Goal: Transaction & Acquisition: Purchase product/service

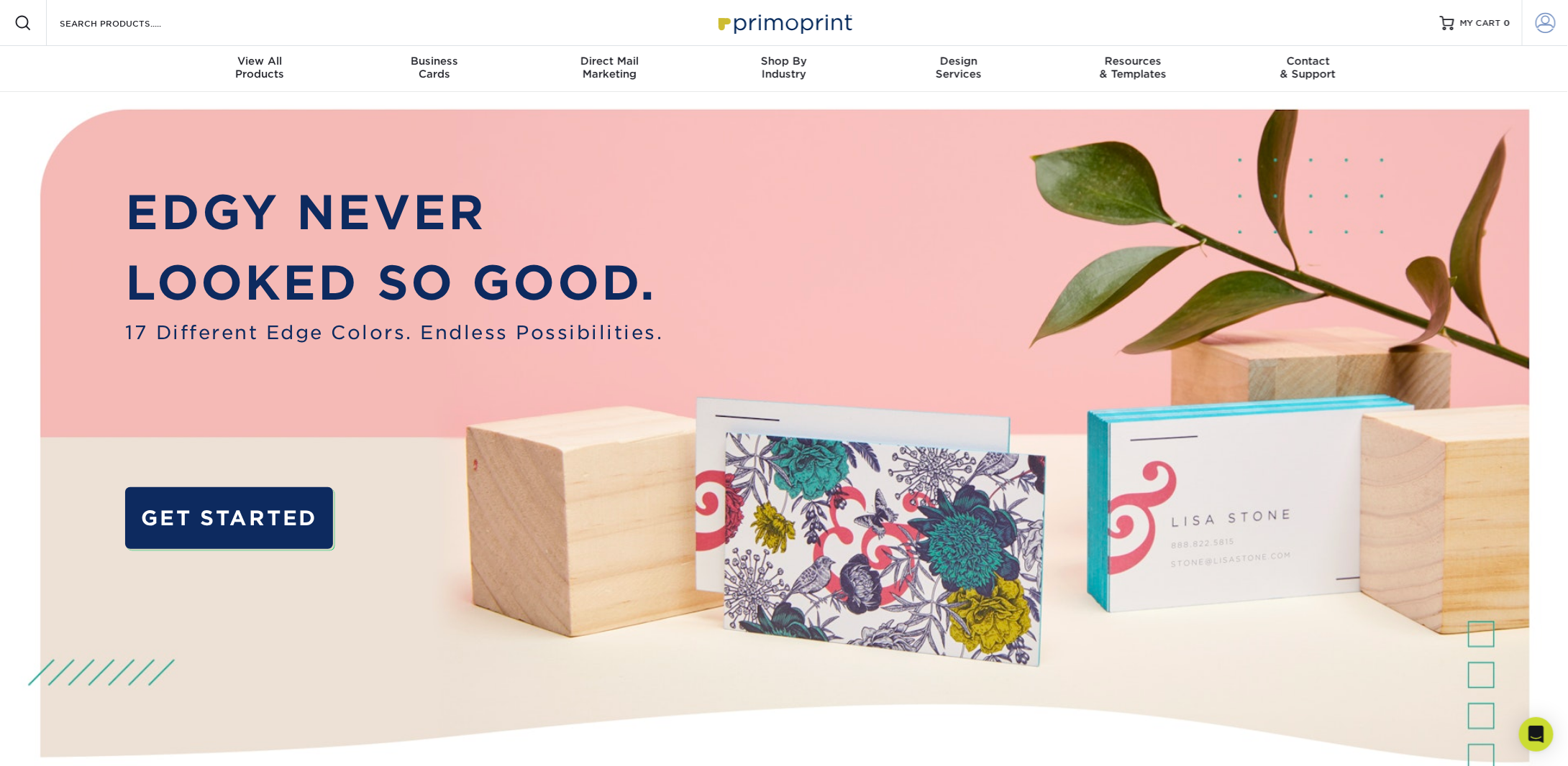
click at [1544, 25] on span at bounding box center [1545, 23] width 20 height 20
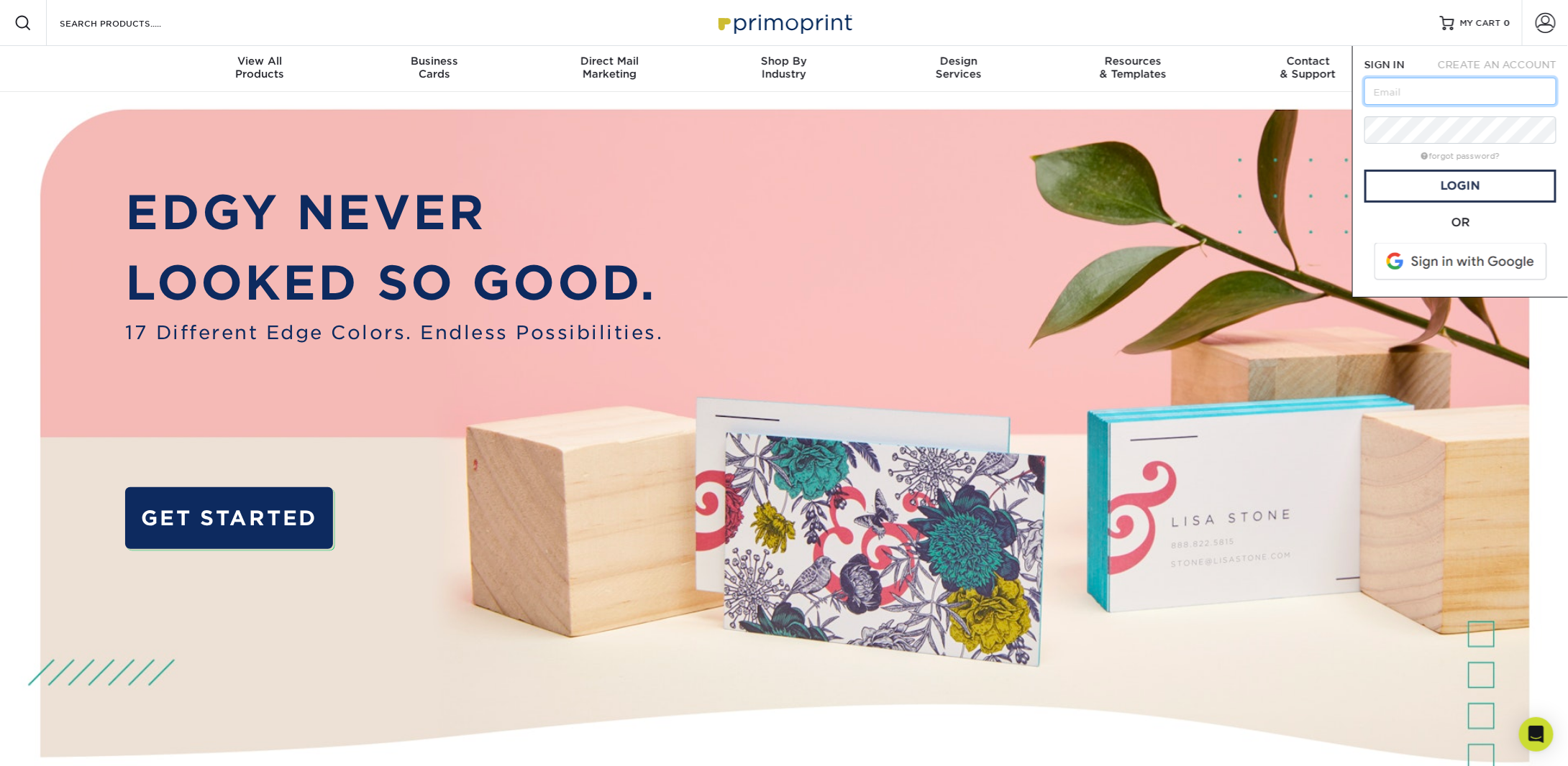
click at [1417, 83] on input "text" at bounding box center [1460, 91] width 192 height 27
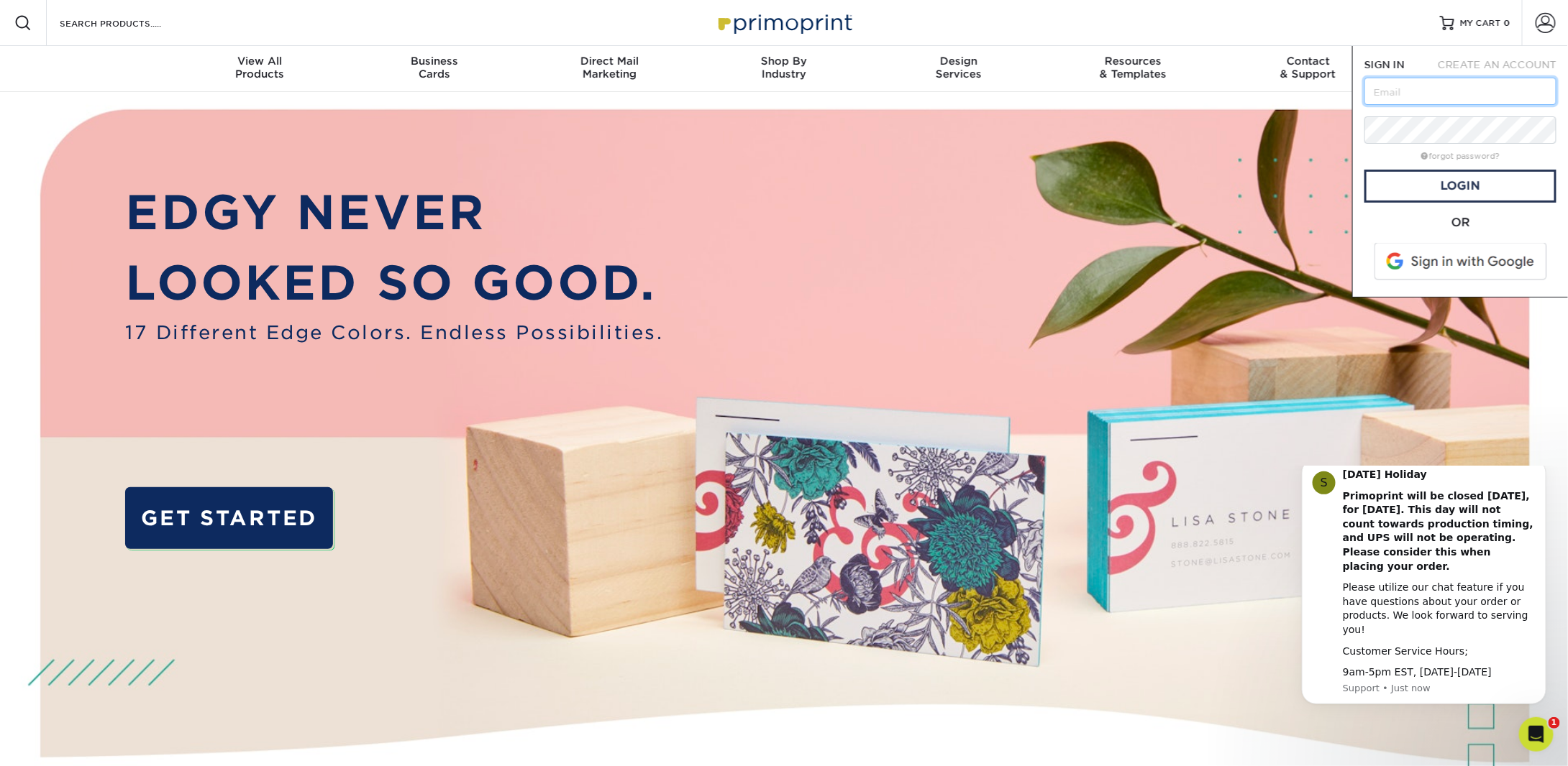
click at [1391, 98] on input "text" at bounding box center [1460, 91] width 192 height 27
click at [1389, 94] on input "text" at bounding box center [1460, 91] width 192 height 27
type input "[EMAIL_ADDRESS][DOMAIN_NAME]"
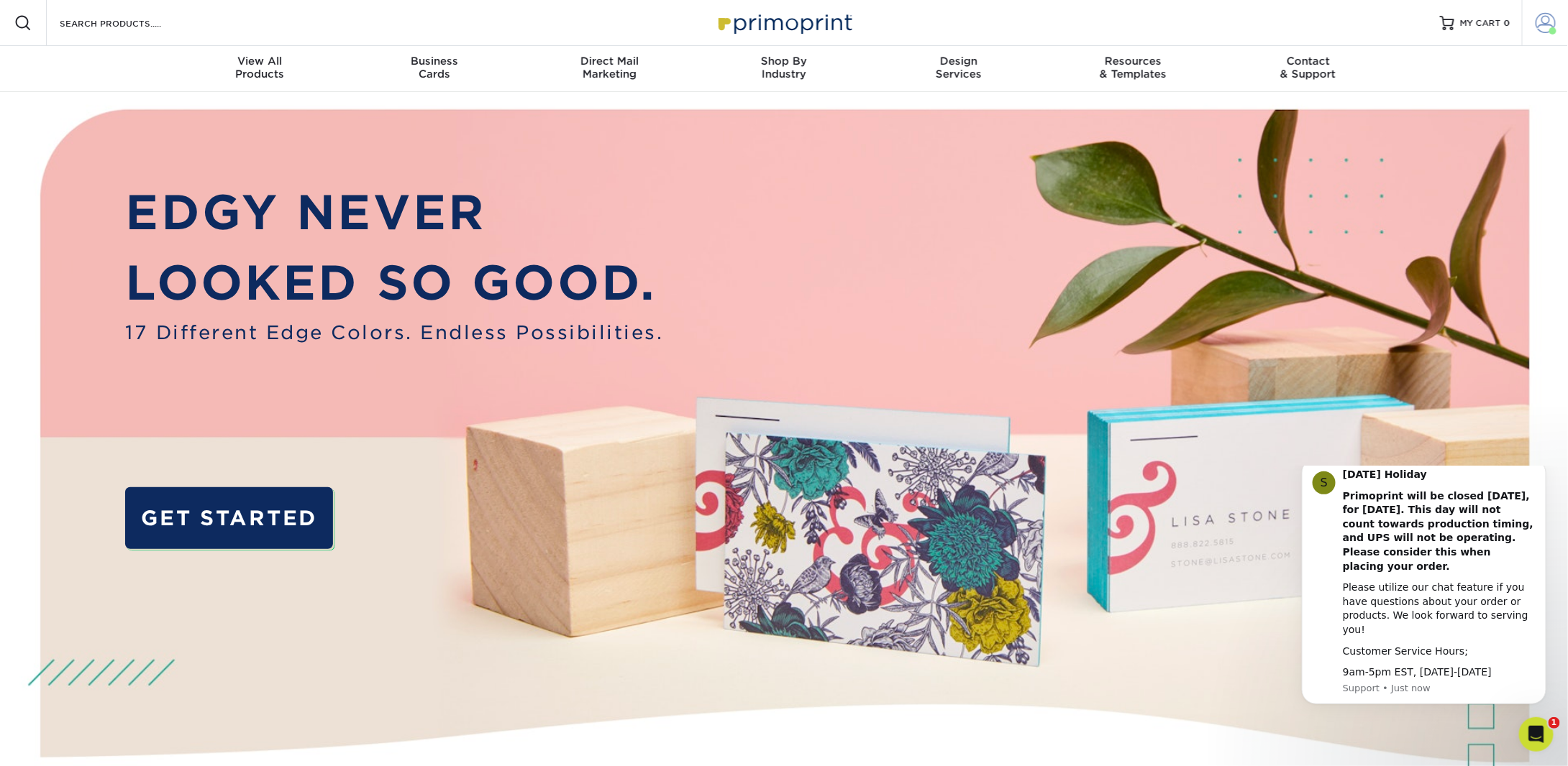
click at [1543, 19] on span at bounding box center [1545, 23] width 20 height 20
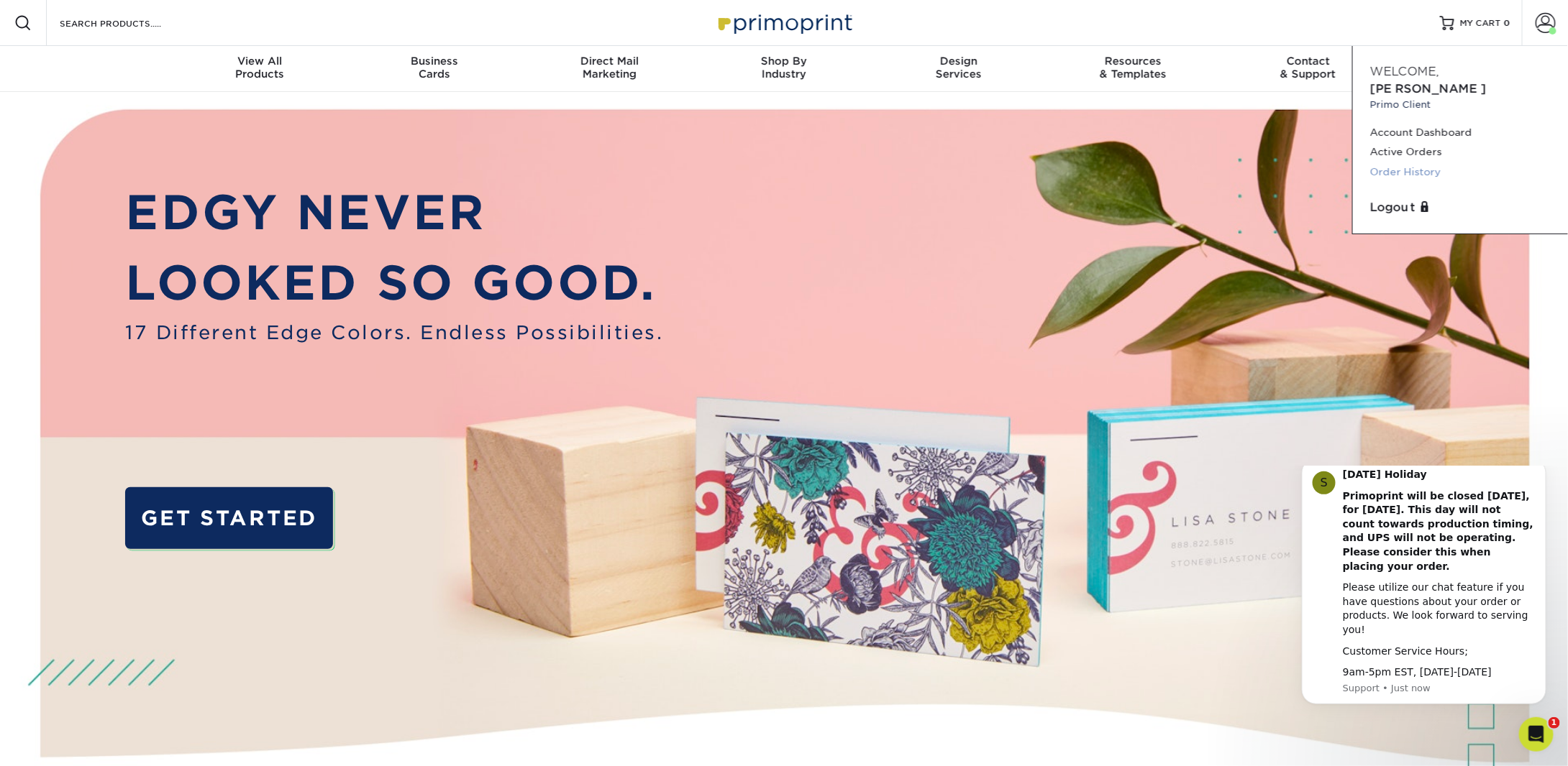
click at [1407, 163] on link "Order History" at bounding box center [1460, 172] width 180 height 19
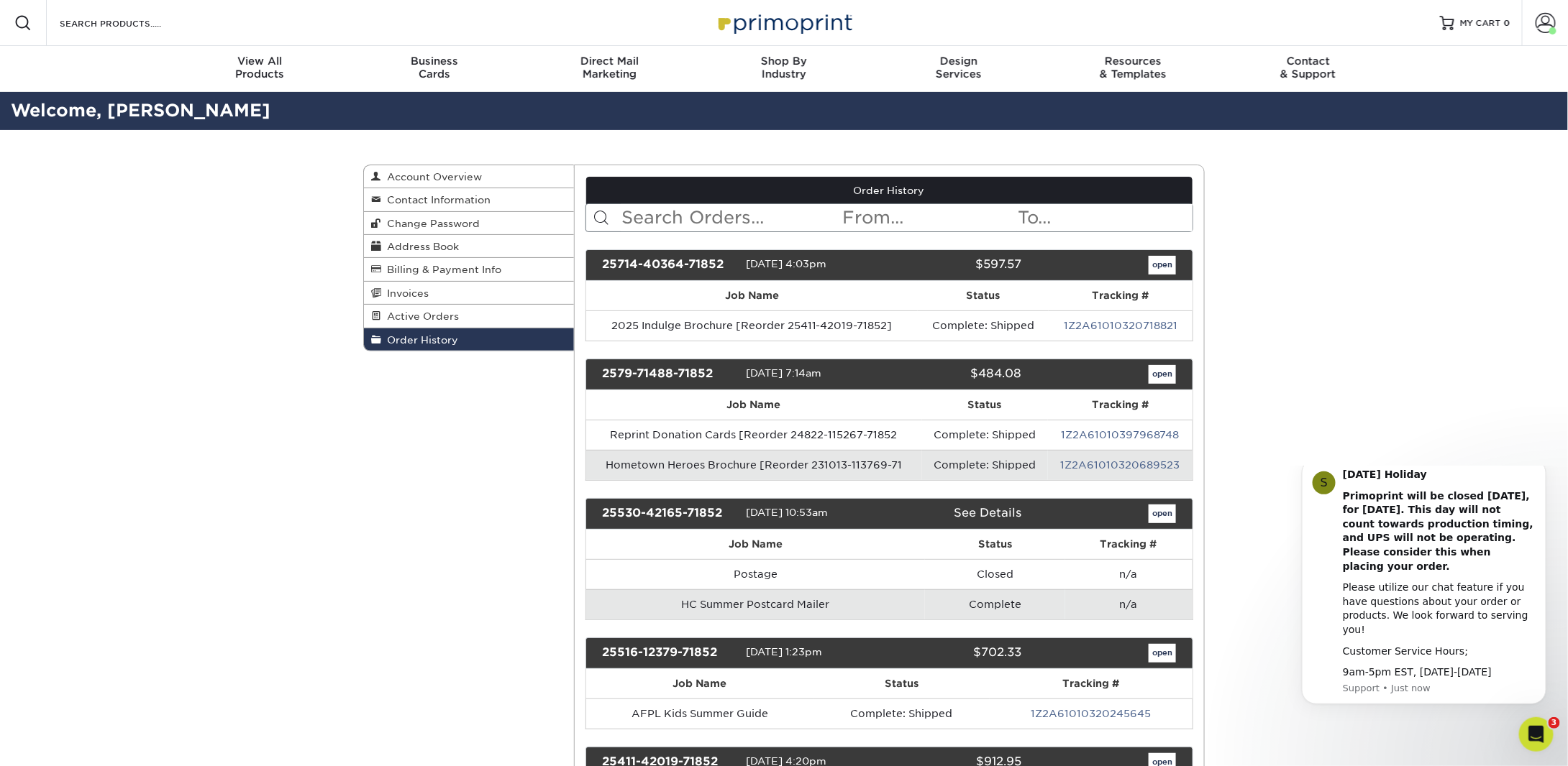
click at [714, 215] on input "text" at bounding box center [731, 217] width 220 height 27
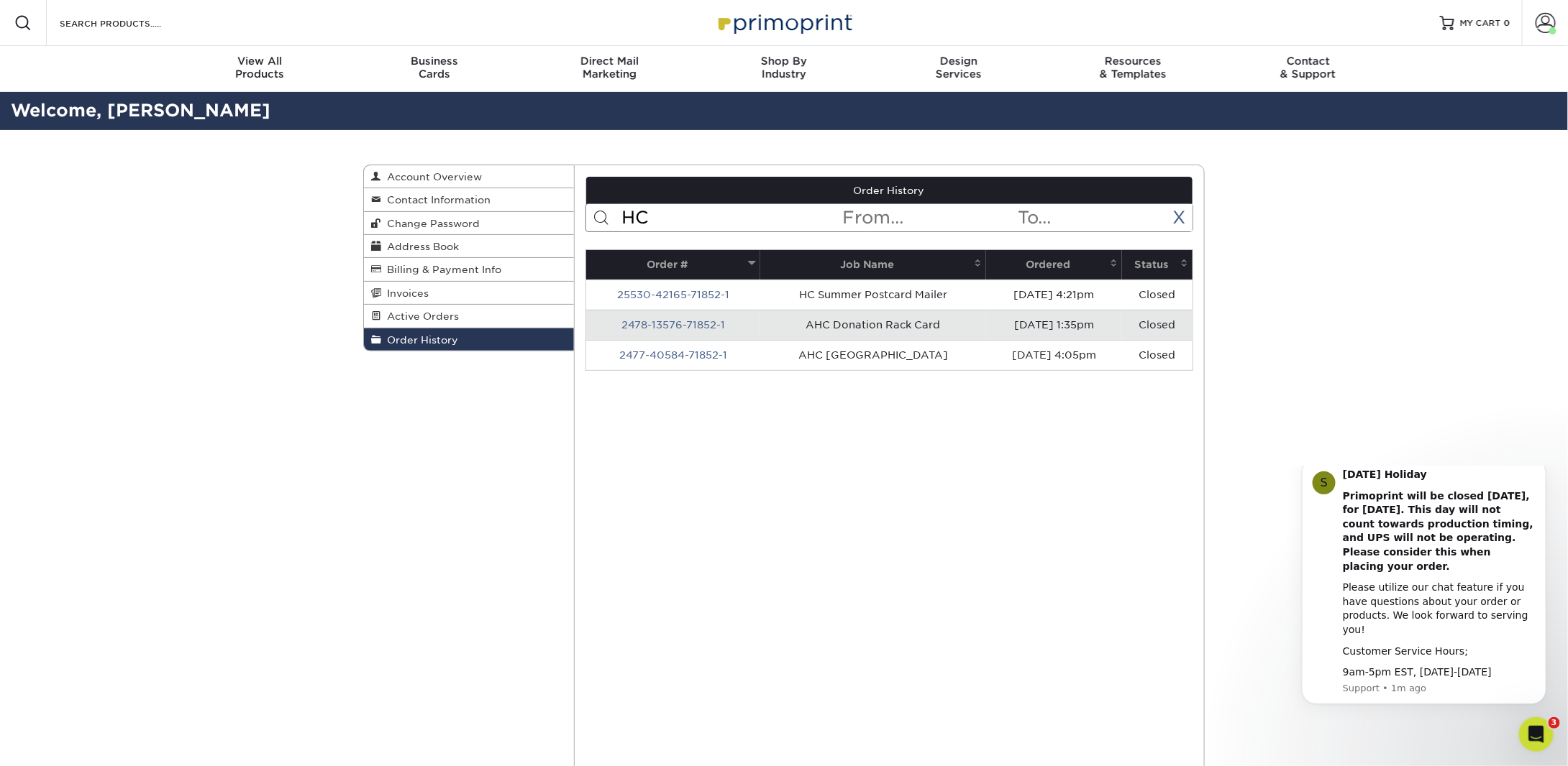
type input "H"
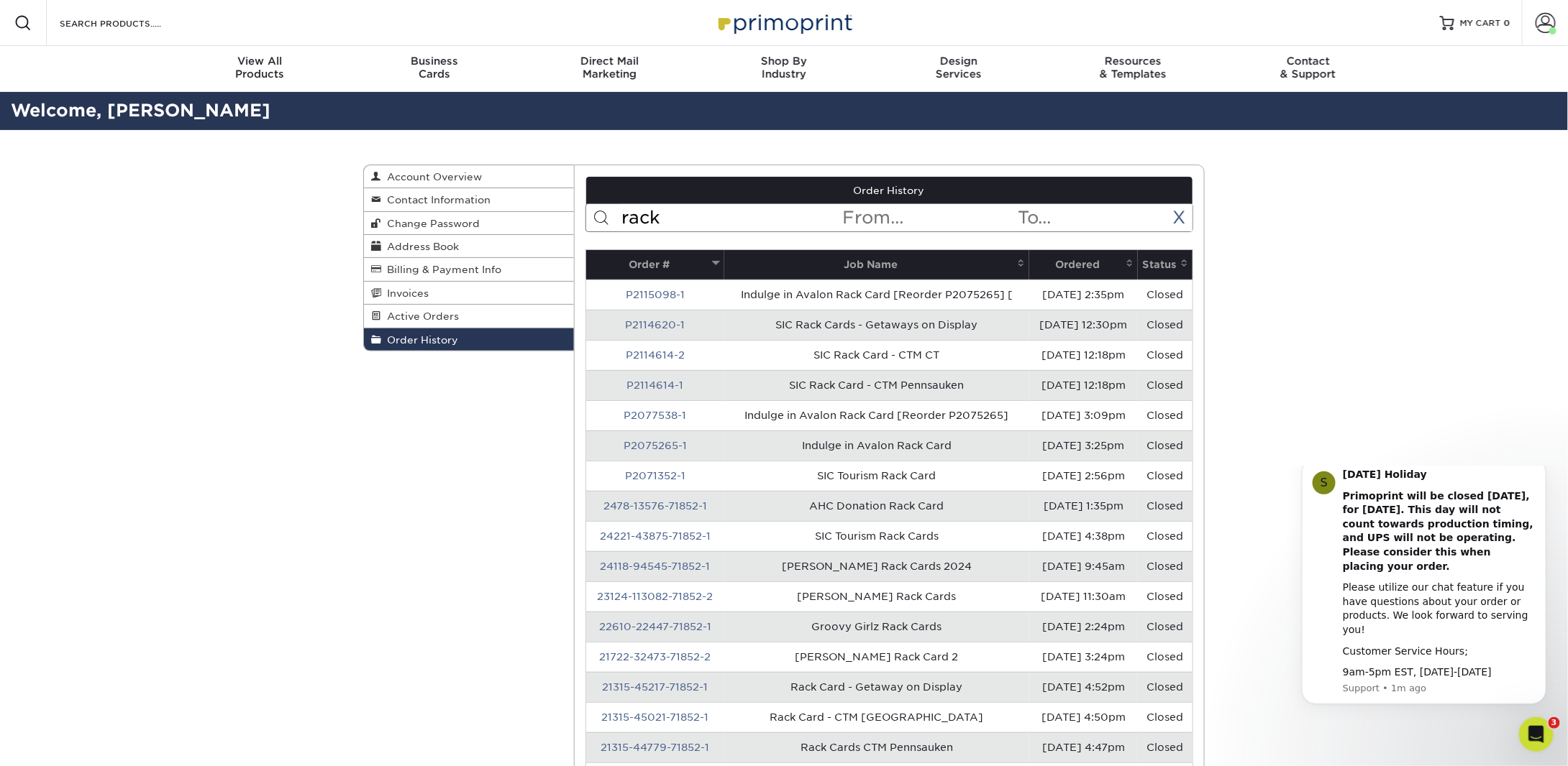
click at [654, 216] on input "rack" at bounding box center [731, 217] width 220 height 27
type input "google"
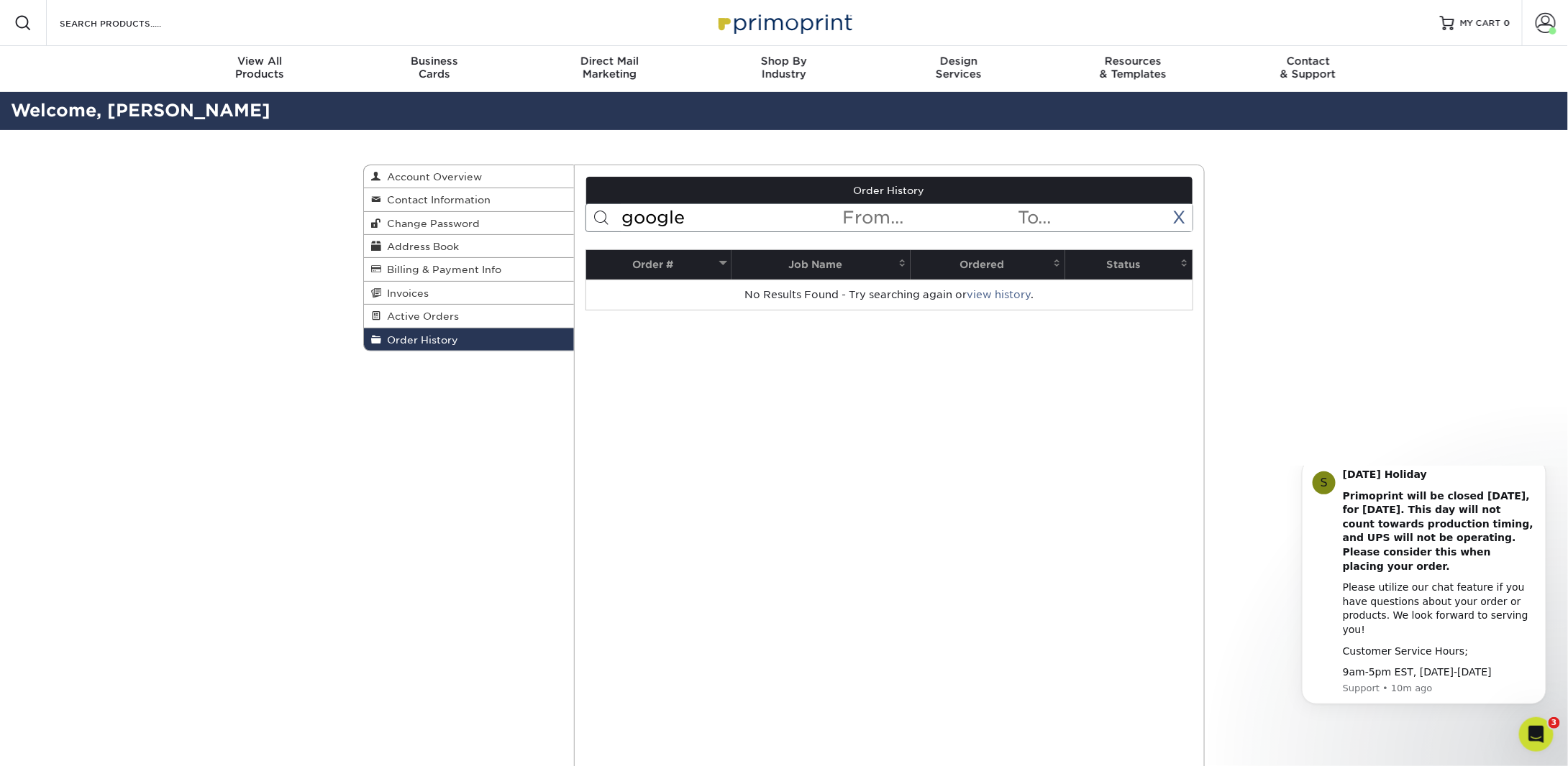
drag, startPoint x: 676, startPoint y: 216, endPoint x: 588, endPoint y: 228, distance: 88.8
click at [591, 228] on form "google < Prev Next > Aug 2025 Sun Mon Tue Wed Thu Fri Sat 1 2 3 4 5 6 7 8 9 10 …" at bounding box center [889, 218] width 608 height 29
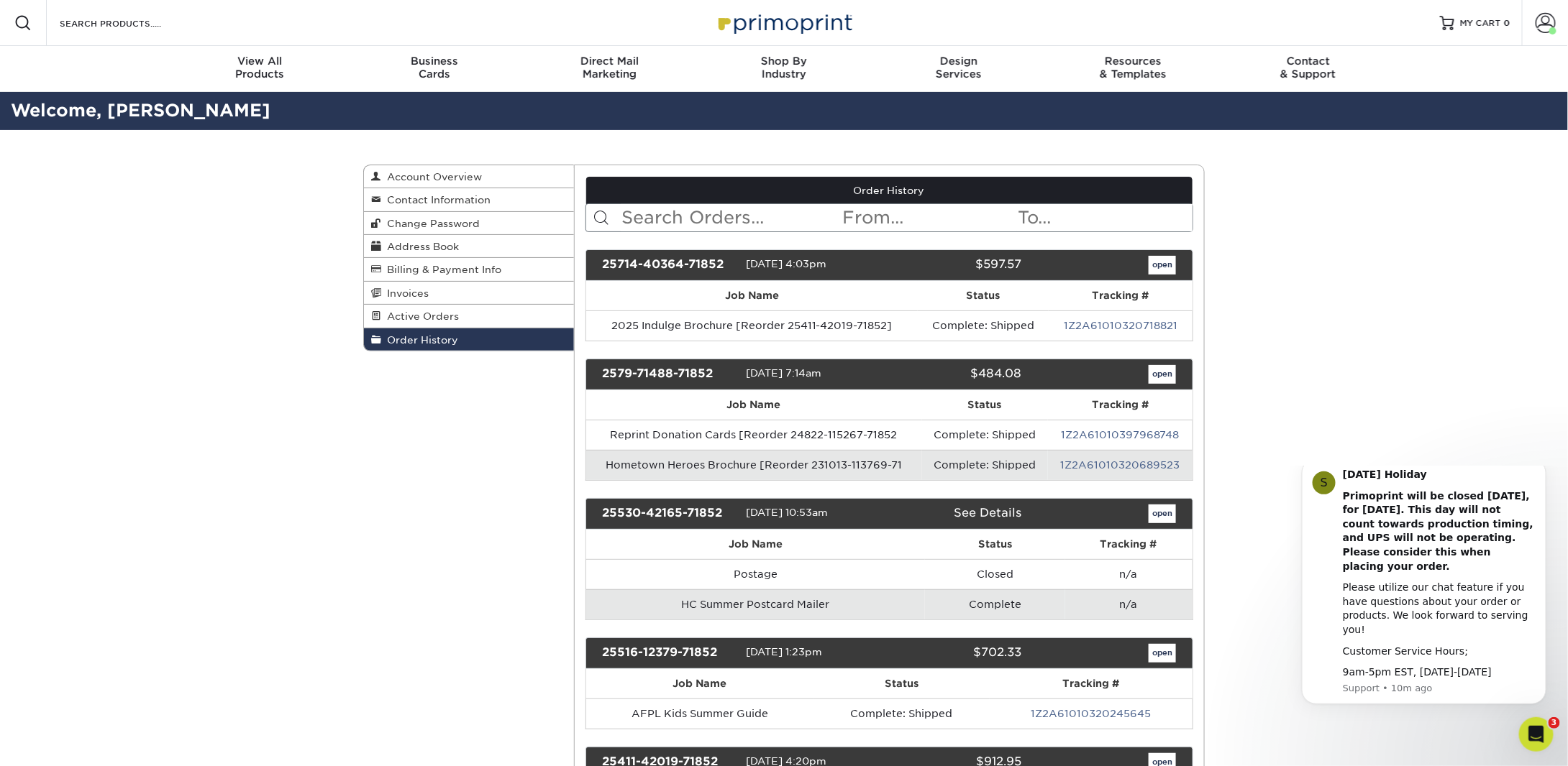
click at [644, 226] on input "text" at bounding box center [731, 217] width 220 height 27
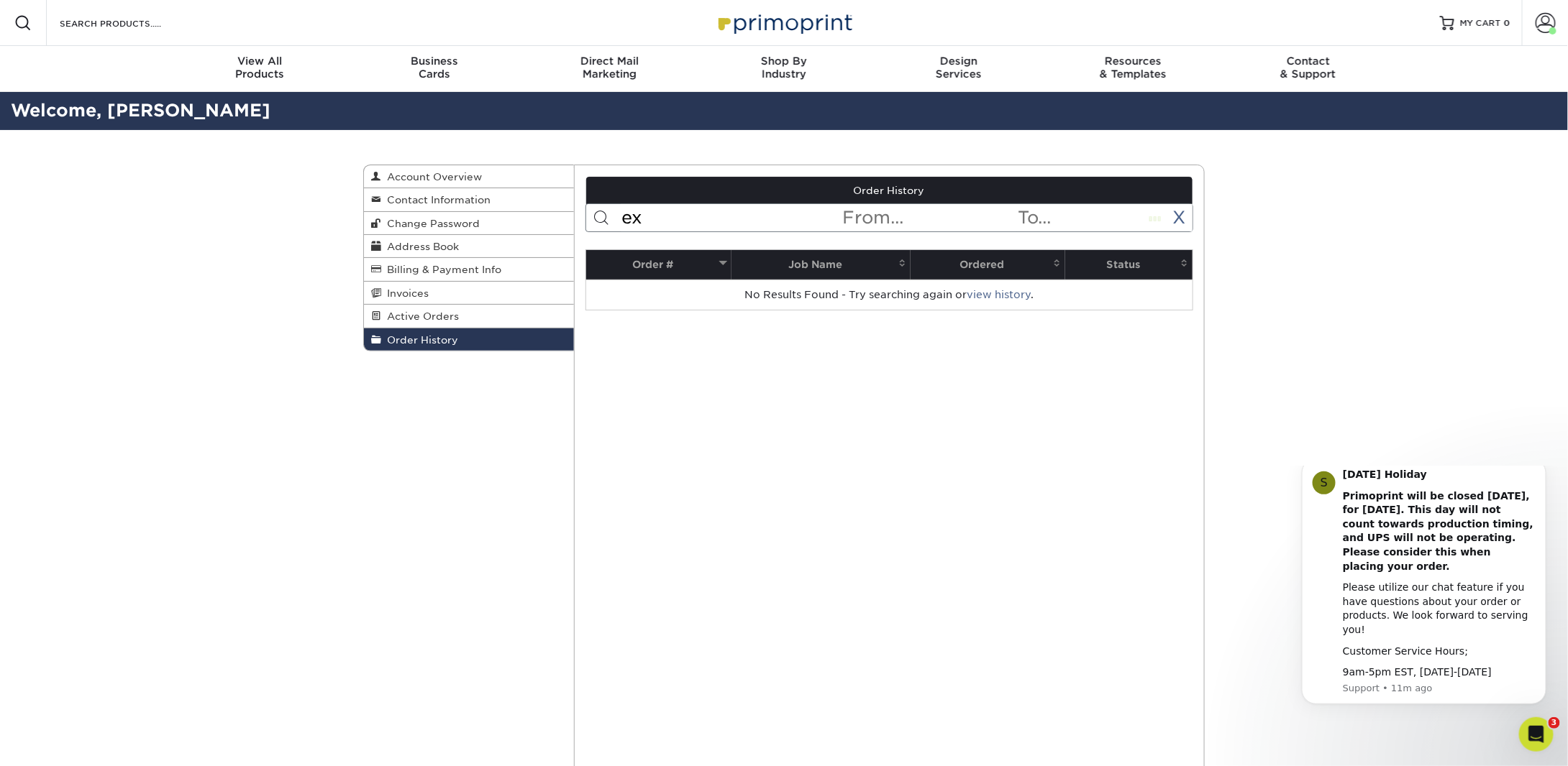
type input "e"
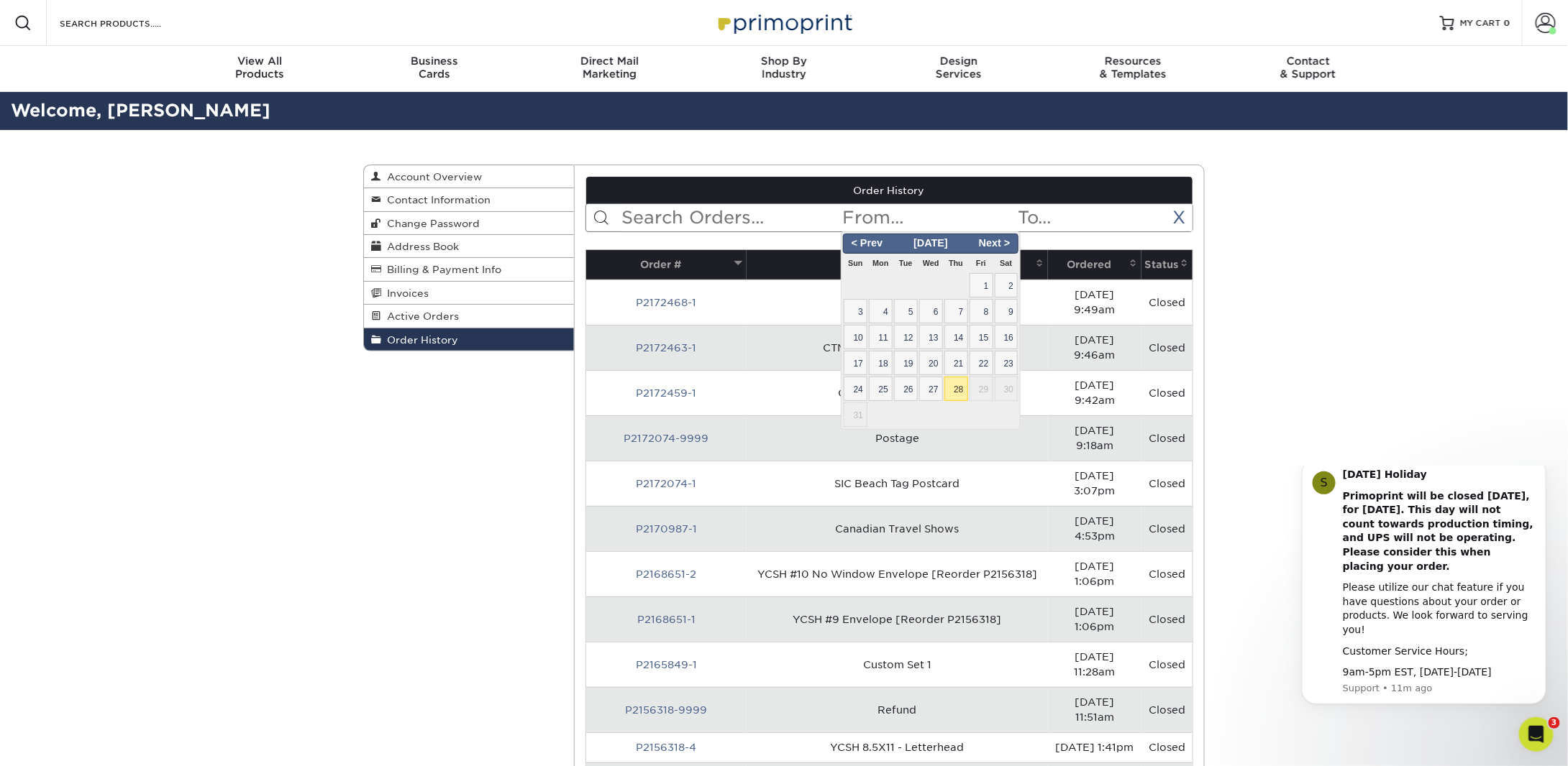
click at [947, 224] on input "text" at bounding box center [928, 217] width 176 height 27
click at [879, 245] on span "< Prev" at bounding box center [867, 244] width 44 height 16
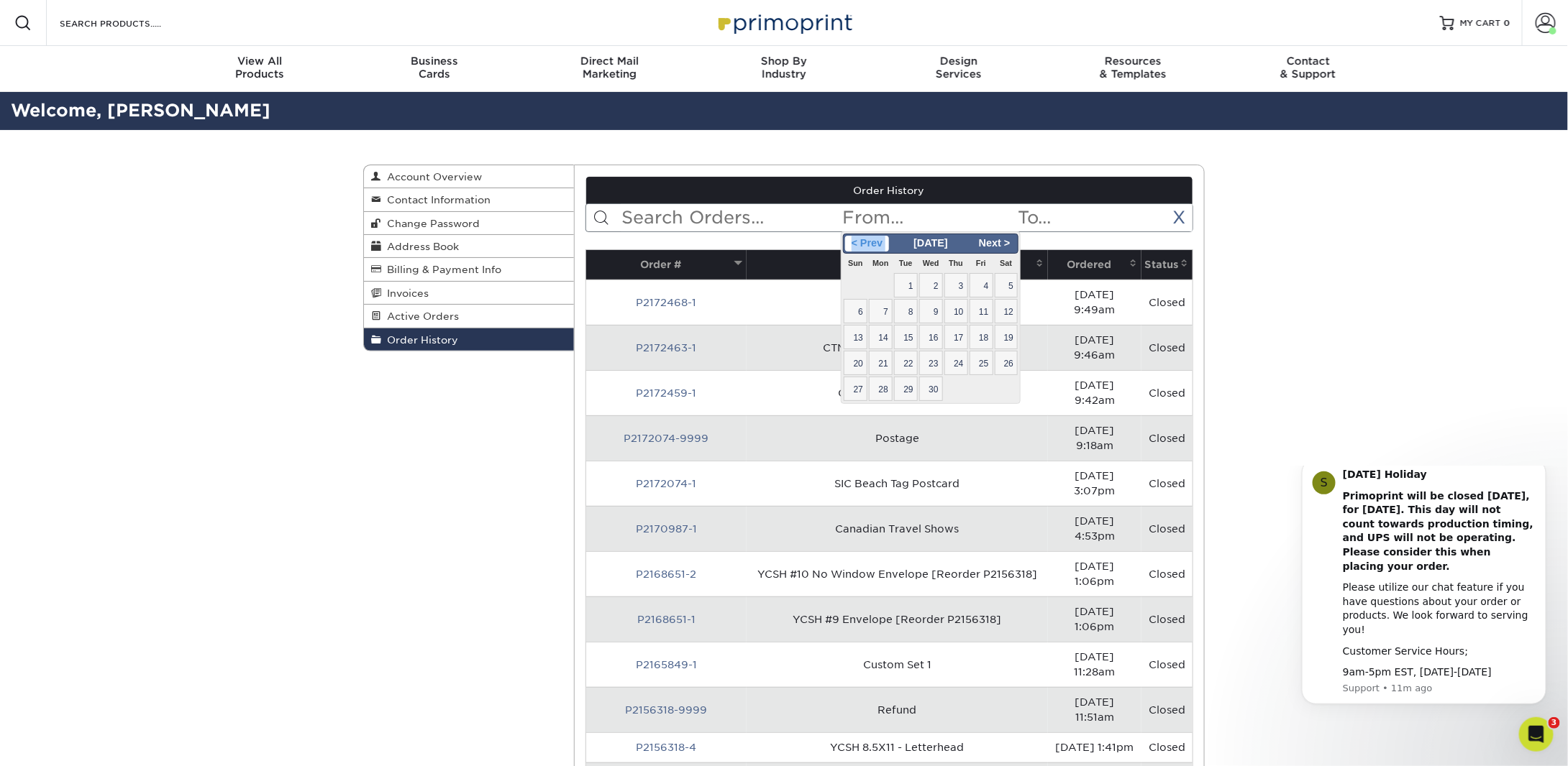
click at [879, 245] on span "< Prev" at bounding box center [867, 244] width 44 height 16
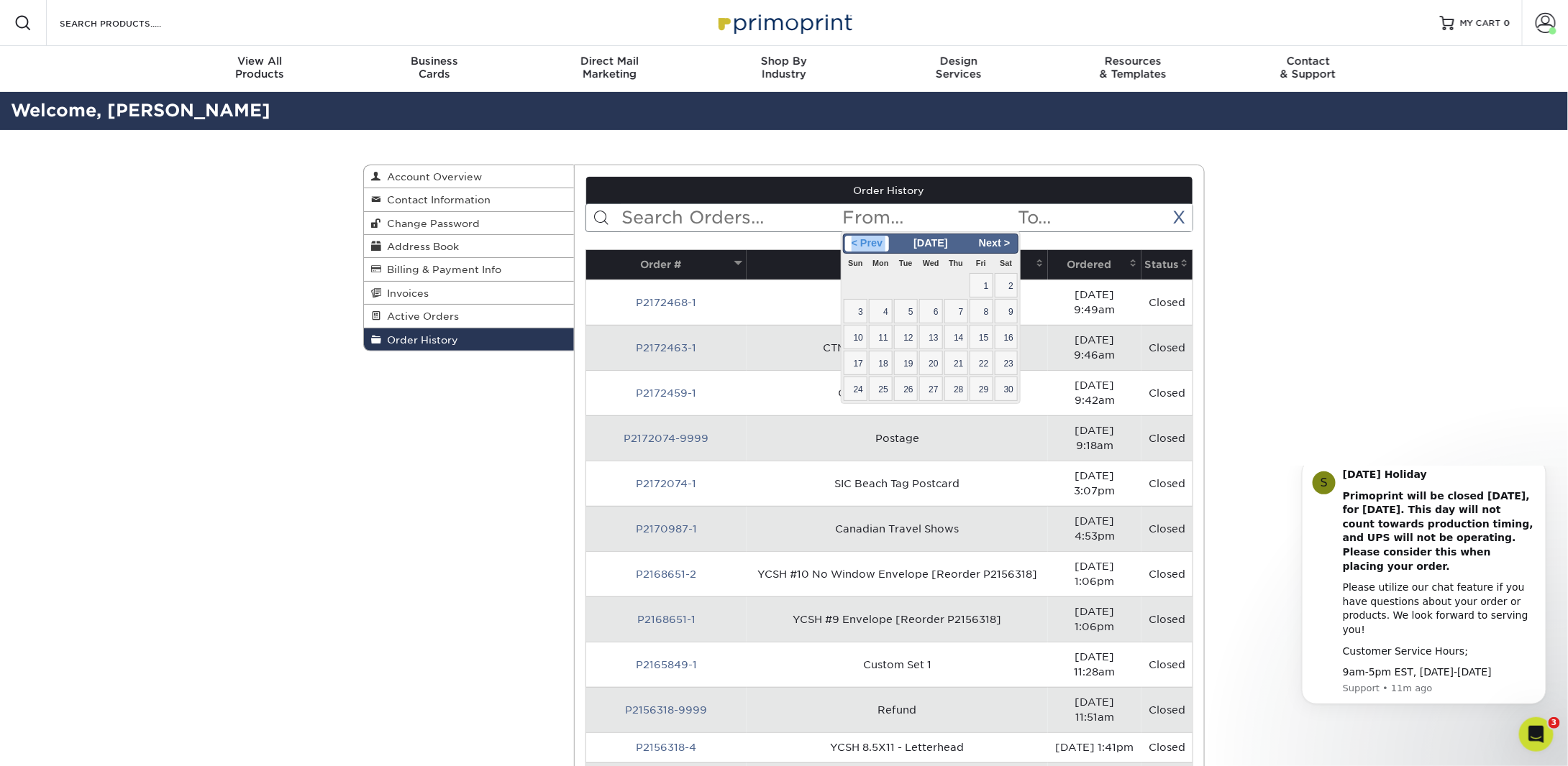
click at [879, 245] on span "< Prev" at bounding box center [867, 244] width 44 height 16
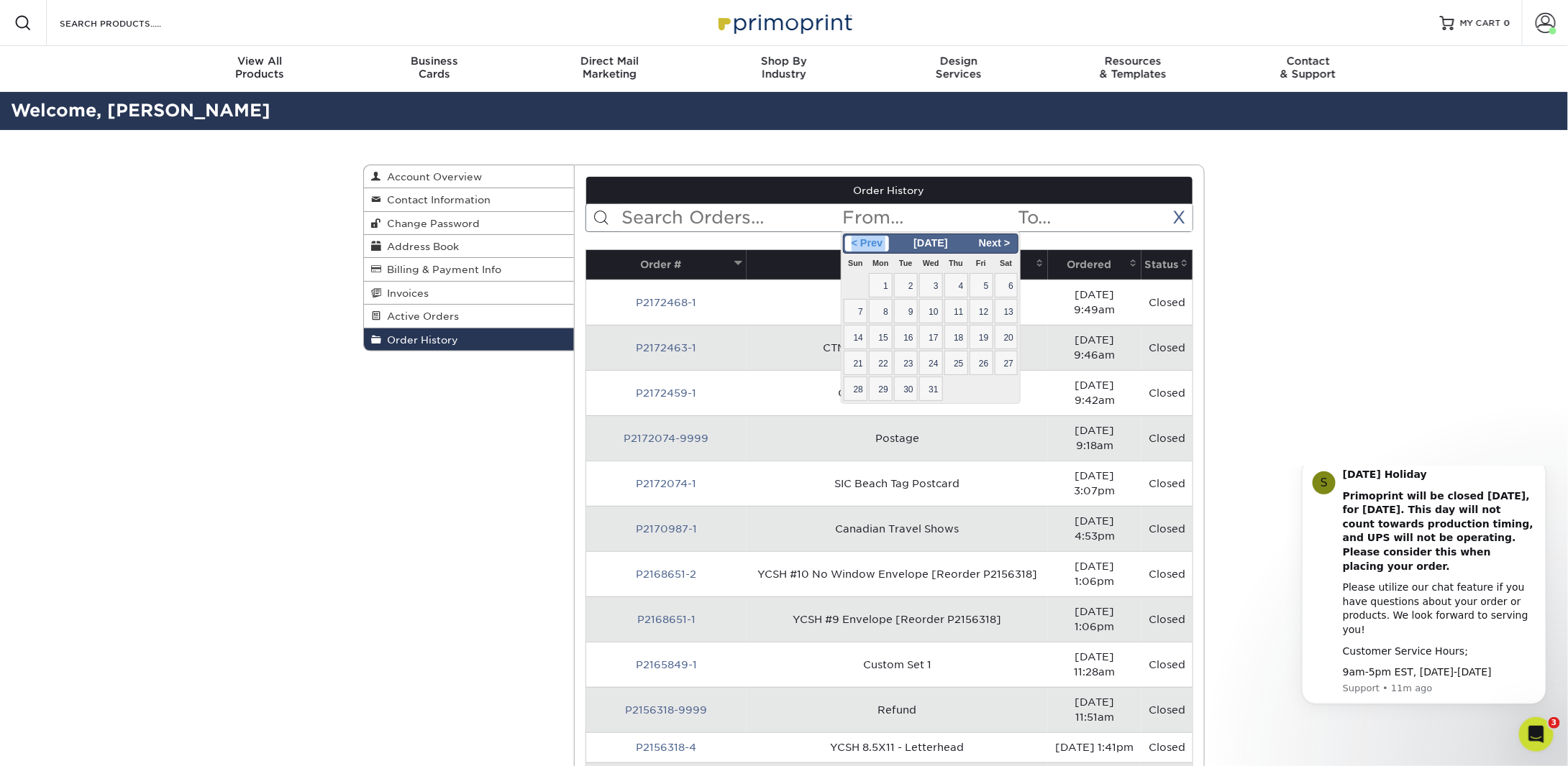
click at [879, 245] on span "< Prev" at bounding box center [867, 244] width 44 height 16
click at [907, 307] on span "5" at bounding box center [906, 311] width 24 height 24
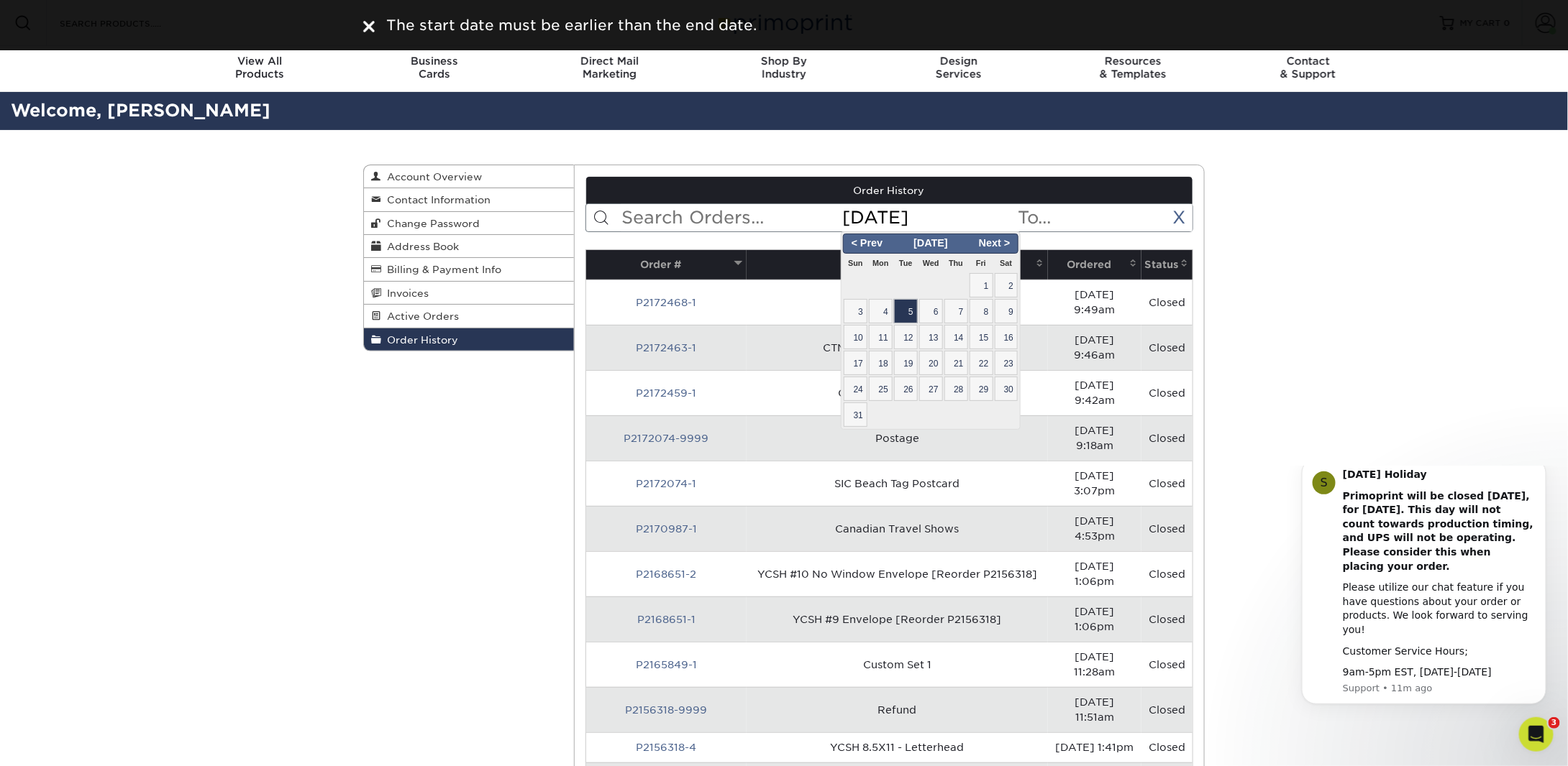
click at [893, 219] on input "2024-03-05" at bounding box center [928, 217] width 176 height 27
click at [883, 213] on input "2024-03-05" at bounding box center [928, 217] width 176 height 27
click at [910, 213] on input "2021-03-05" at bounding box center [928, 217] width 176 height 27
type input "2021-01-05"
click at [1074, 215] on input "text" at bounding box center [1104, 217] width 176 height 27
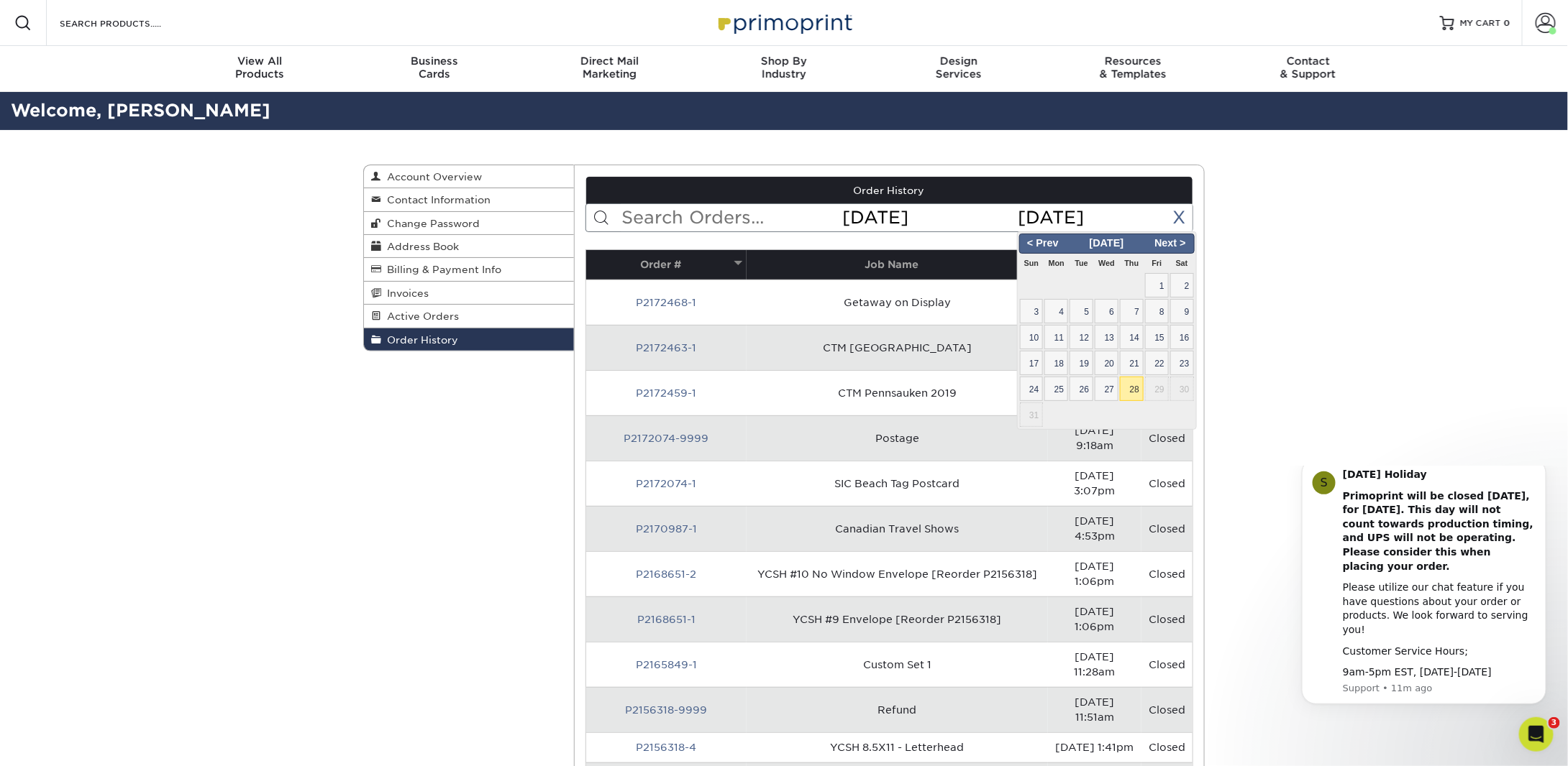
type input "2021-12-31"
click at [1147, 218] on input "2021-12-31" at bounding box center [1104, 217] width 176 height 27
click at [789, 225] on input "text" at bounding box center [731, 217] width 220 height 27
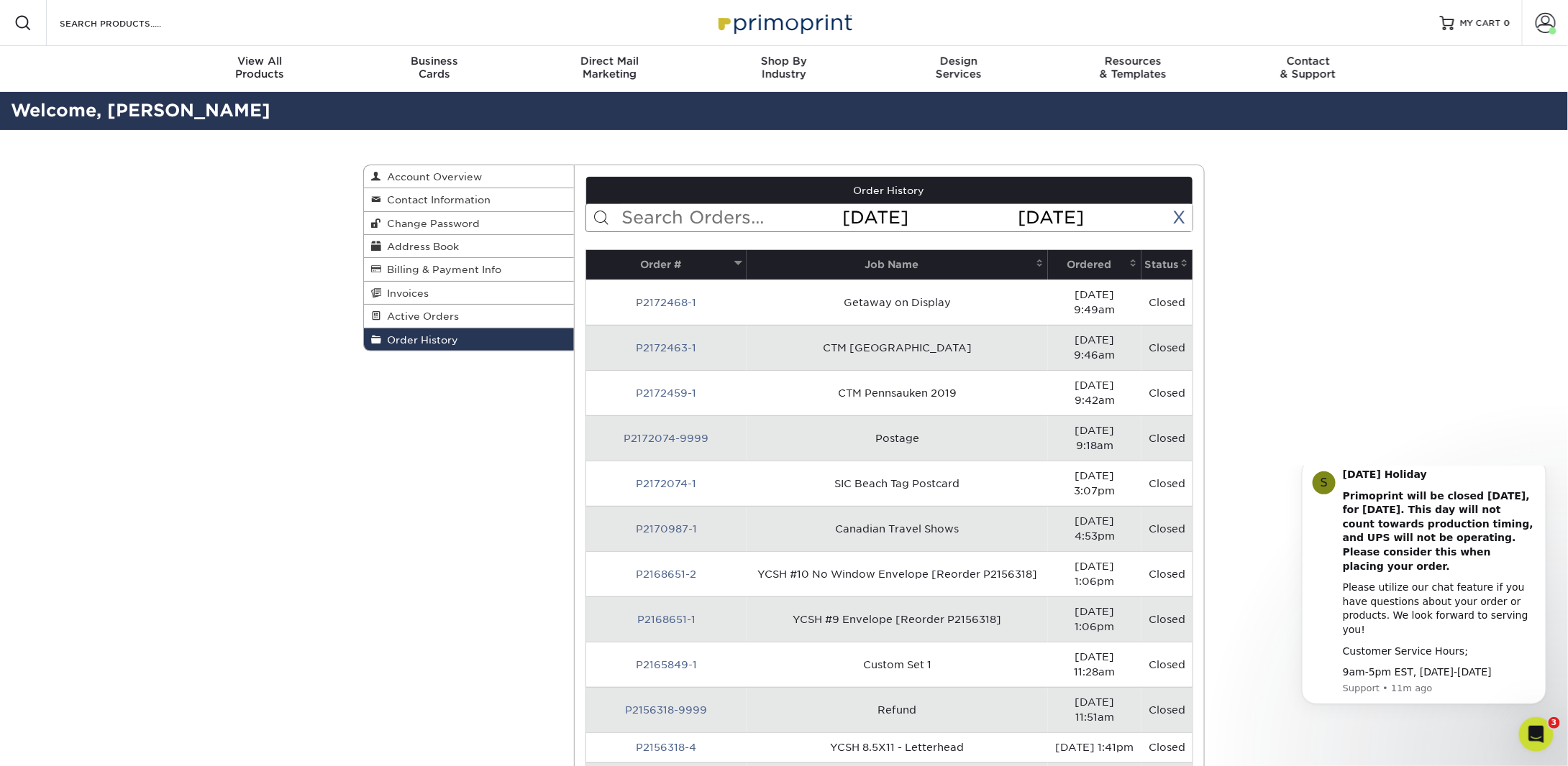
click at [1131, 208] on input "2021-12-31" at bounding box center [1104, 217] width 176 height 27
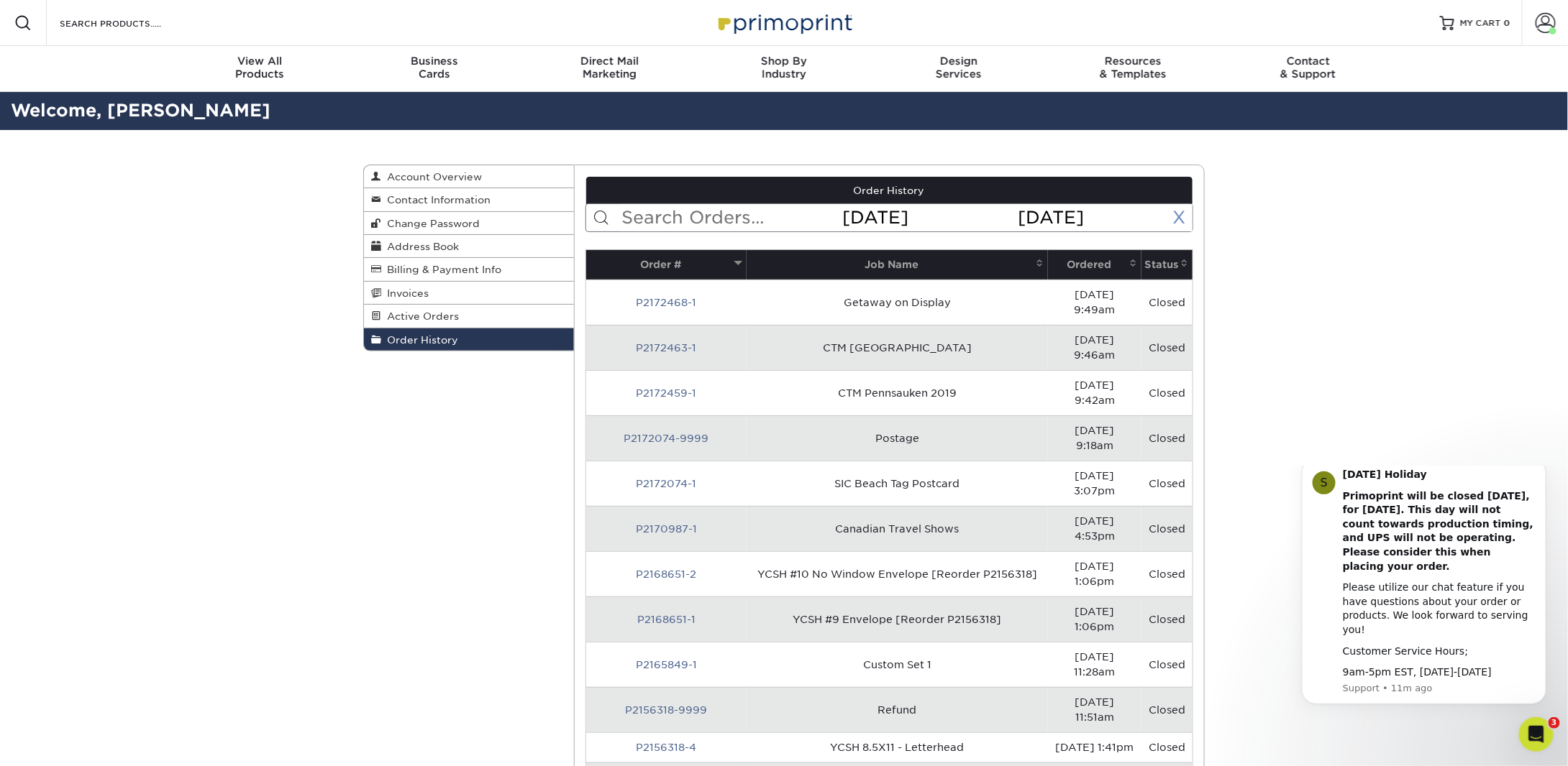
click at [1176, 213] on link "X" at bounding box center [1179, 218] width 13 height 21
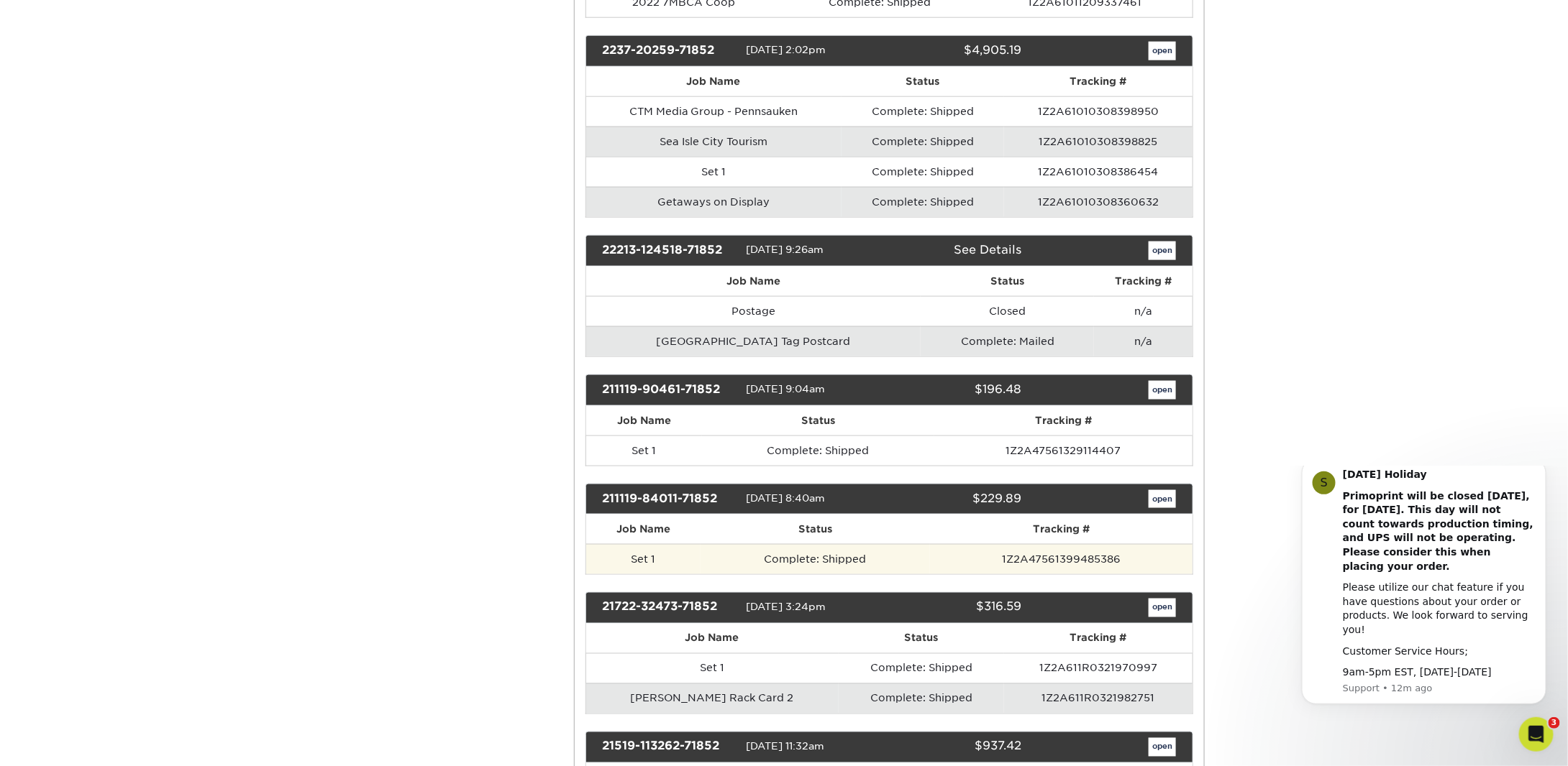
scroll to position [6254, 0]
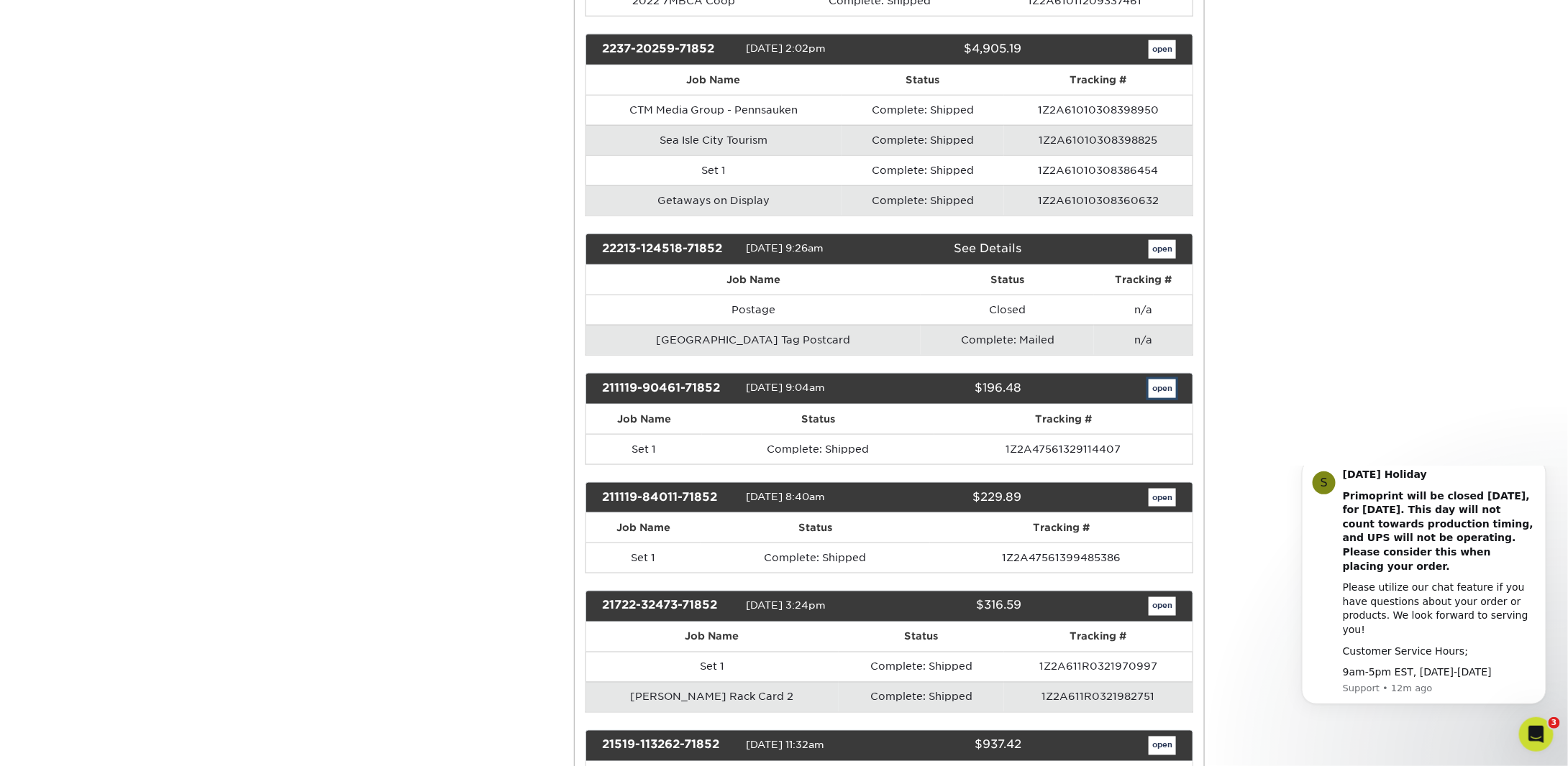
click at [1161, 380] on link "open" at bounding box center [1162, 388] width 27 height 18
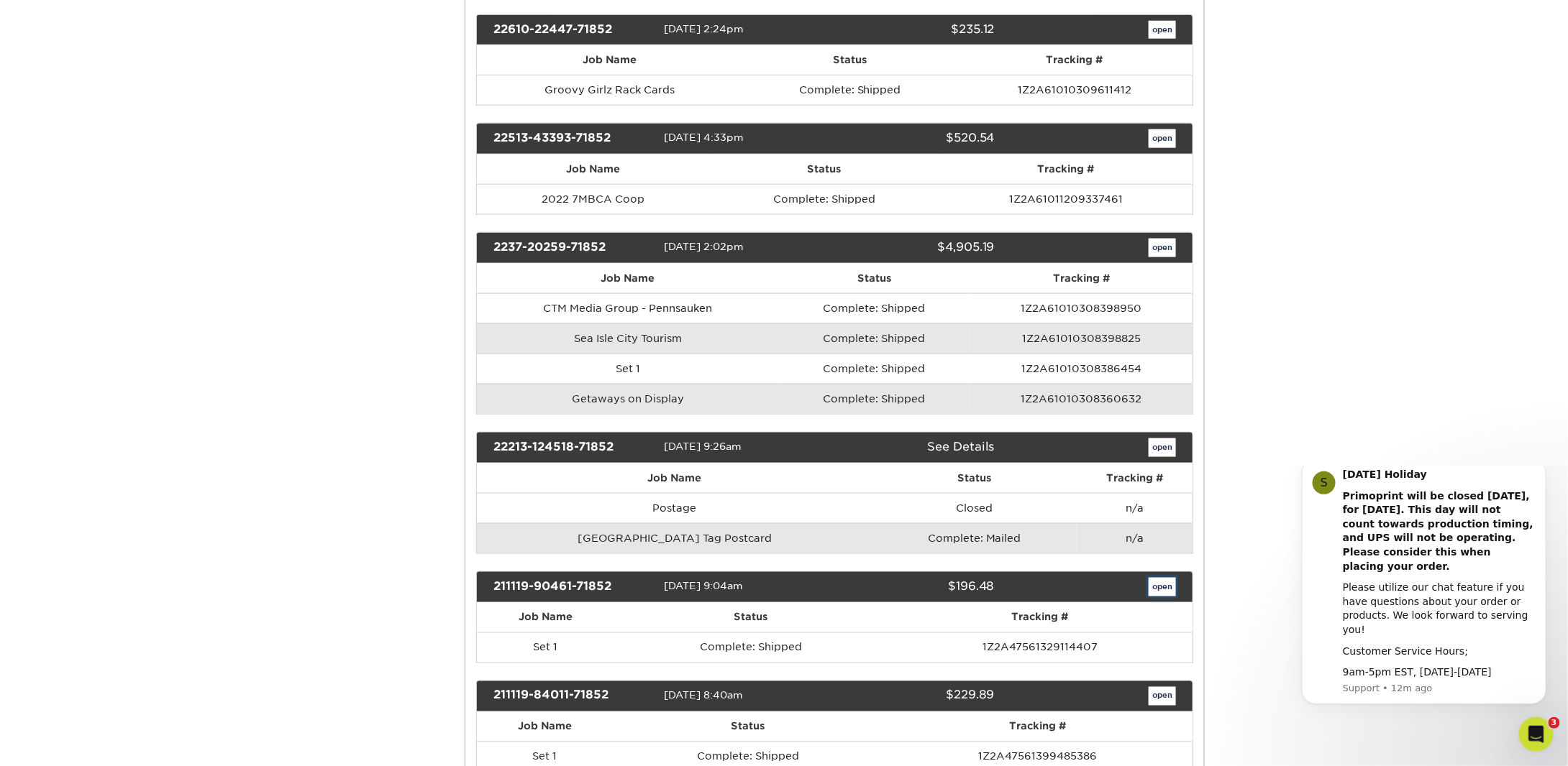
scroll to position [0, 0]
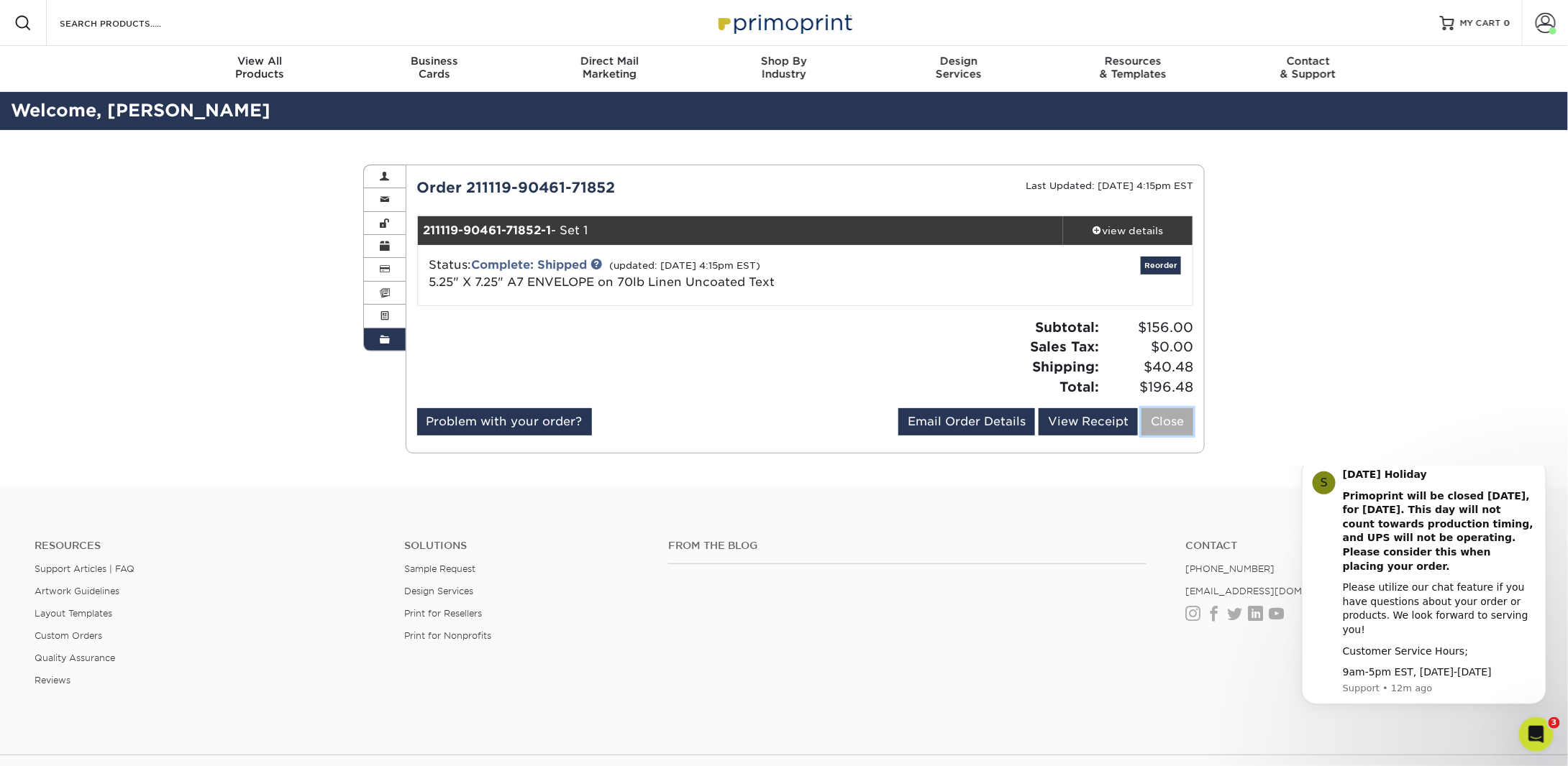
click at [1170, 416] on link "Close" at bounding box center [1167, 421] width 52 height 27
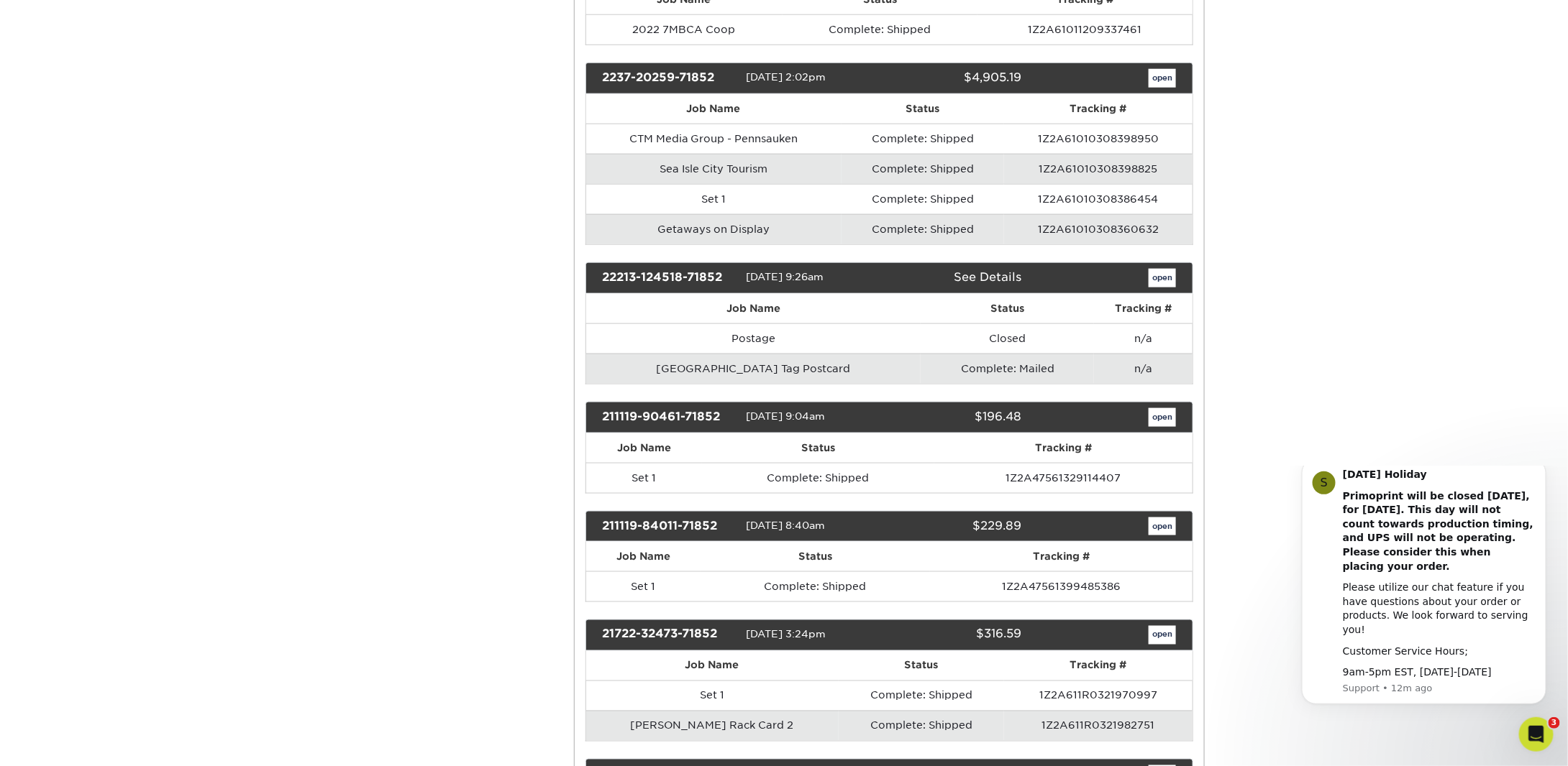
scroll to position [6182, 0]
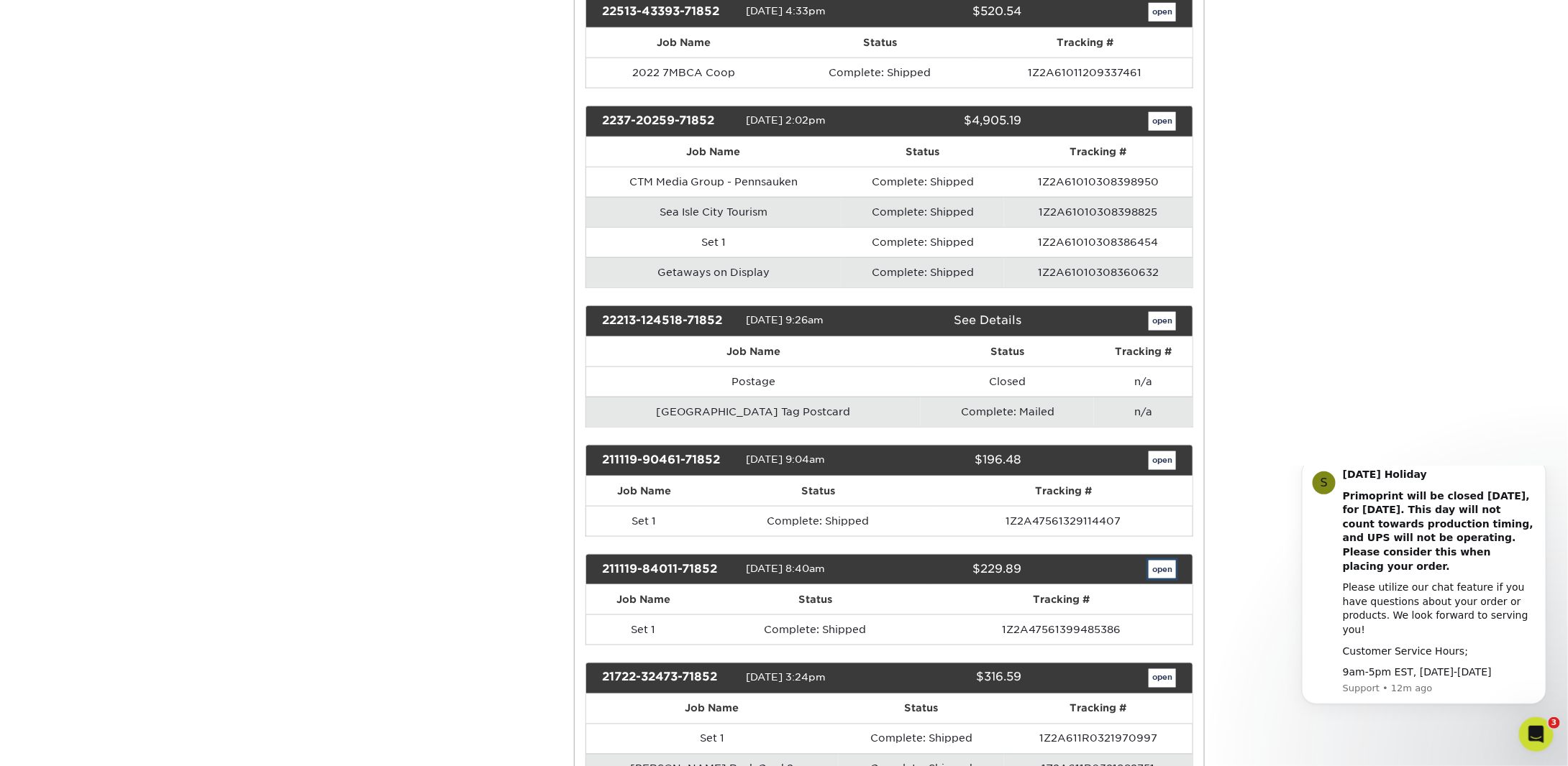
click at [1162, 561] on link "open" at bounding box center [1162, 569] width 27 height 18
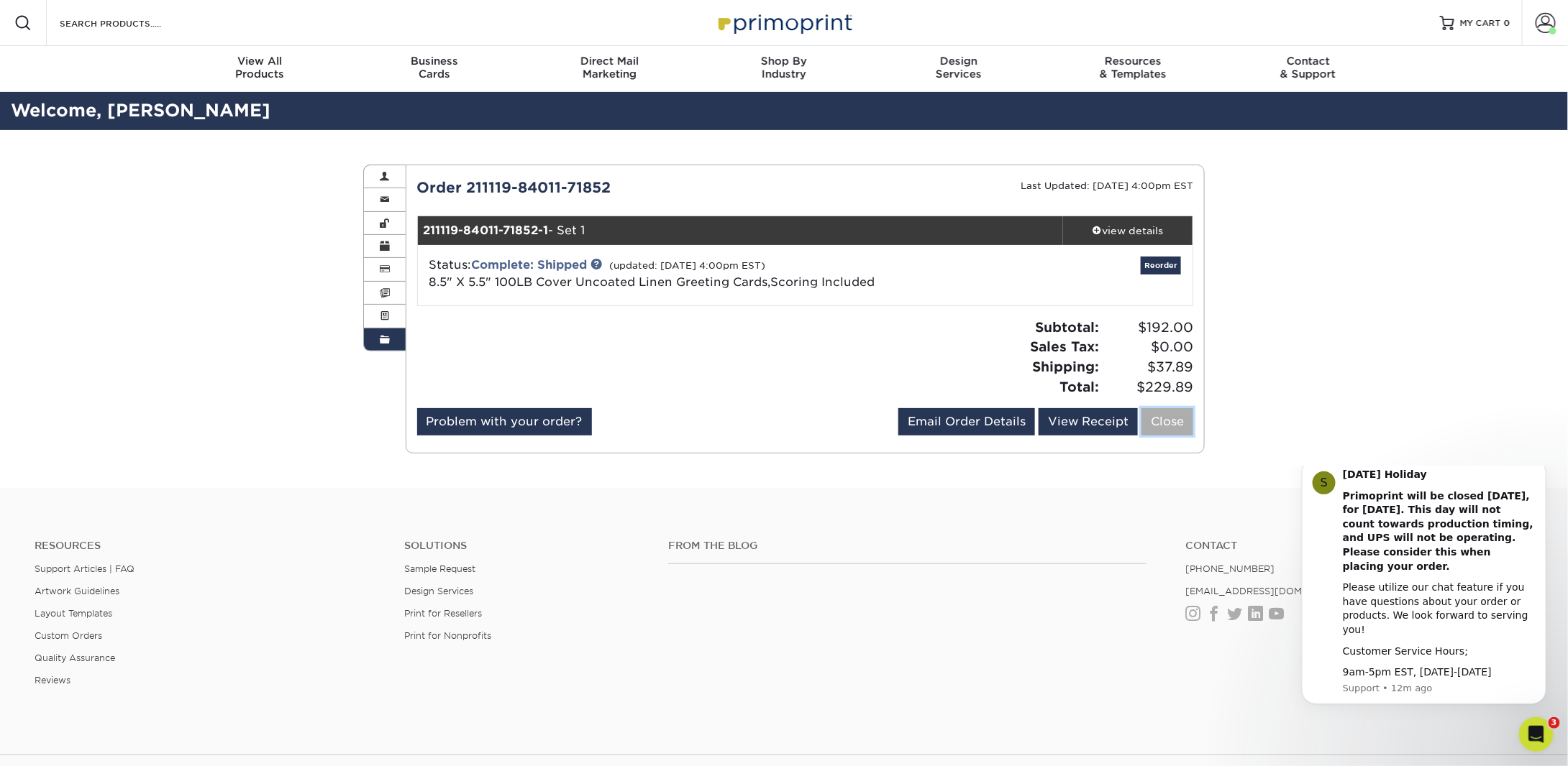
click at [1153, 421] on link "Close" at bounding box center [1167, 421] width 52 height 27
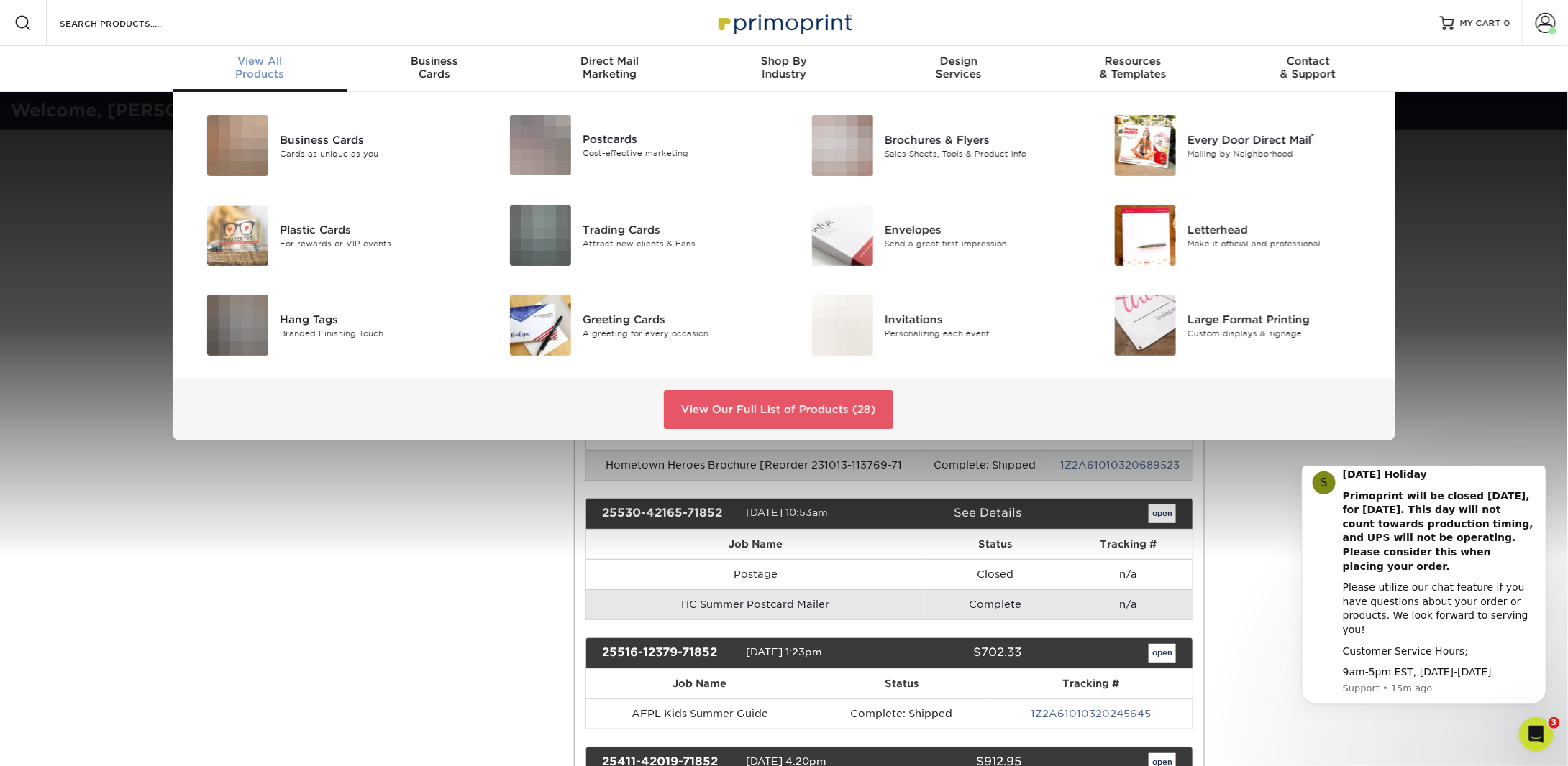
click at [265, 70] on div "View All Products" at bounding box center [260, 67] width 175 height 26
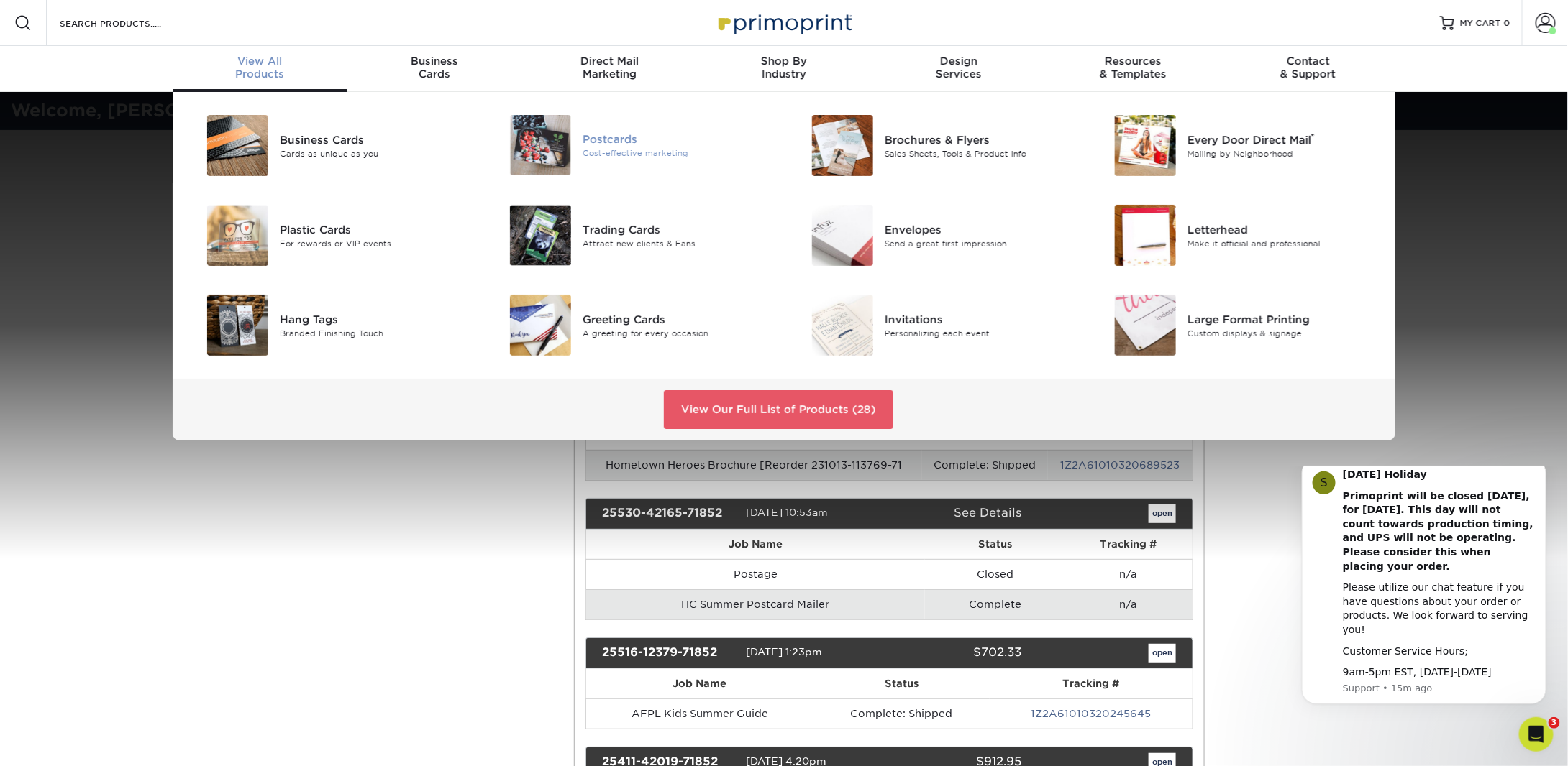
click at [604, 137] on div "Postcards" at bounding box center [678, 139] width 191 height 16
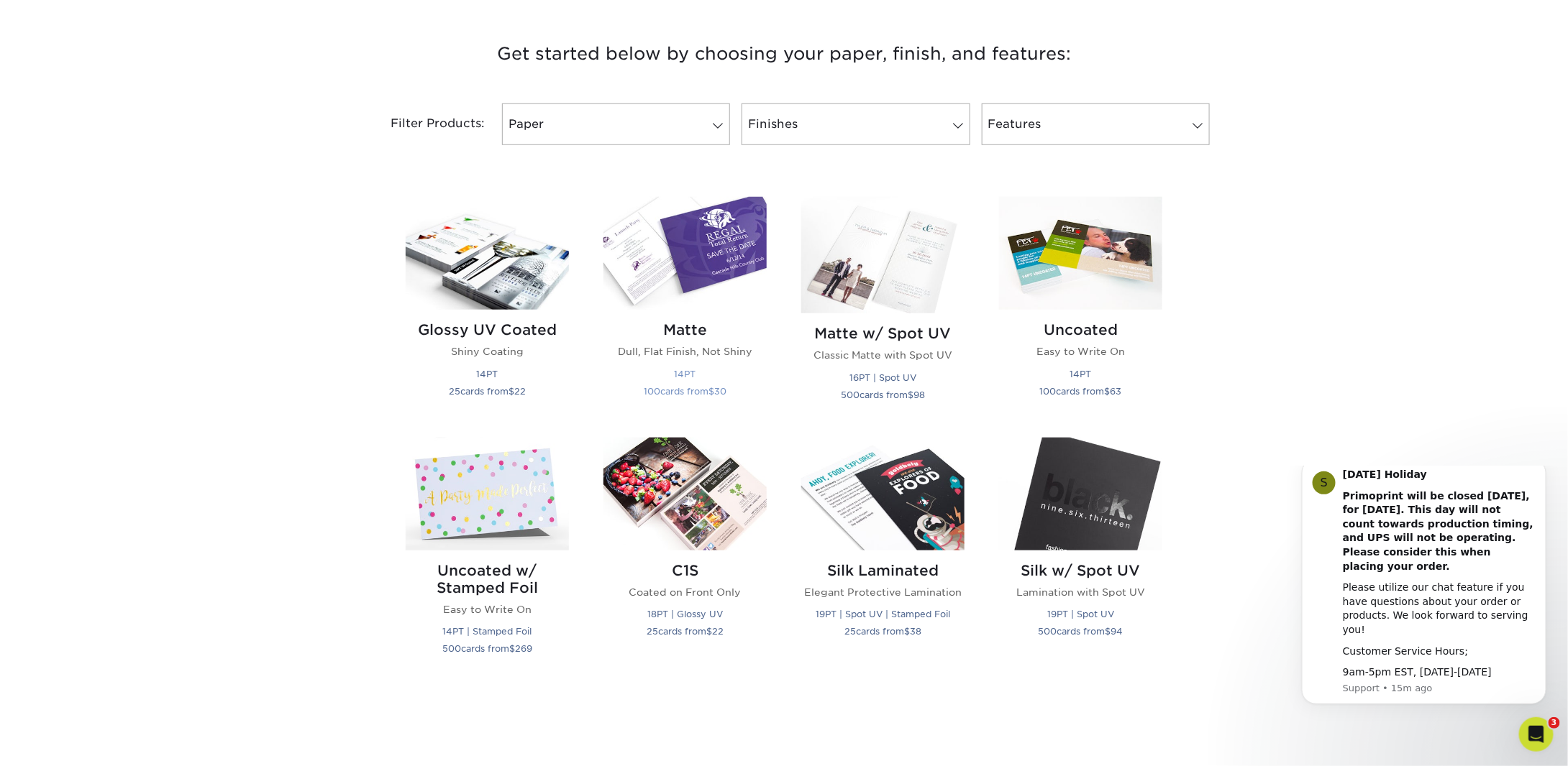
scroll to position [575, 0]
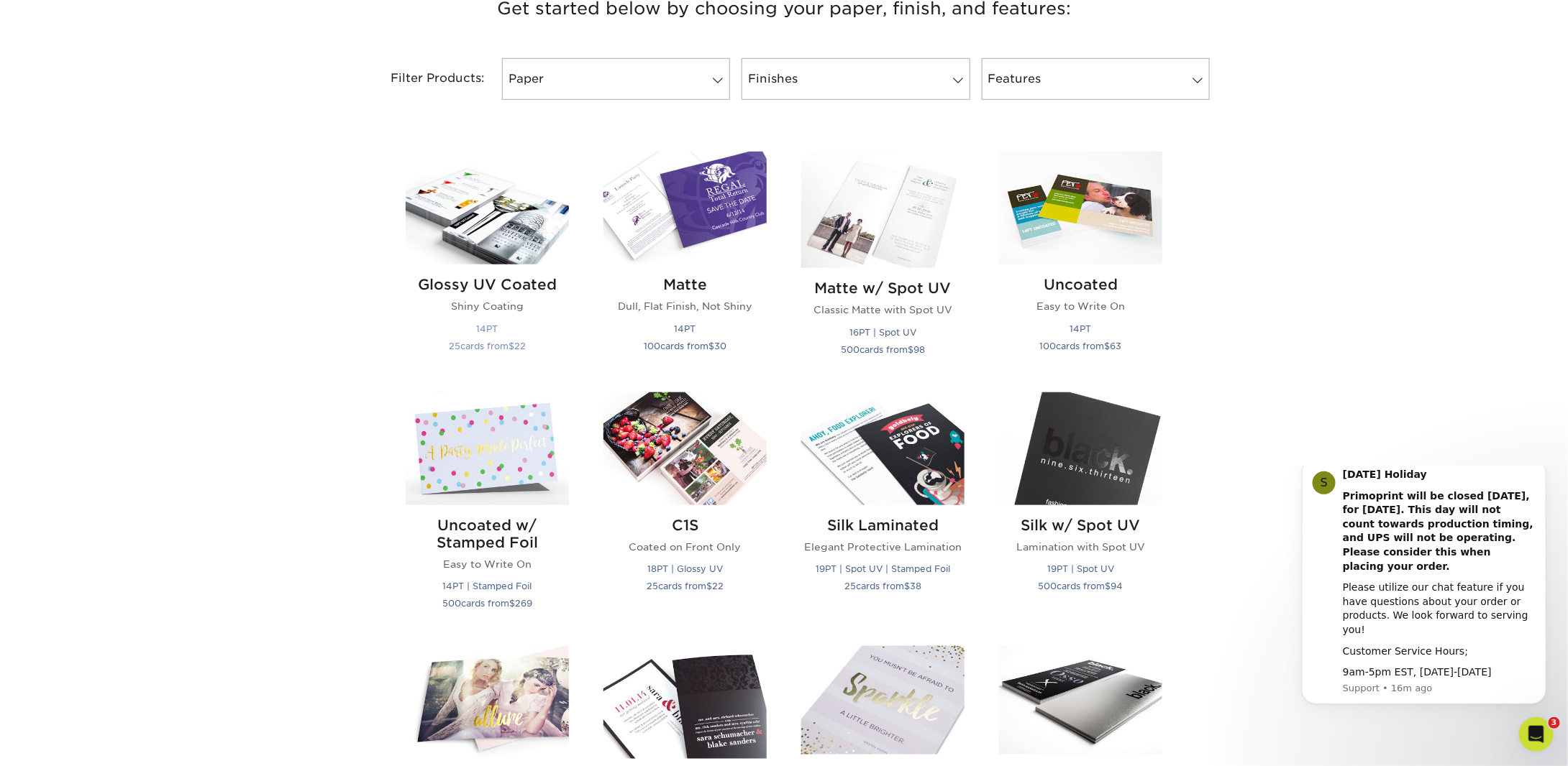
click at [498, 222] on img at bounding box center [487, 207] width 164 height 113
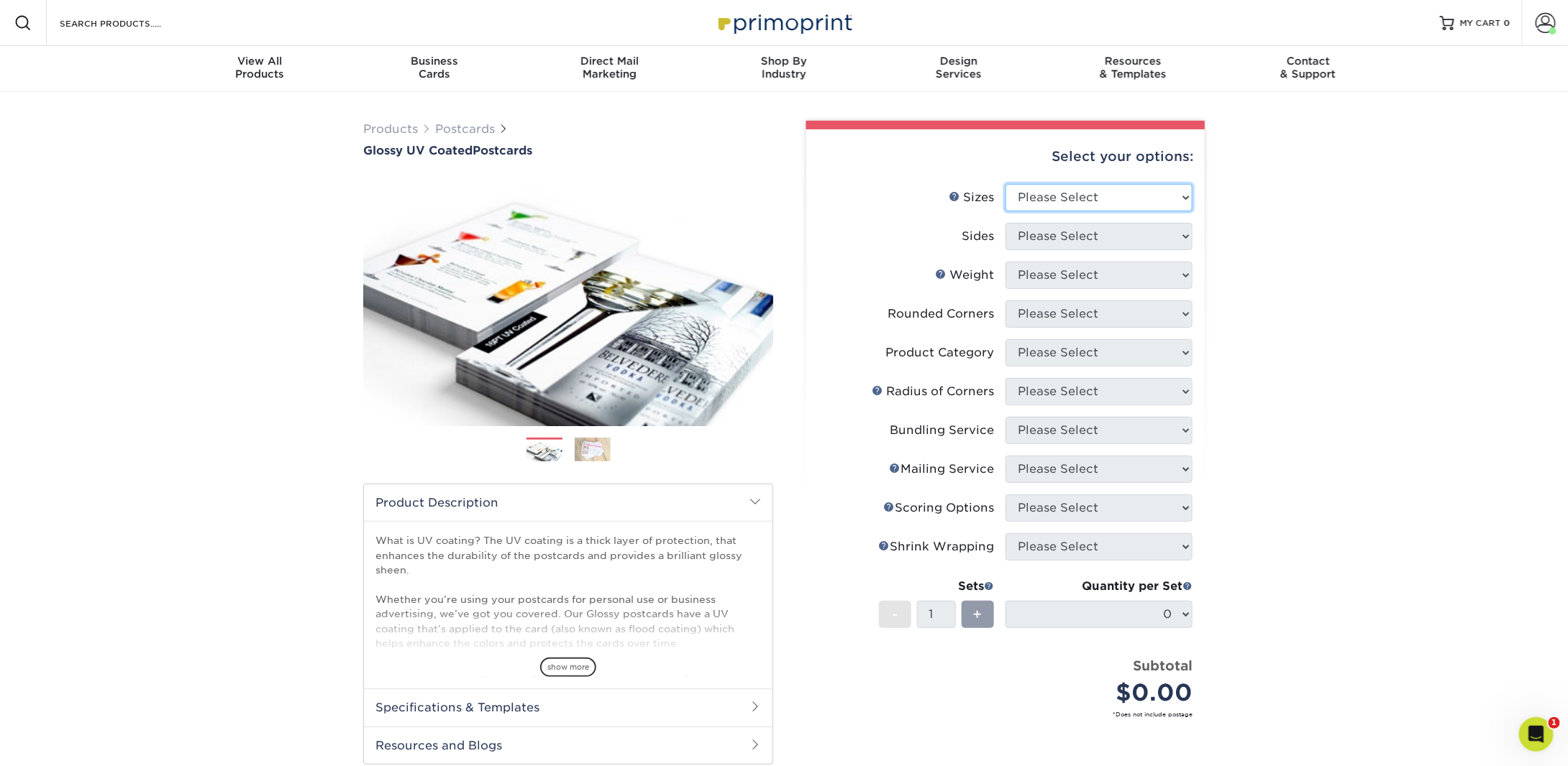
click at [1074, 204] on select "Please Select 1.5" x 7" 2" x 4" 2" x 6" 2" x 7" 2" x 8" 2.12" x 5.5" 2.12" x 5.…" at bounding box center [1099, 197] width 187 height 27
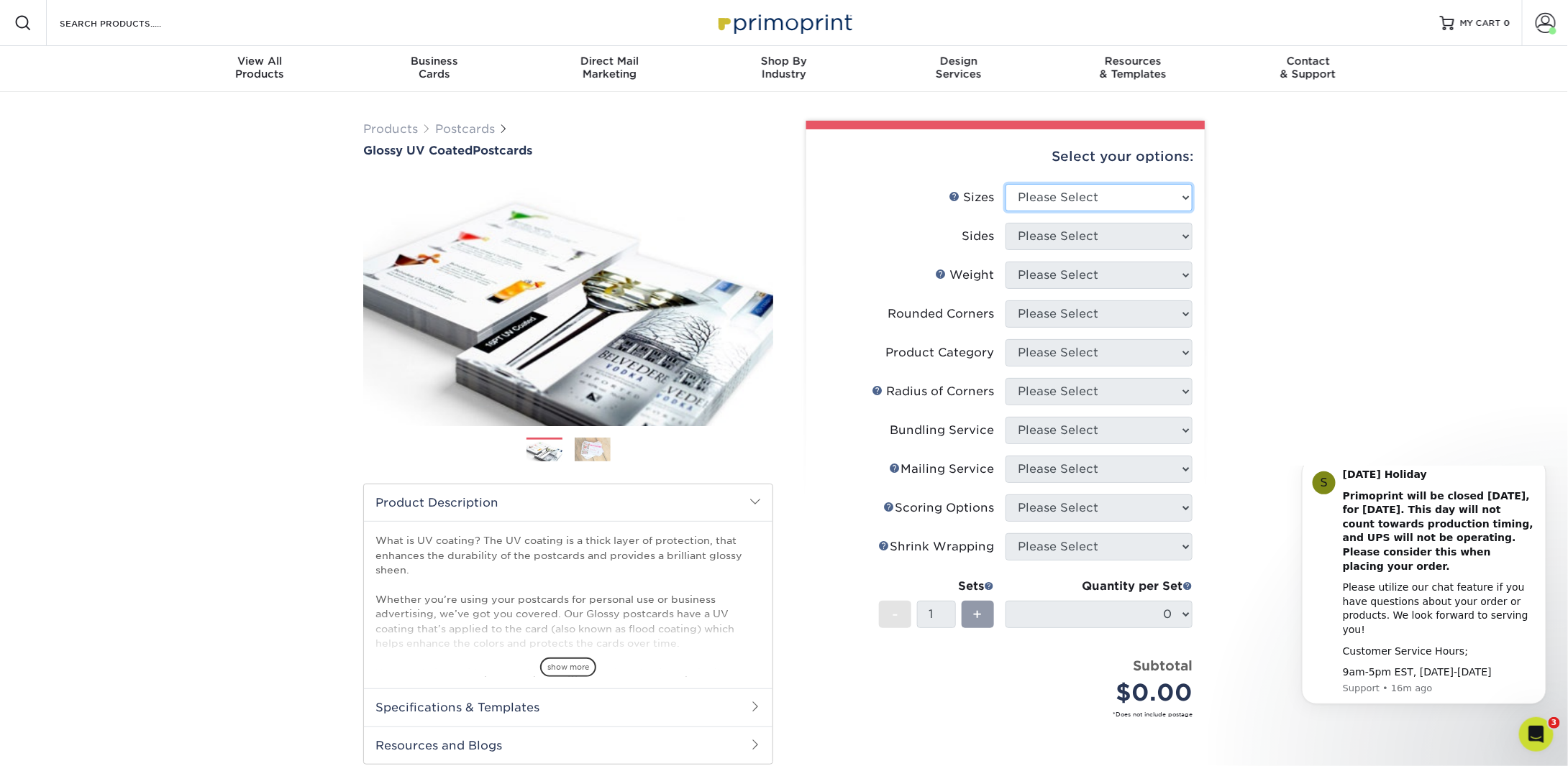
select select "4.00x9.00"
click at [1005, 184] on select "Please Select 1.5" x 7" 2" x 4" 2" x 6" 2" x 7" 2" x 8" 2.12" x 5.5" 2.12" x 5.…" at bounding box center [1099, 197] width 187 height 27
click at [1046, 233] on select "Please Select Print Both Sides Print Front Only" at bounding box center [1099, 236] width 187 height 27
select select "13abbda7-1d64-4f25-8bb2-c179b224825d"
click at [1005, 223] on select "Please Select Print Both Sides Print Front Only" at bounding box center [1099, 236] width 187 height 27
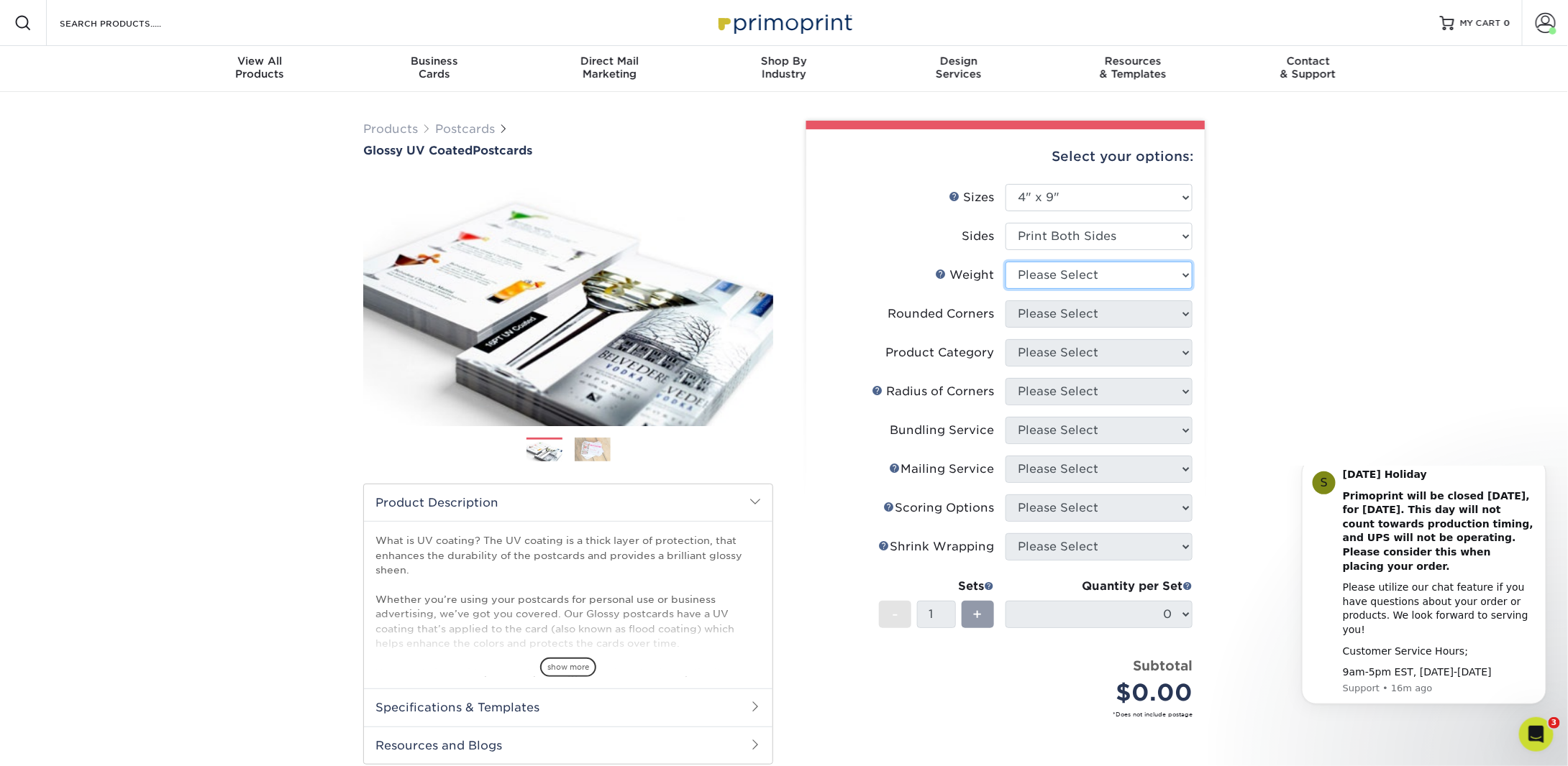
click at [1054, 273] on select "Please Select 16PT 14PT 18PT C1S" at bounding box center [1099, 275] width 187 height 27
click at [1005, 261] on select "Please Select 16PT 14PT 18PT C1S" at bounding box center [1099, 275] width 187 height 27
click at [1057, 296] on li "Weight Help Weight Please Select 16PT 14PT 18PT C1S" at bounding box center [1005, 281] width 374 height 38
click at [1049, 278] on select "Please Select 16PT 14PT 18PT C1S" at bounding box center [1099, 275] width 187 height 27
select select "16PT"
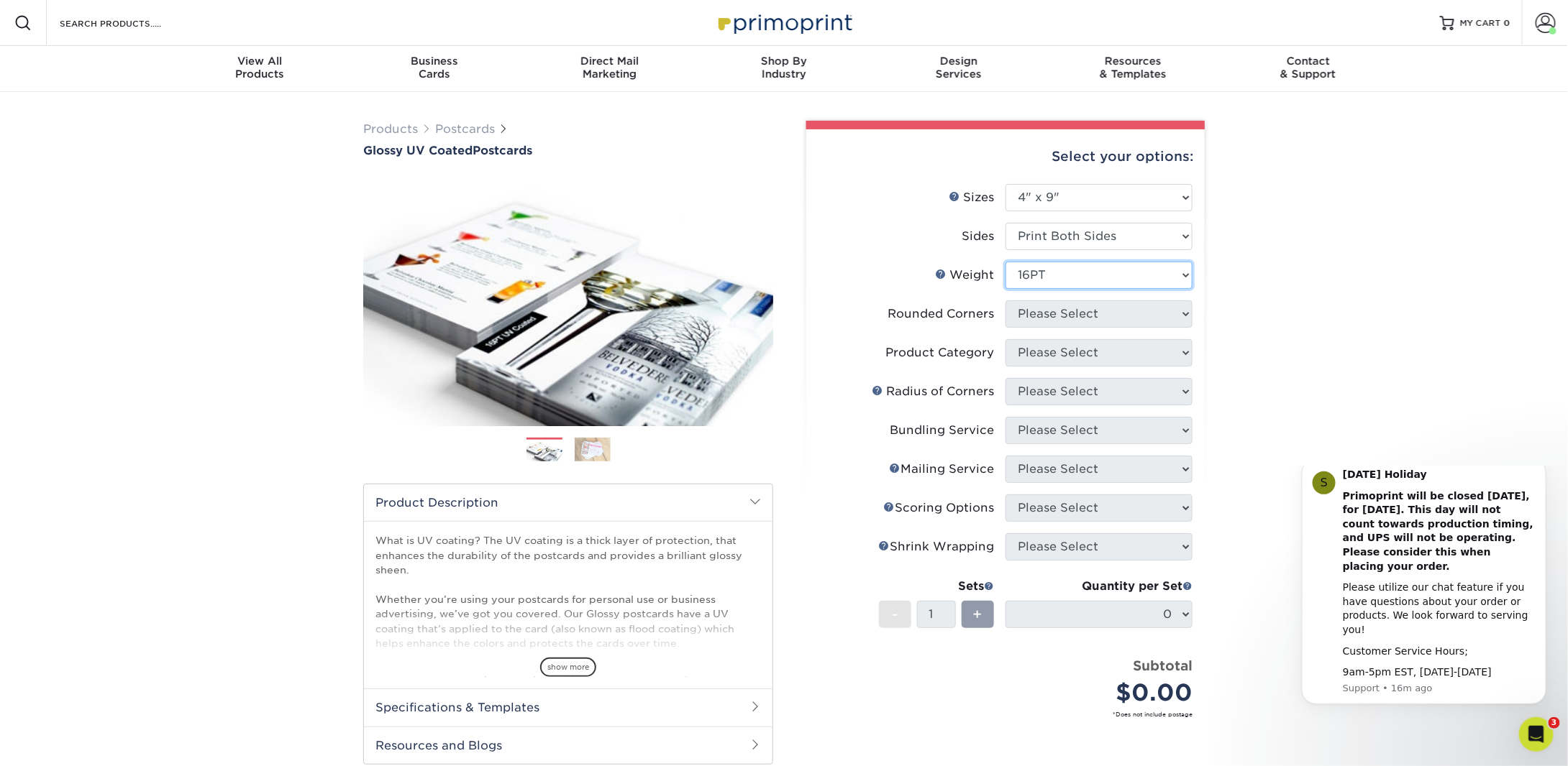
click at [1005, 261] on select "Please Select 16PT 14PT 18PT C1S" at bounding box center [1099, 275] width 187 height 27
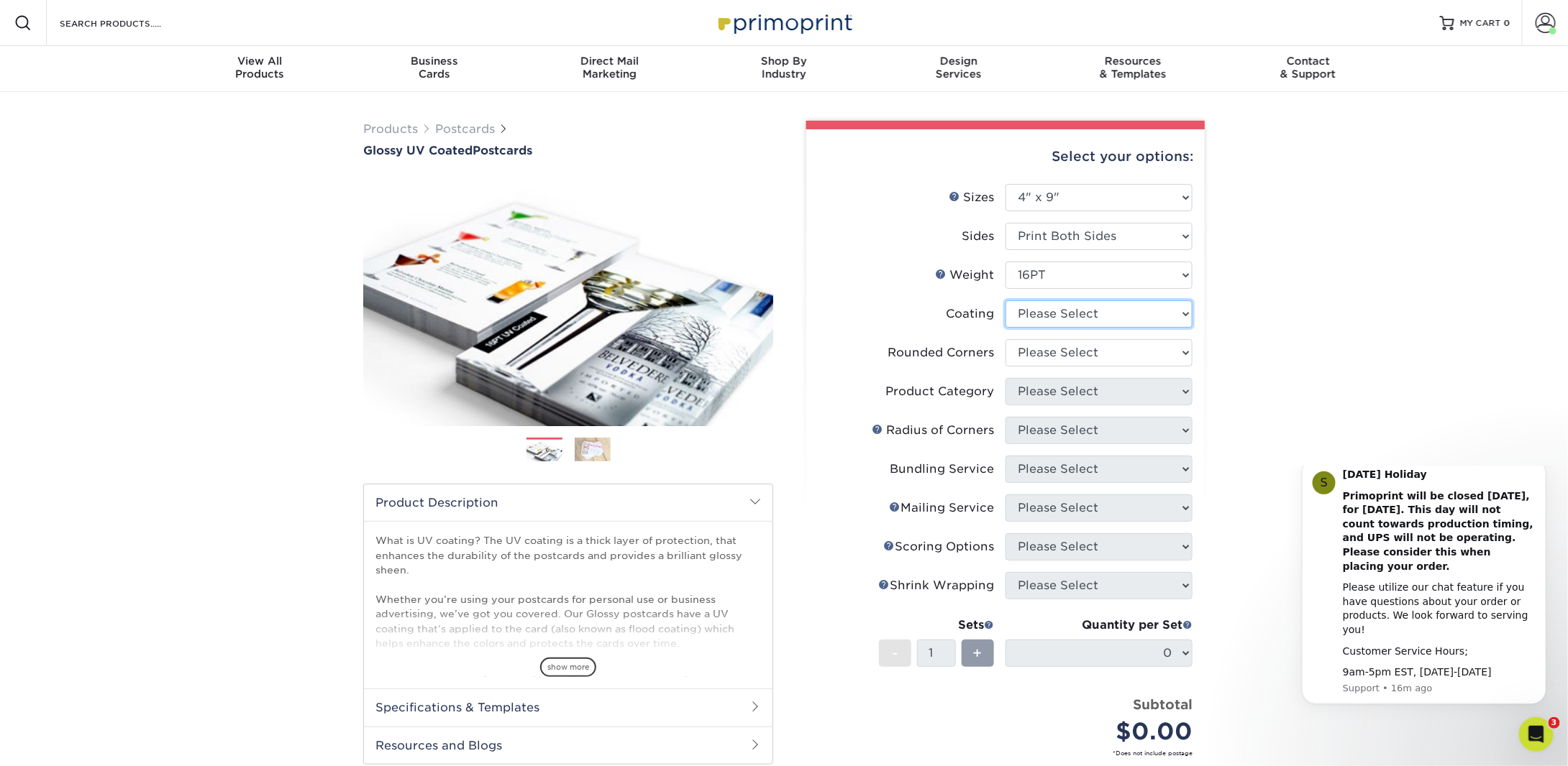
click at [1046, 313] on select at bounding box center [1099, 314] width 187 height 27
select select "ae367451-b2b8-45df-a344-0f05b6a12993"
click at [1005, 301] on select at bounding box center [1099, 314] width 187 height 27
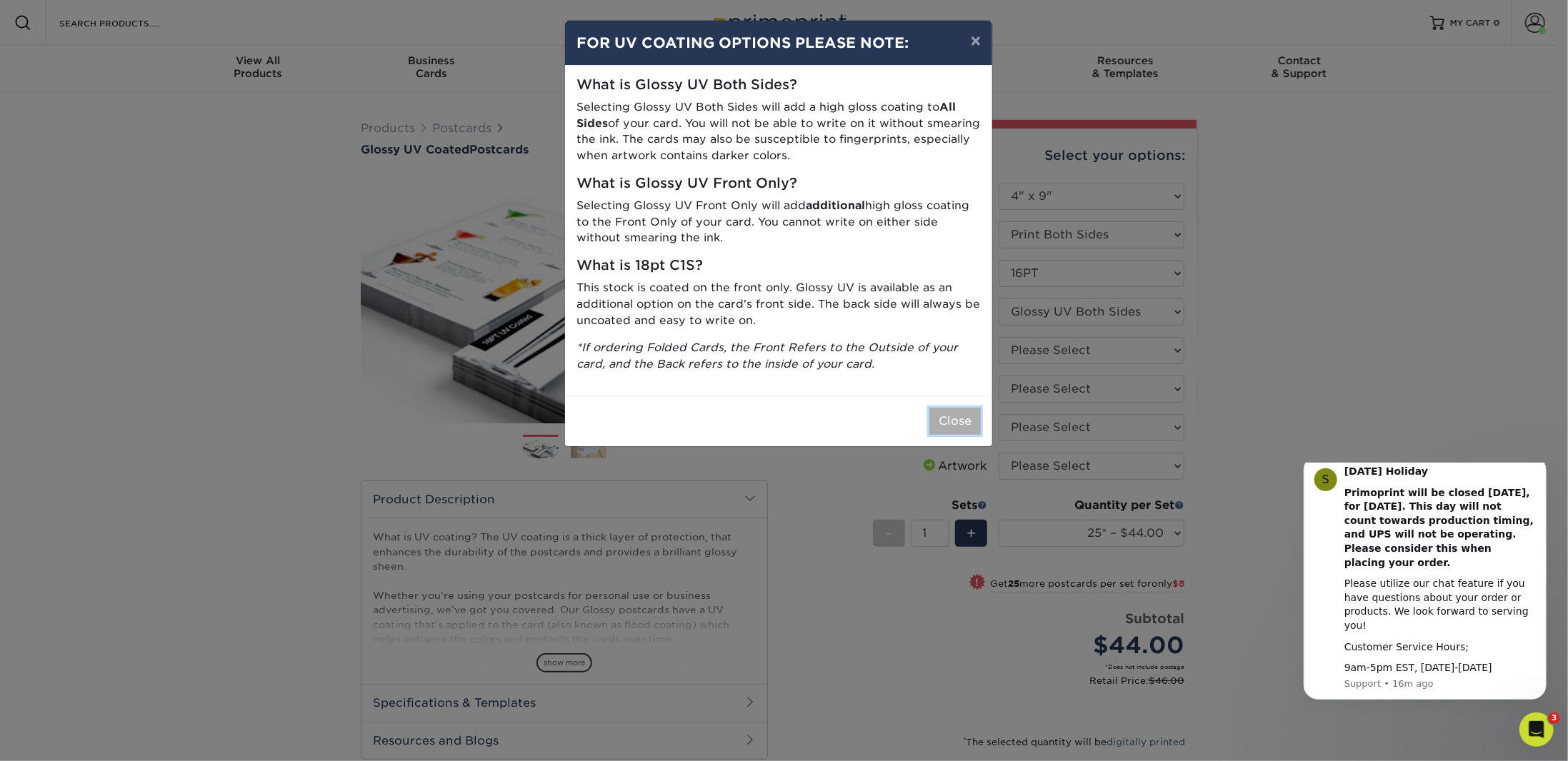
click at [953, 420] on button "Close" at bounding box center [955, 420] width 51 height 27
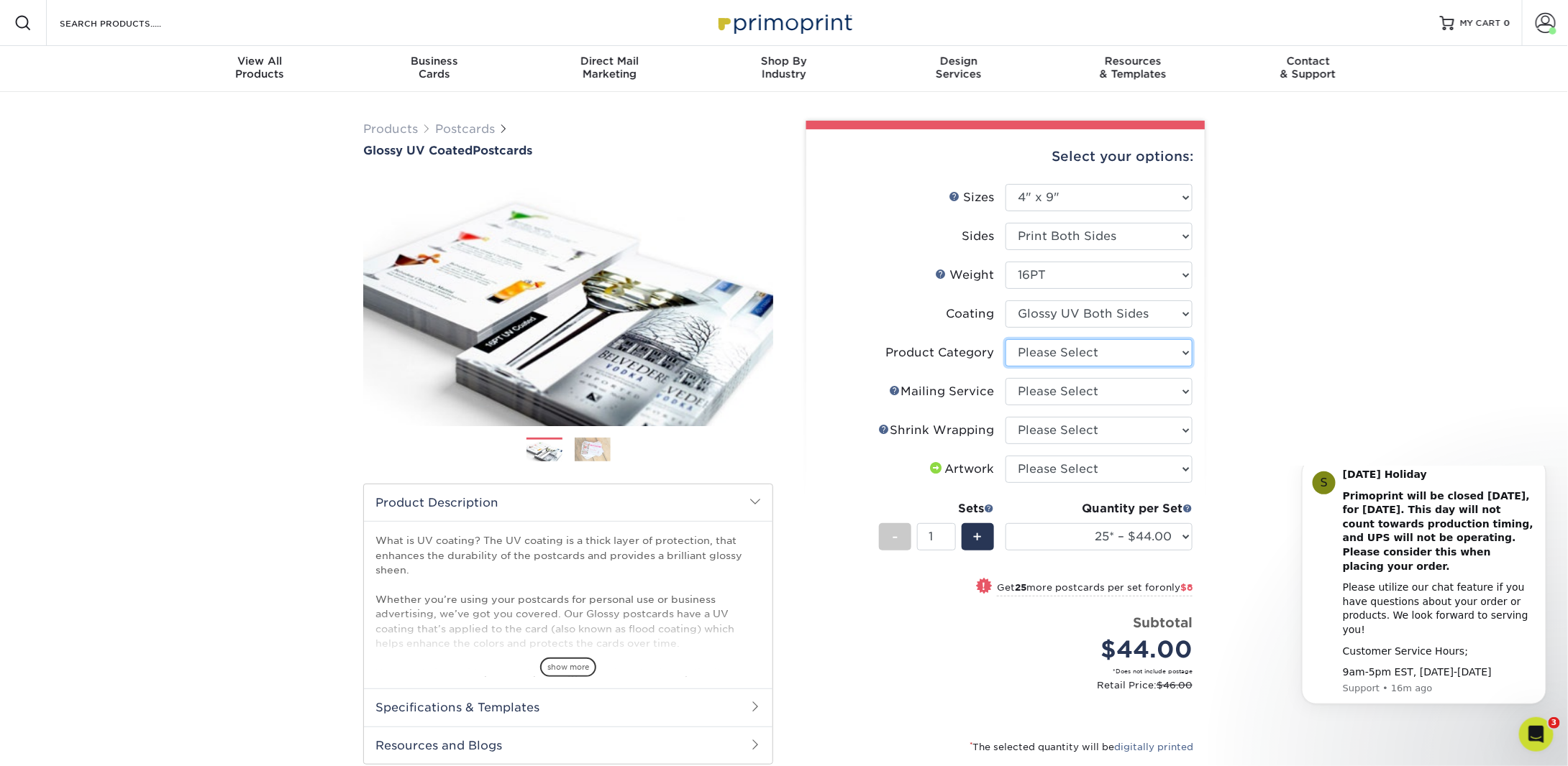
click at [1097, 350] on select "Please Select Postcards" at bounding box center [1099, 352] width 187 height 27
select select "9b7272e0-d6c8-4c3c-8e97-d3a1bcdab858"
click at [1005, 339] on select "Please Select Postcards" at bounding box center [1099, 352] width 187 height 27
click at [1074, 392] on select "Please Select No Direct Mailing Service No, I will mail/stamp/imprint Direct Ma…" at bounding box center [1099, 391] width 187 height 27
select select "3e5e9bdd-d78a-4c28-a41d-fe1407925ca6"
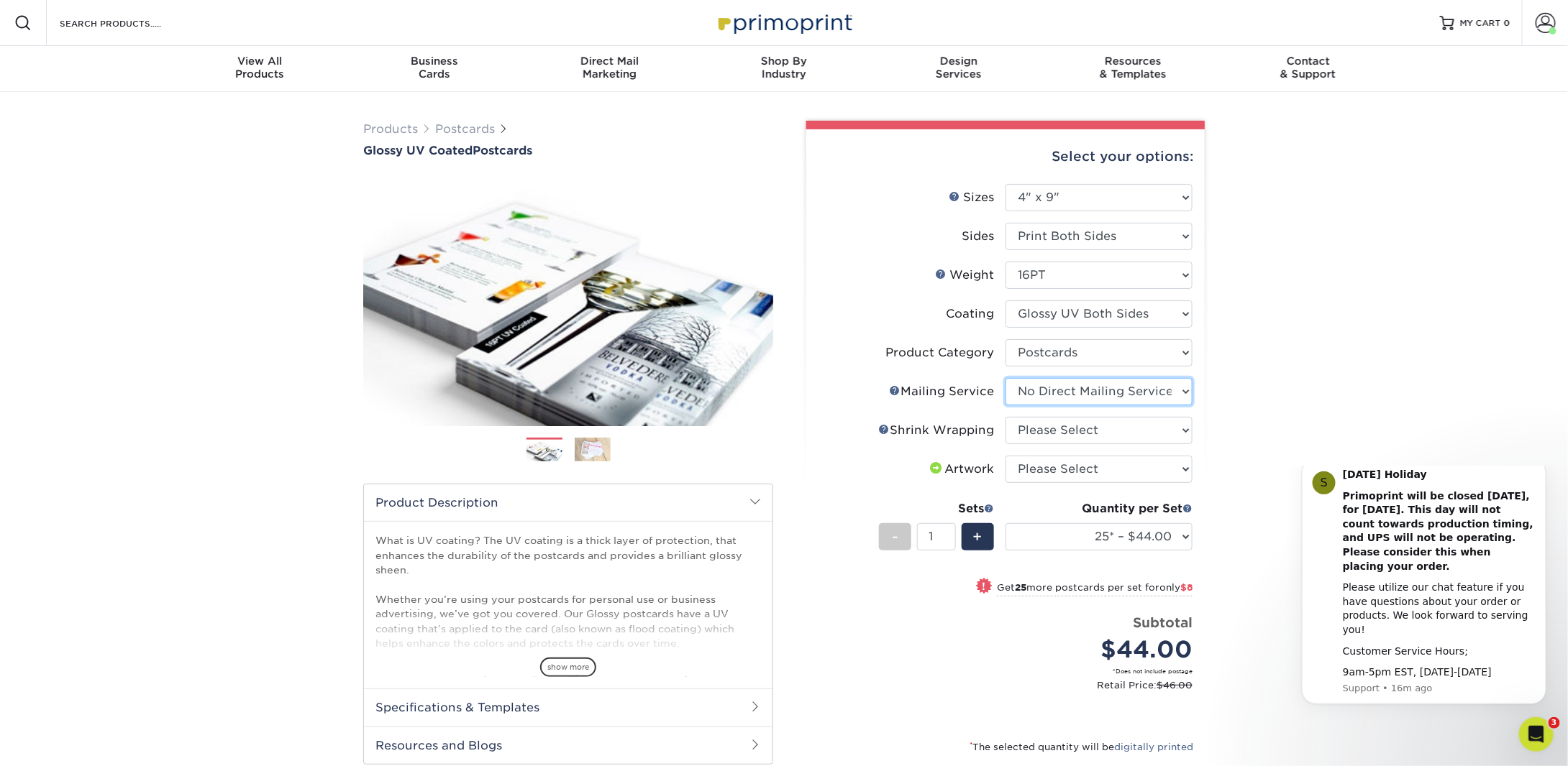
click at [1005, 378] on select "Please Select No Direct Mailing Service No, I will mail/stamp/imprint Direct Ma…" at bounding box center [1099, 391] width 187 height 27
click at [1057, 427] on select "Please Select No Shrink Wrapping Shrink Wrap 100 Per Package Shrink Wrap 50 Per…" at bounding box center [1099, 430] width 187 height 27
select select "c8749376-e7da-41d0-b3dc-647faf84d907"
click at [1005, 417] on select "Please Select No Shrink Wrapping Shrink Wrap 100 Per Package Shrink Wrap 50 Per…" at bounding box center [1099, 430] width 187 height 27
click at [1041, 470] on select "Please Select I will upload files I need a design - $150" at bounding box center [1099, 469] width 187 height 27
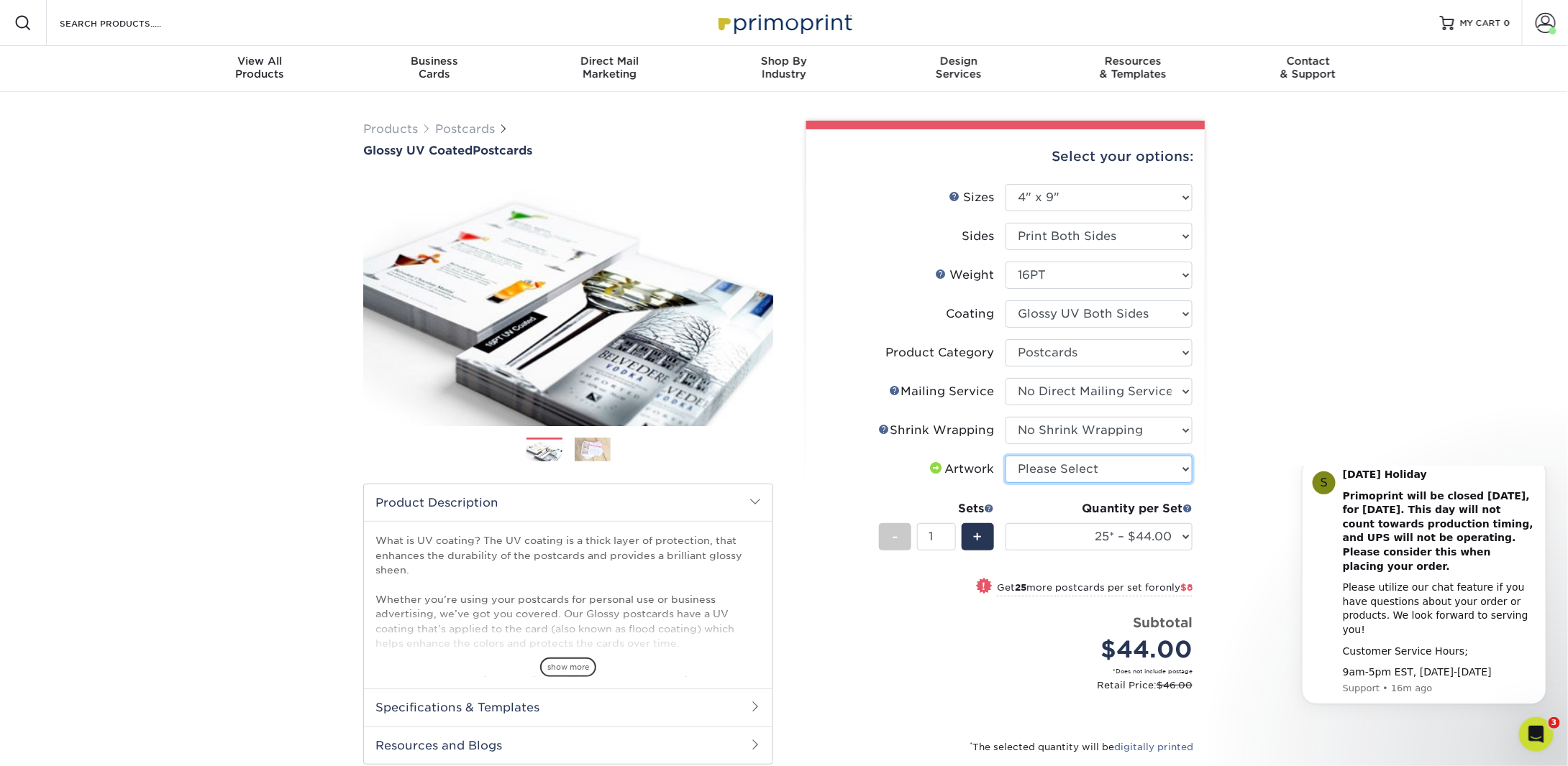
select select "upload"
click at [1005, 456] on select "Please Select I will upload files I need a design - $150" at bounding box center [1099, 469] width 187 height 27
click at [1060, 533] on select "25* – $44.00 50* – $52.00 75* – $57.00 100* – $142.00 250* – $214.00 500 – $236…" at bounding box center [1099, 536] width 187 height 27
select select "250* – $214.00"
click at [1005, 523] on select "25* – $44.00 50* – $52.00 75* – $57.00 100* – $142.00 250* – $214.00 500 – $236…" at bounding box center [1099, 536] width 187 height 27
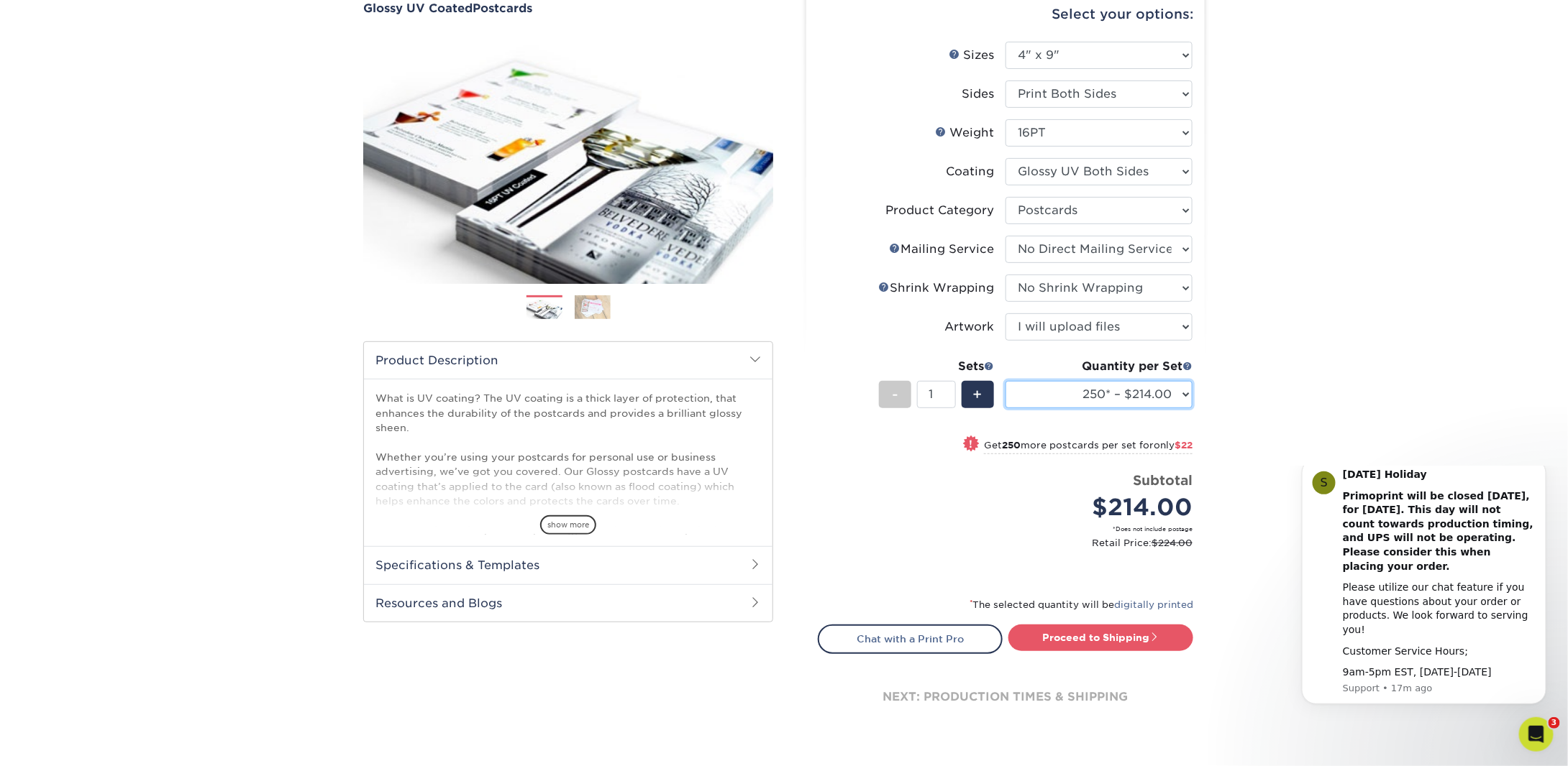
scroll to position [143, 0]
click at [1154, 400] on select "25* – $44.00 50* – $52.00 75* – $57.00 100* – $142.00 250* – $214.00 500 – $236…" at bounding box center [1099, 393] width 187 height 27
click at [1212, 412] on div "Select your options: Sizes Help Sizes Please Select 1.5" x 7" 2" x 4" No" at bounding box center [999, 364] width 431 height 774
click at [1088, 637] on link "Proceed to Shipping" at bounding box center [1101, 637] width 185 height 26
type input "Set 1"
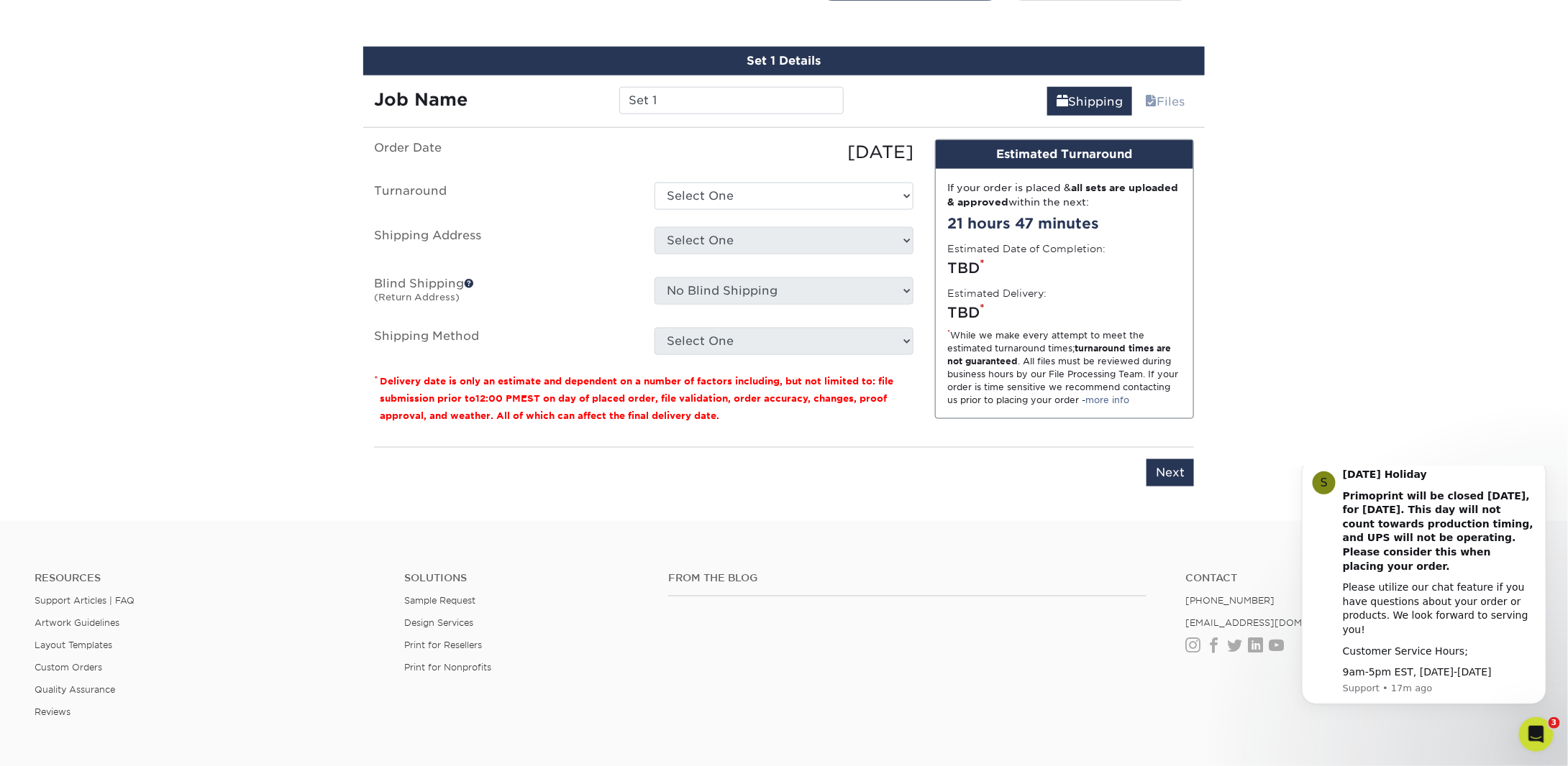
scroll to position [805, 0]
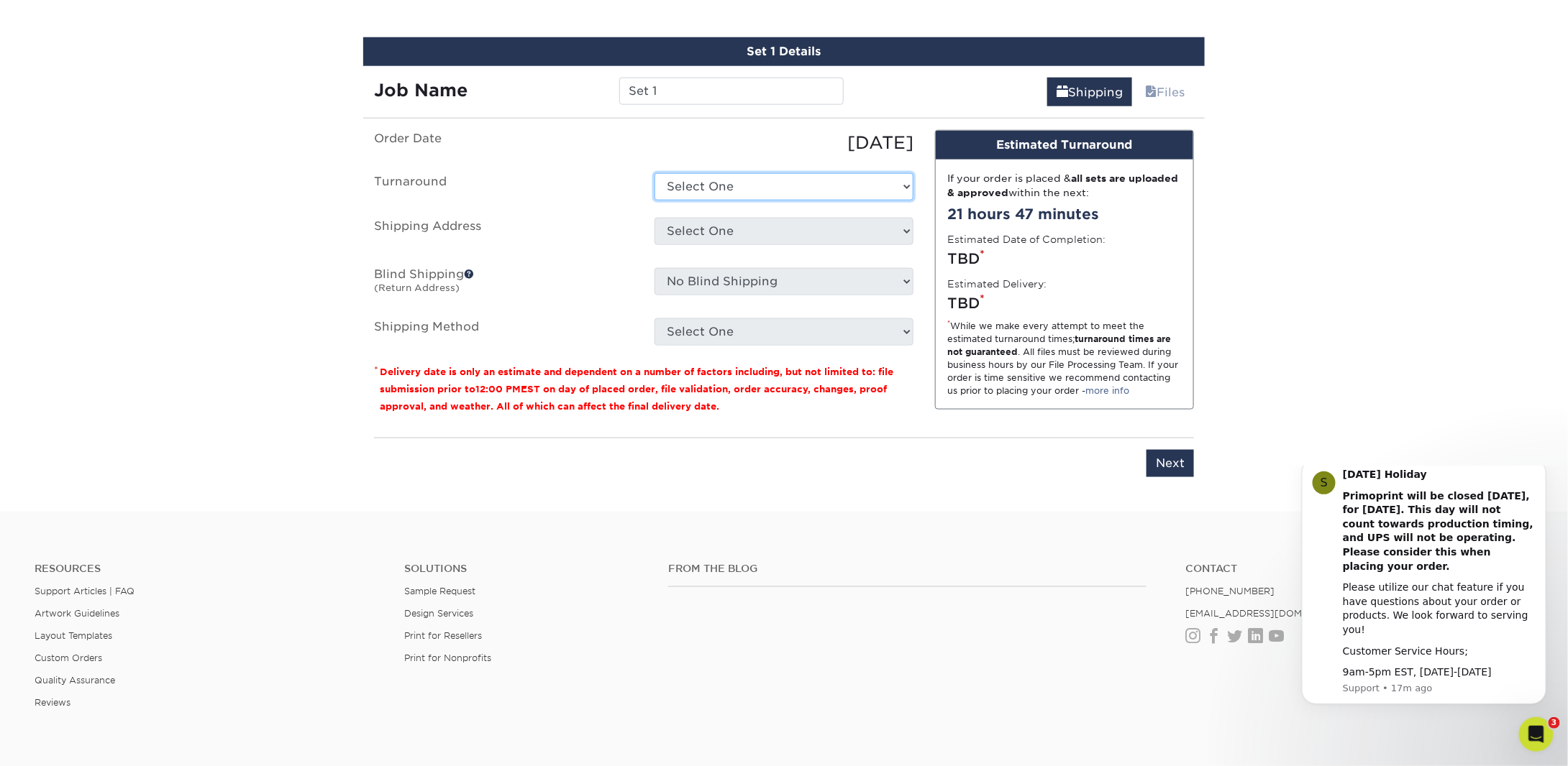
click at [715, 182] on select "Select One 2-4 Business Days 2 Day Next Business Day" at bounding box center [784, 186] width 259 height 27
select select "9a213bb4-dcf0-40ee-a348-f63c2a43f598"
click at [654, 173] on select "Select One 2-4 Business Days 2 Day Next Business Day" at bounding box center [784, 186] width 259 height 27
click at [713, 230] on select "Select One 7 Mile Pub Armadillo Avalon Chamber Avalon Free Public Library Inser…" at bounding box center [784, 231] width 259 height 27
select select "60701"
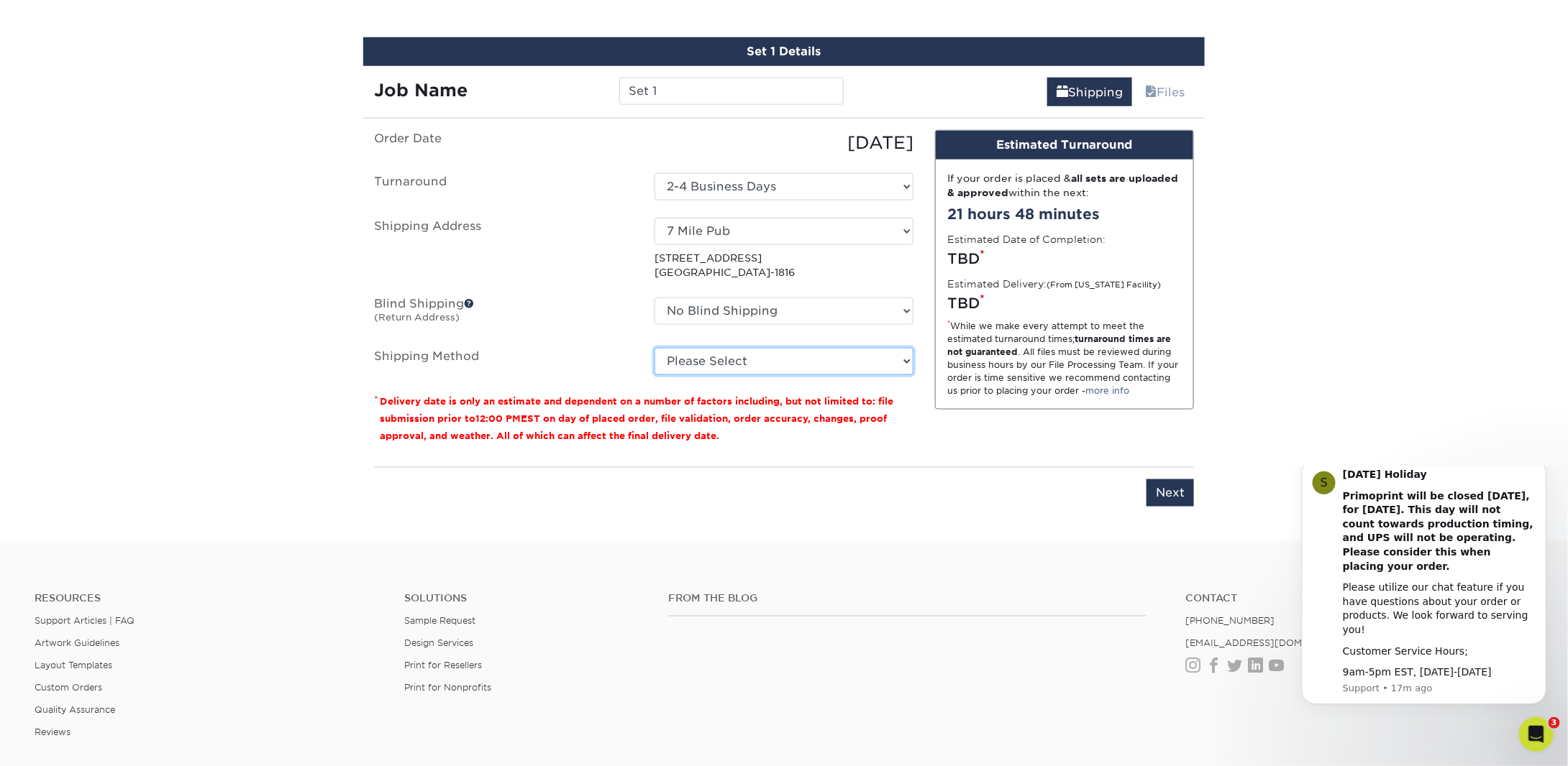
click at [716, 358] on select "Please Select Ground Shipping (+$34.03) 3 Day Shipping Service (+$39.00) 2 Day …" at bounding box center [784, 361] width 259 height 27
select select "03"
click at [654, 348] on select "Please Select Ground Shipping (+$34.03) 3 Day Shipping Service (+$39.00) 2 Day …" at bounding box center [784, 361] width 259 height 27
click at [1190, 491] on input "Next" at bounding box center [1170, 492] width 47 height 27
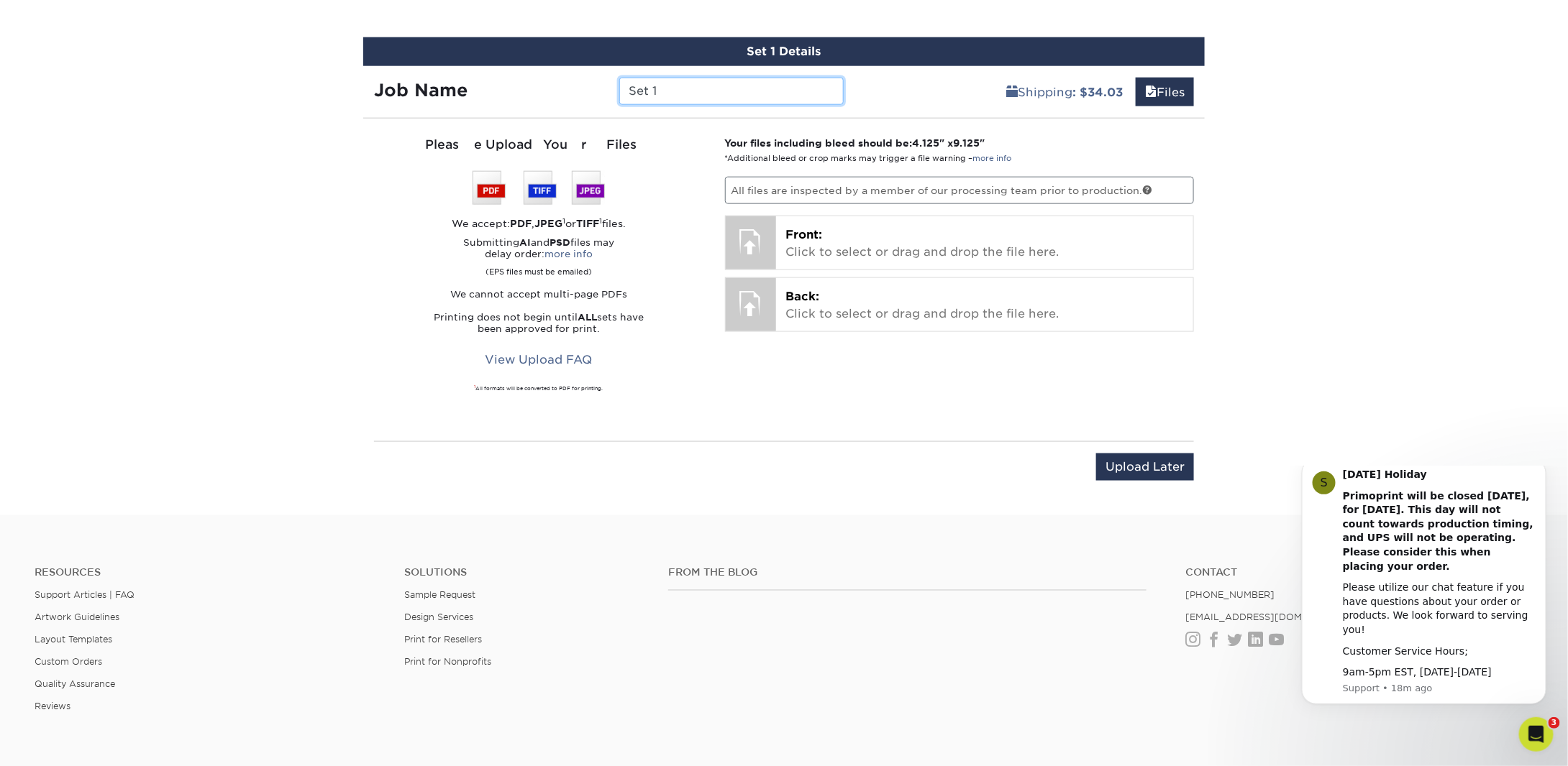
click at [649, 91] on input "Set 1" at bounding box center [732, 91] width 224 height 27
click at [666, 91] on input "Set 1" at bounding box center [732, 91] width 224 height 27
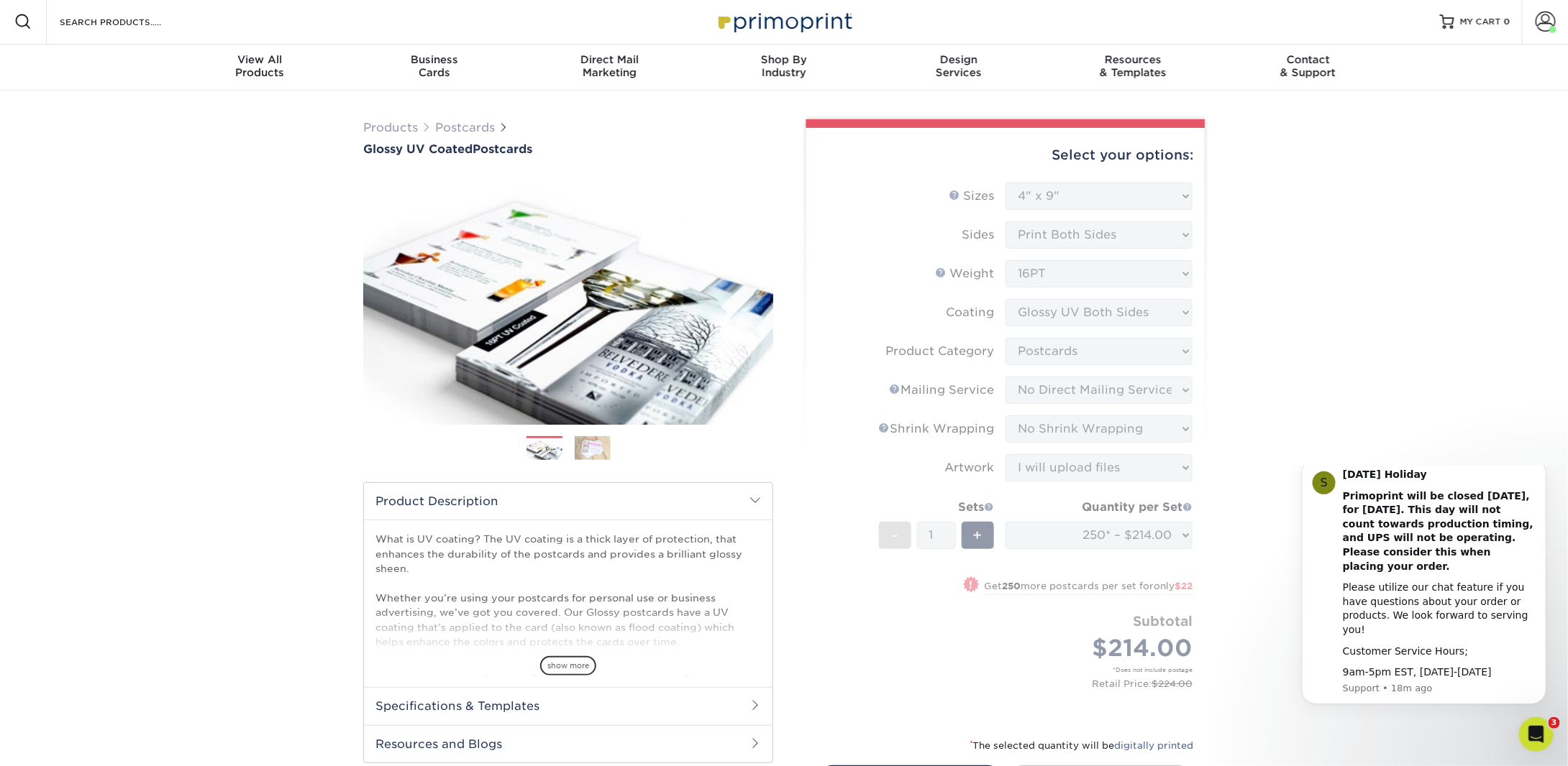
scroll to position [0, 0]
click at [1542, 26] on span at bounding box center [1545, 23] width 20 height 20
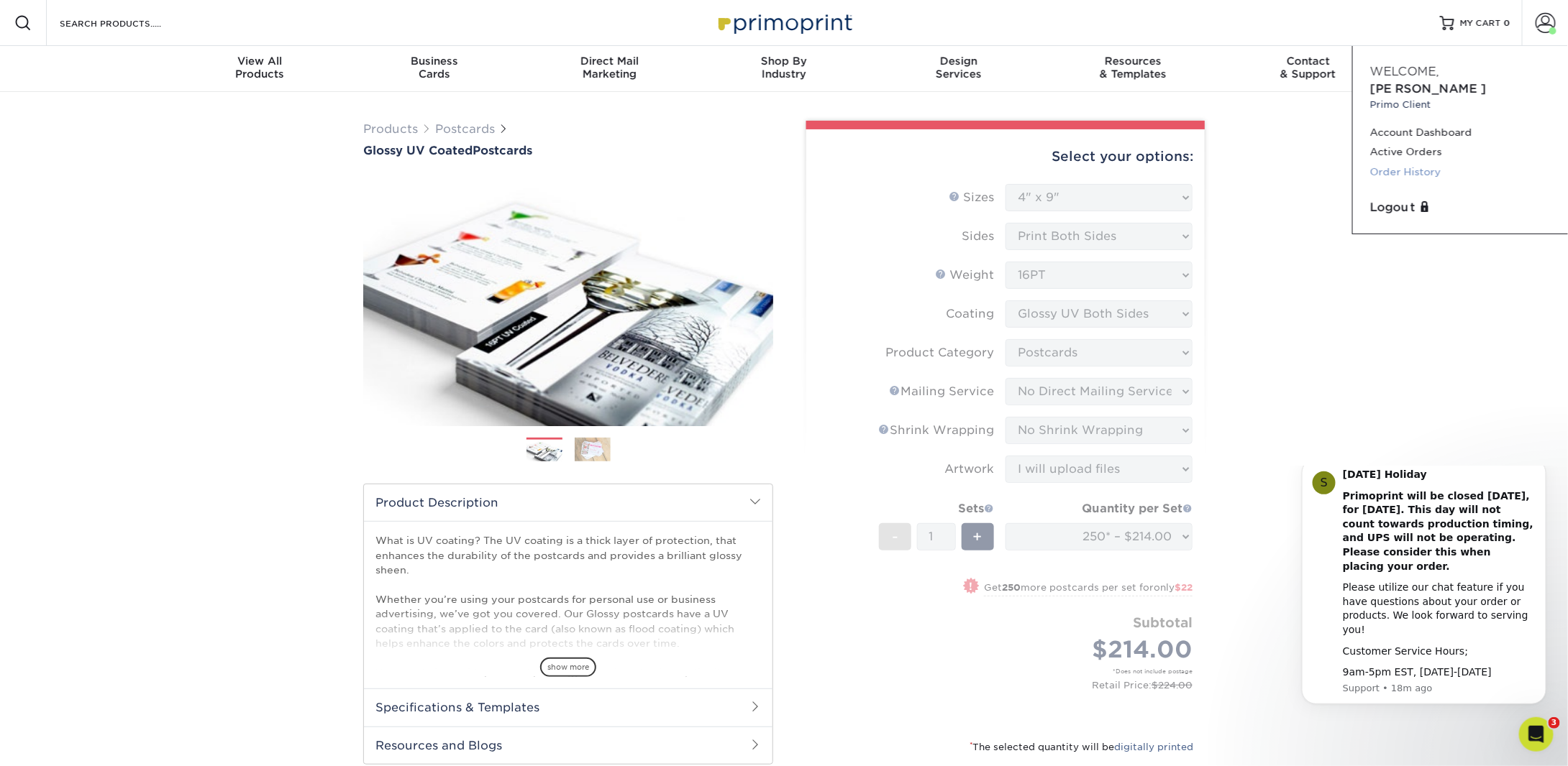
click at [1416, 163] on link "Order History" at bounding box center [1460, 172] width 180 height 19
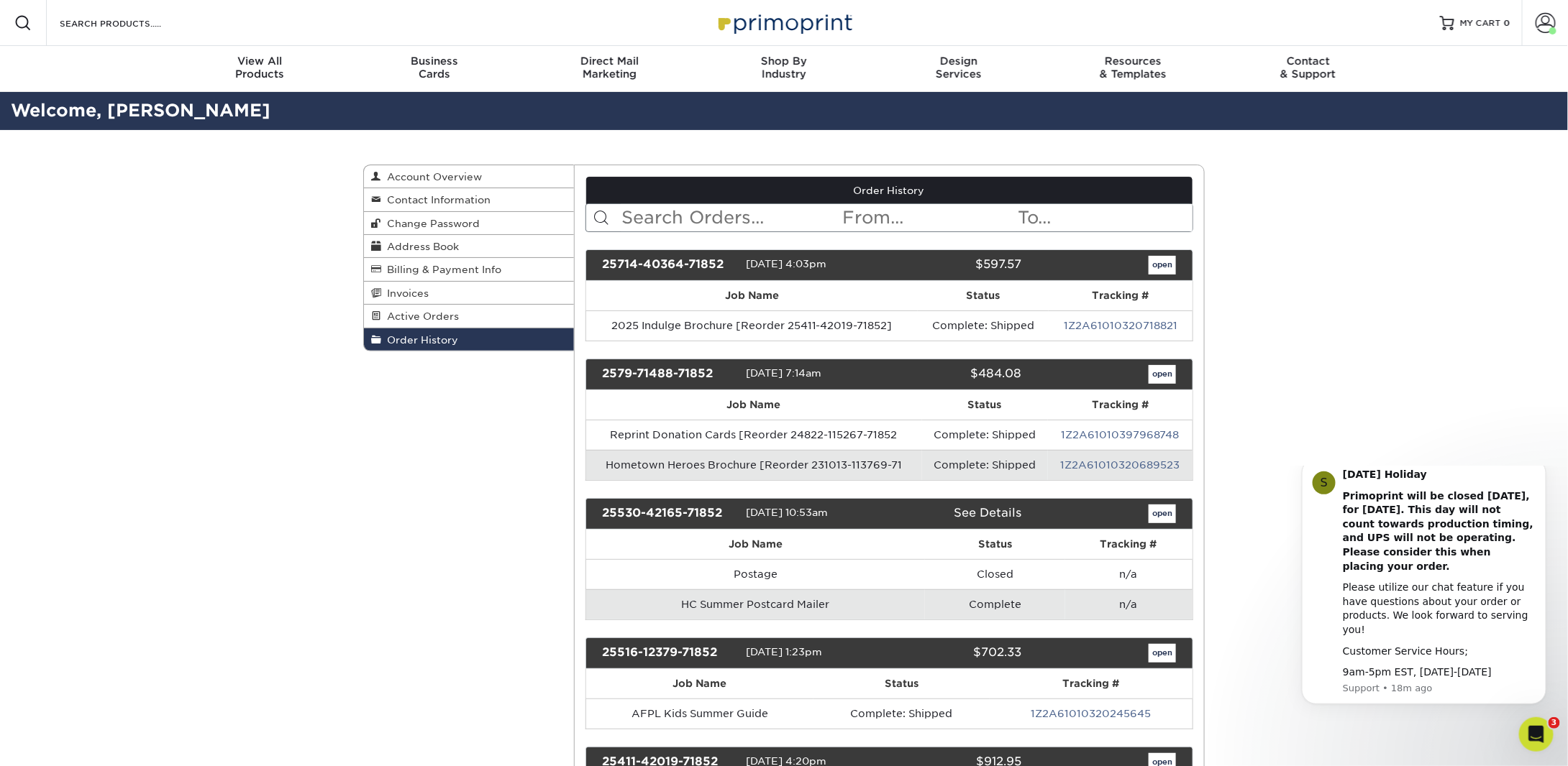
click at [702, 205] on input "text" at bounding box center [731, 217] width 220 height 27
type input "rack"
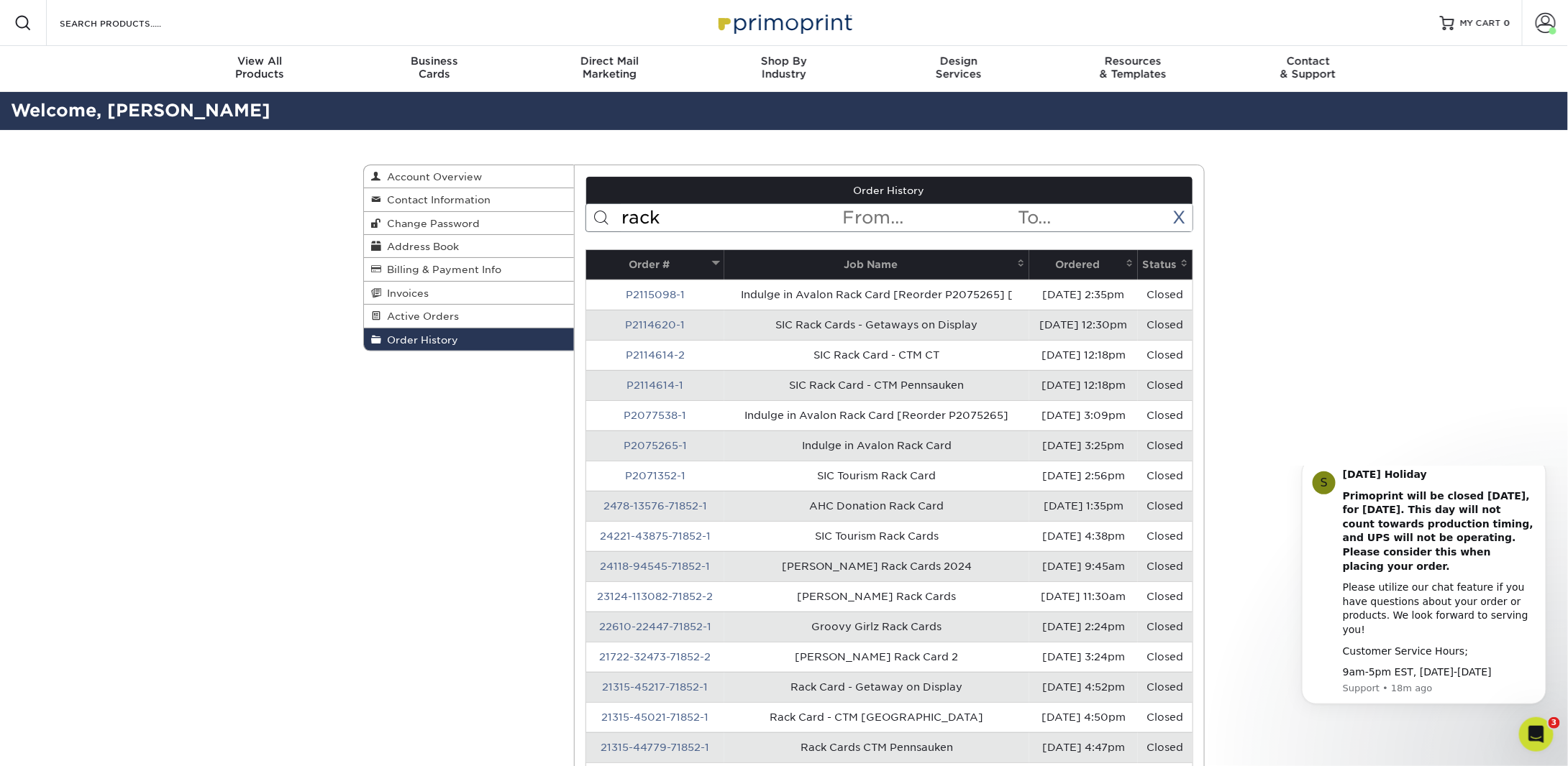
click at [1056, 258] on th "Ordered" at bounding box center [1083, 265] width 108 height 30
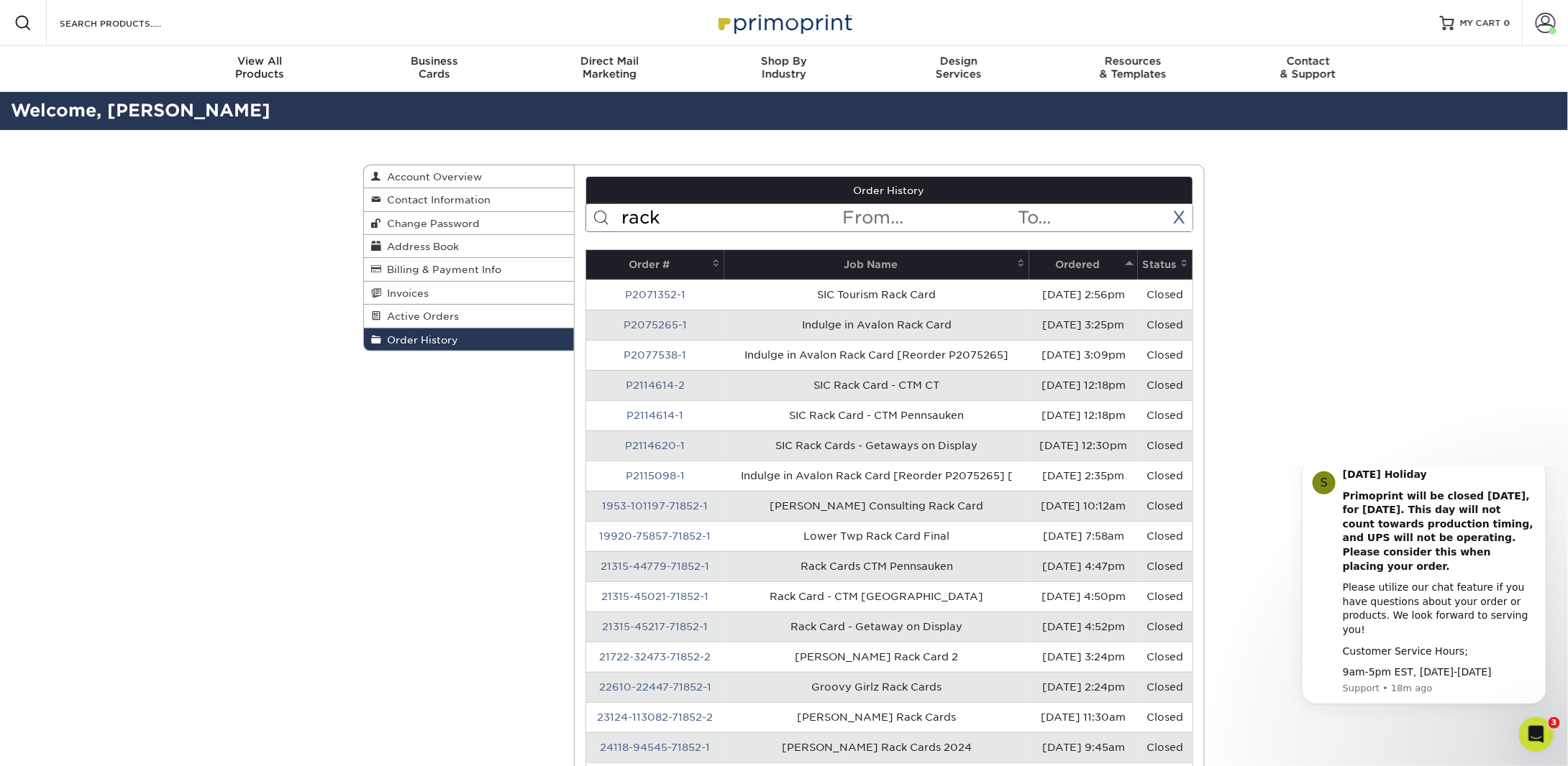
click at [1056, 258] on th "Ordered" at bounding box center [1083, 265] width 108 height 30
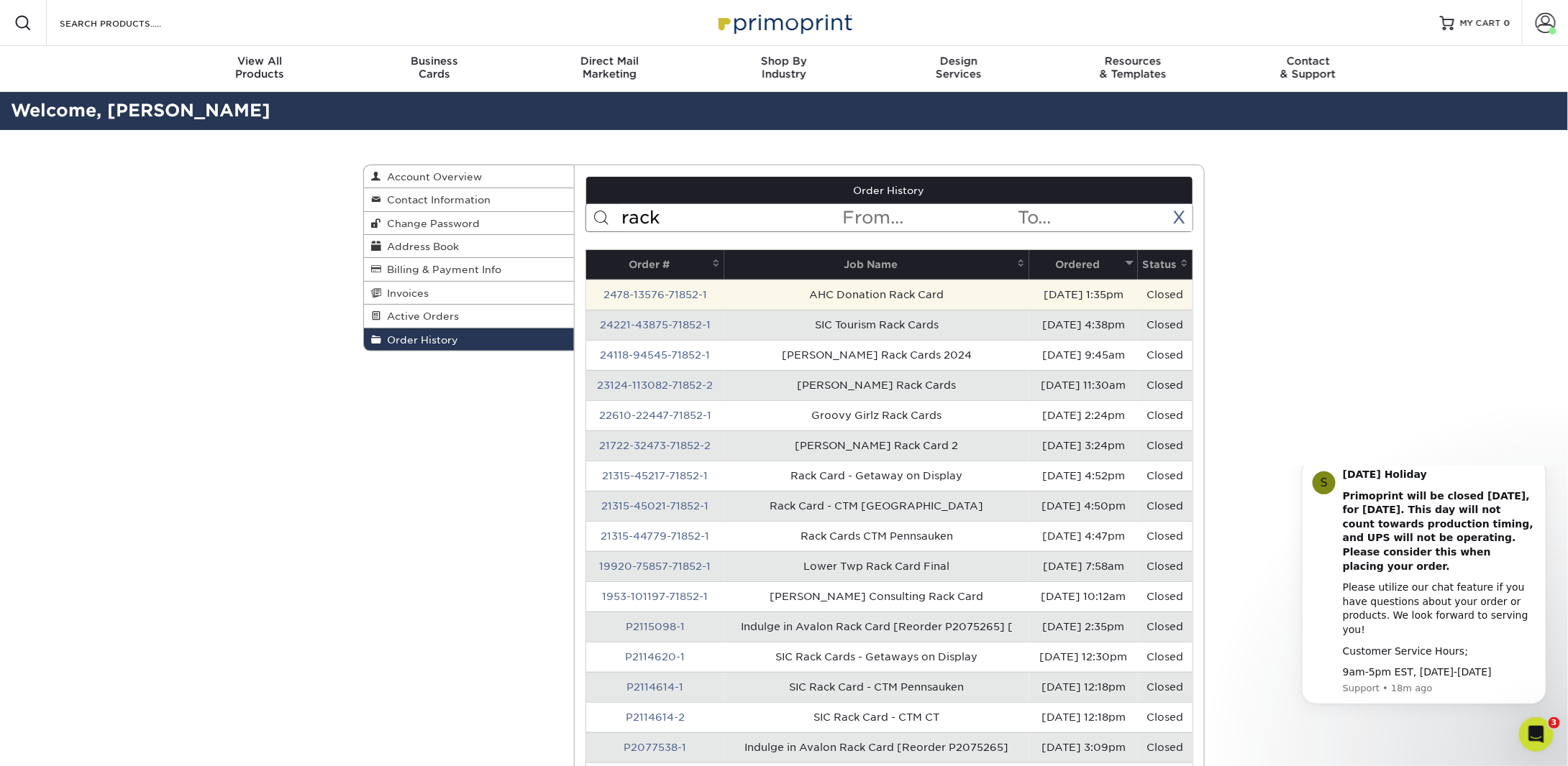
click at [832, 290] on td "AHC Donation Rack Card" at bounding box center [877, 295] width 305 height 31
click at [671, 294] on link "2478-13576-71852-1" at bounding box center [655, 294] width 103 height 11
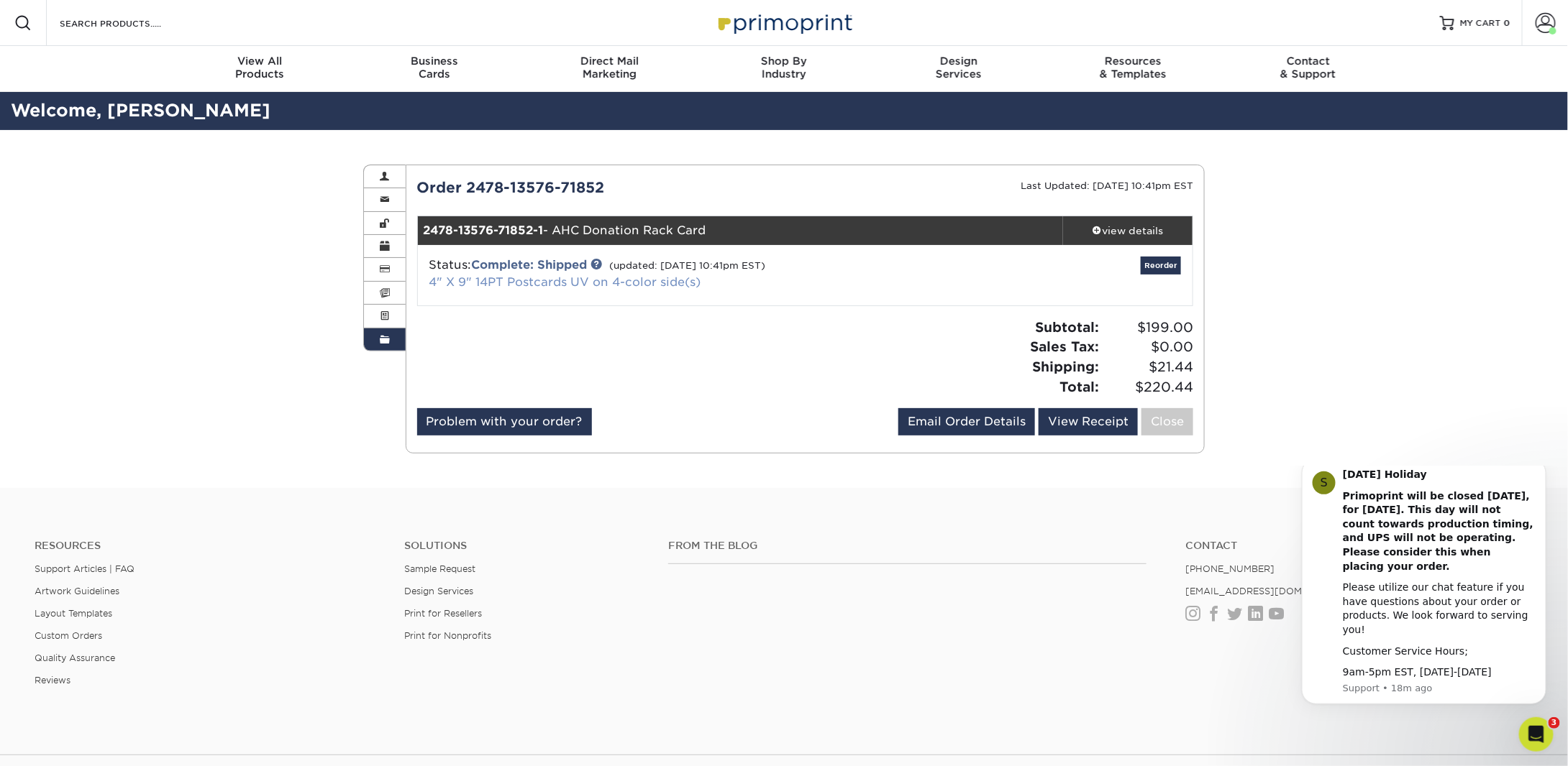
click at [601, 279] on link "4" X 9" 14PT Postcards UV on 4-color side(s)" at bounding box center [565, 282] width 272 height 14
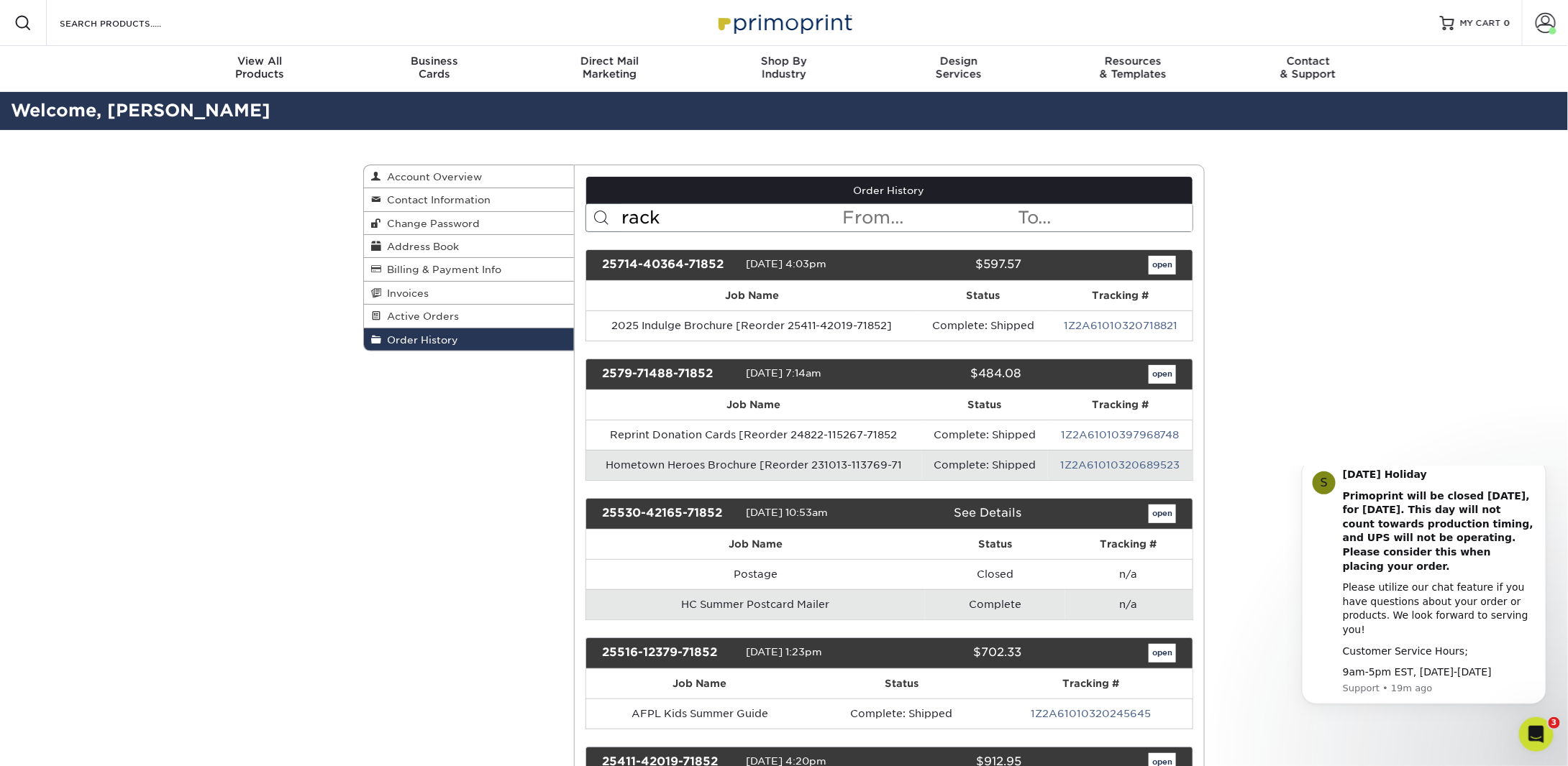
click at [700, 221] on input "rack" at bounding box center [731, 217] width 220 height 27
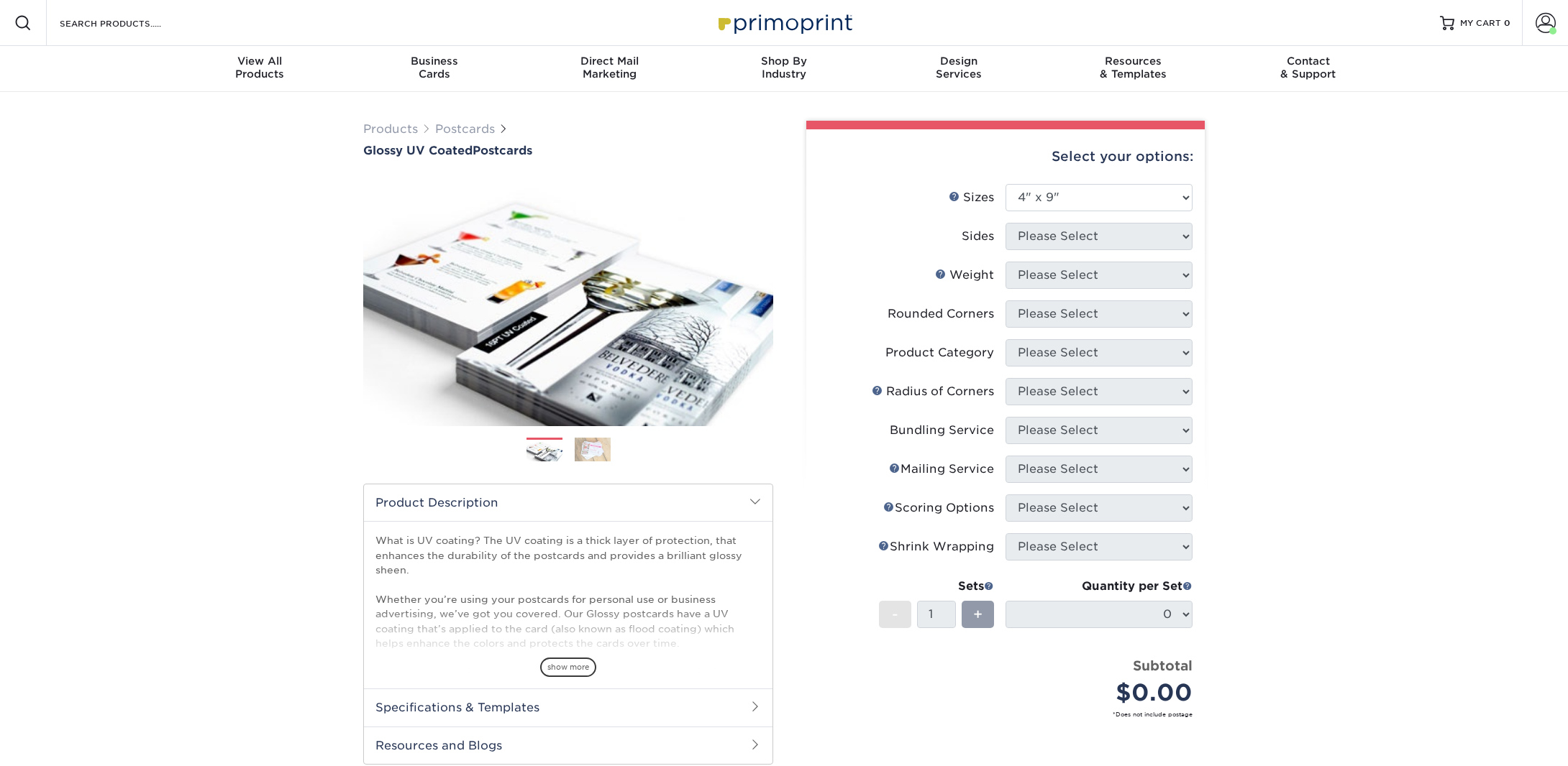
select select "4.00x9.00"
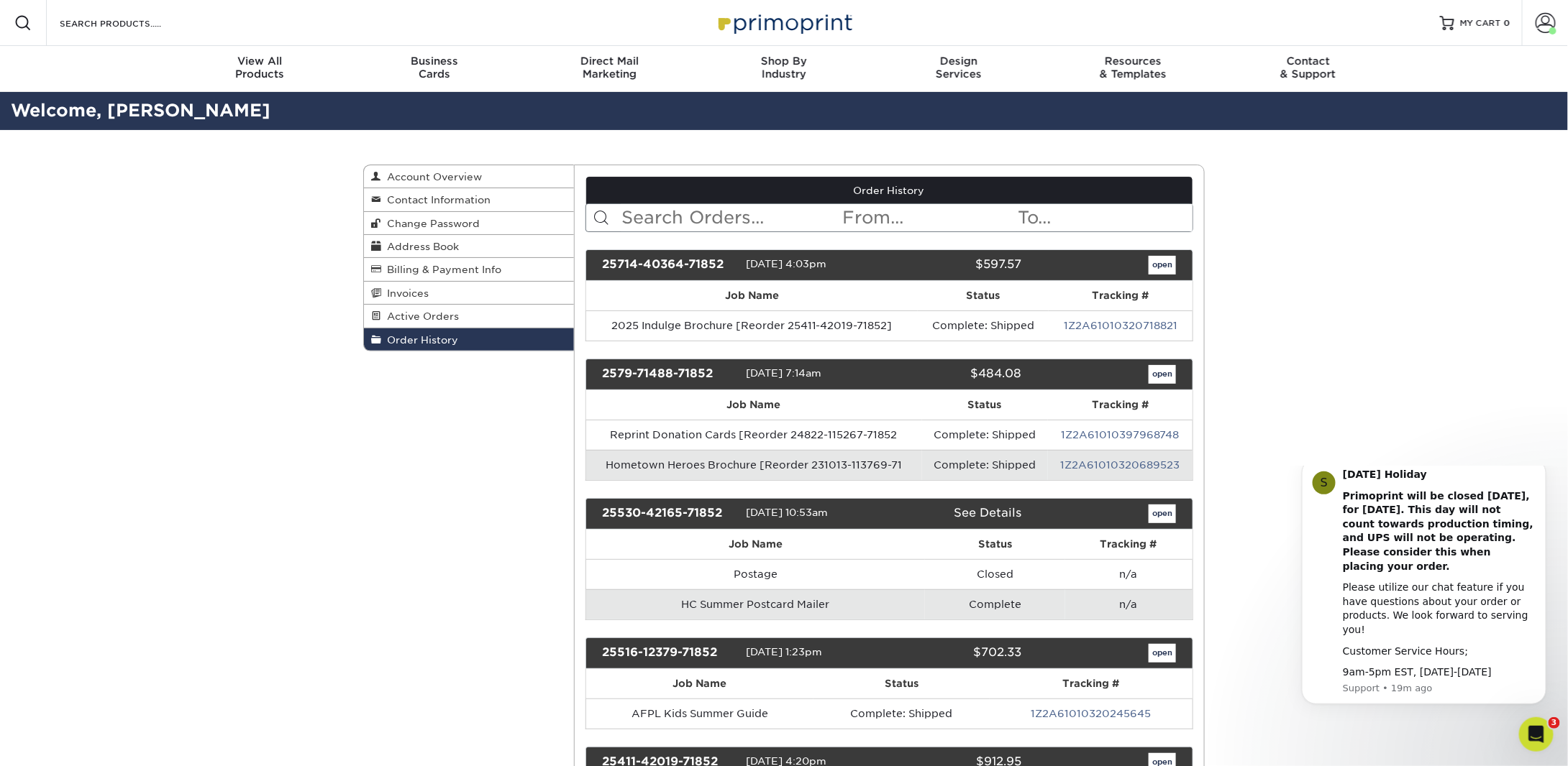
click at [788, 217] on input "text" at bounding box center [731, 217] width 220 height 27
type input "rack"
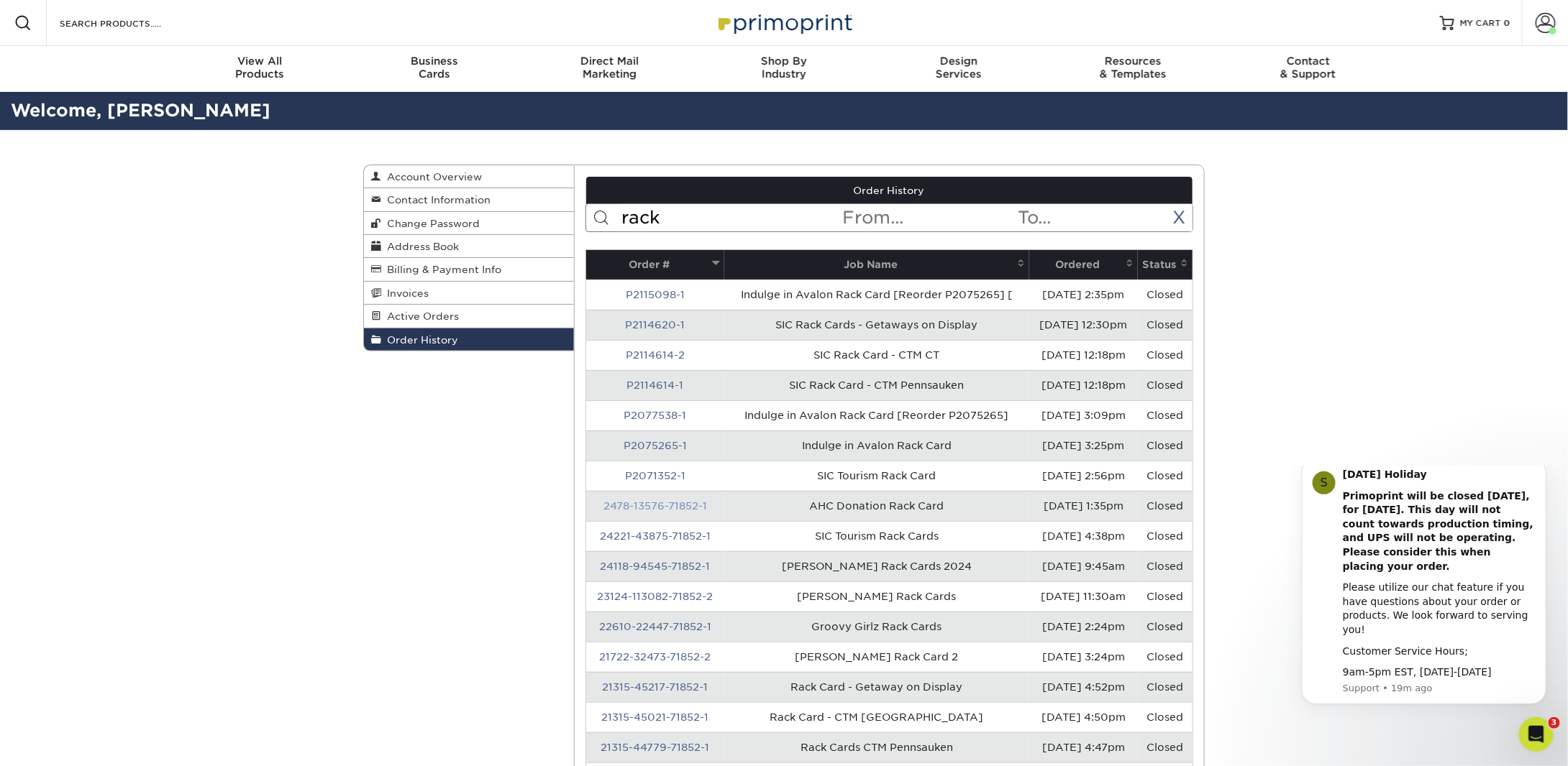
click at [692, 500] on link "2478-13576-71852-1" at bounding box center [655, 505] width 103 height 11
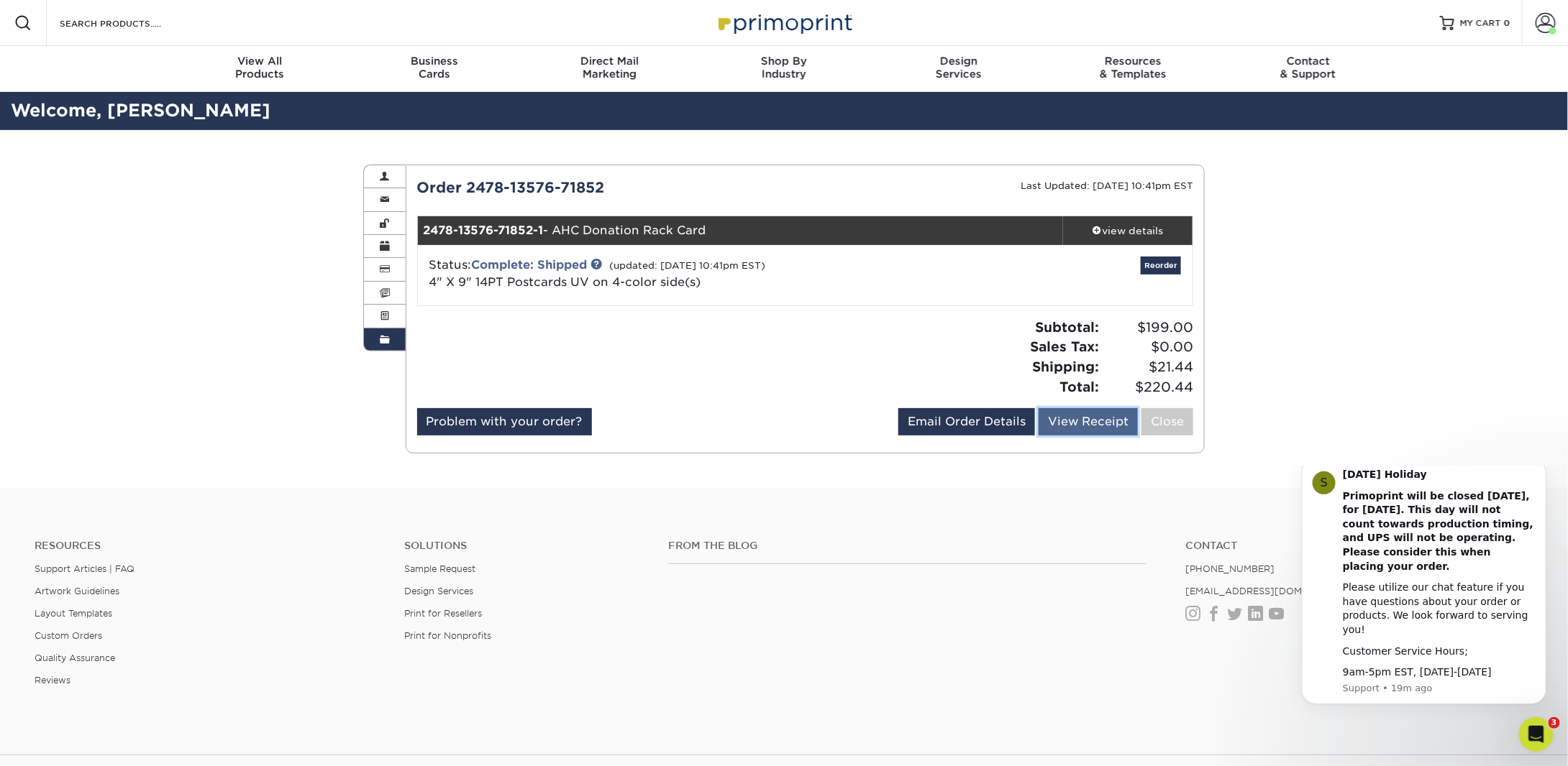
click at [1069, 426] on link "View Receipt" at bounding box center [1088, 421] width 99 height 27
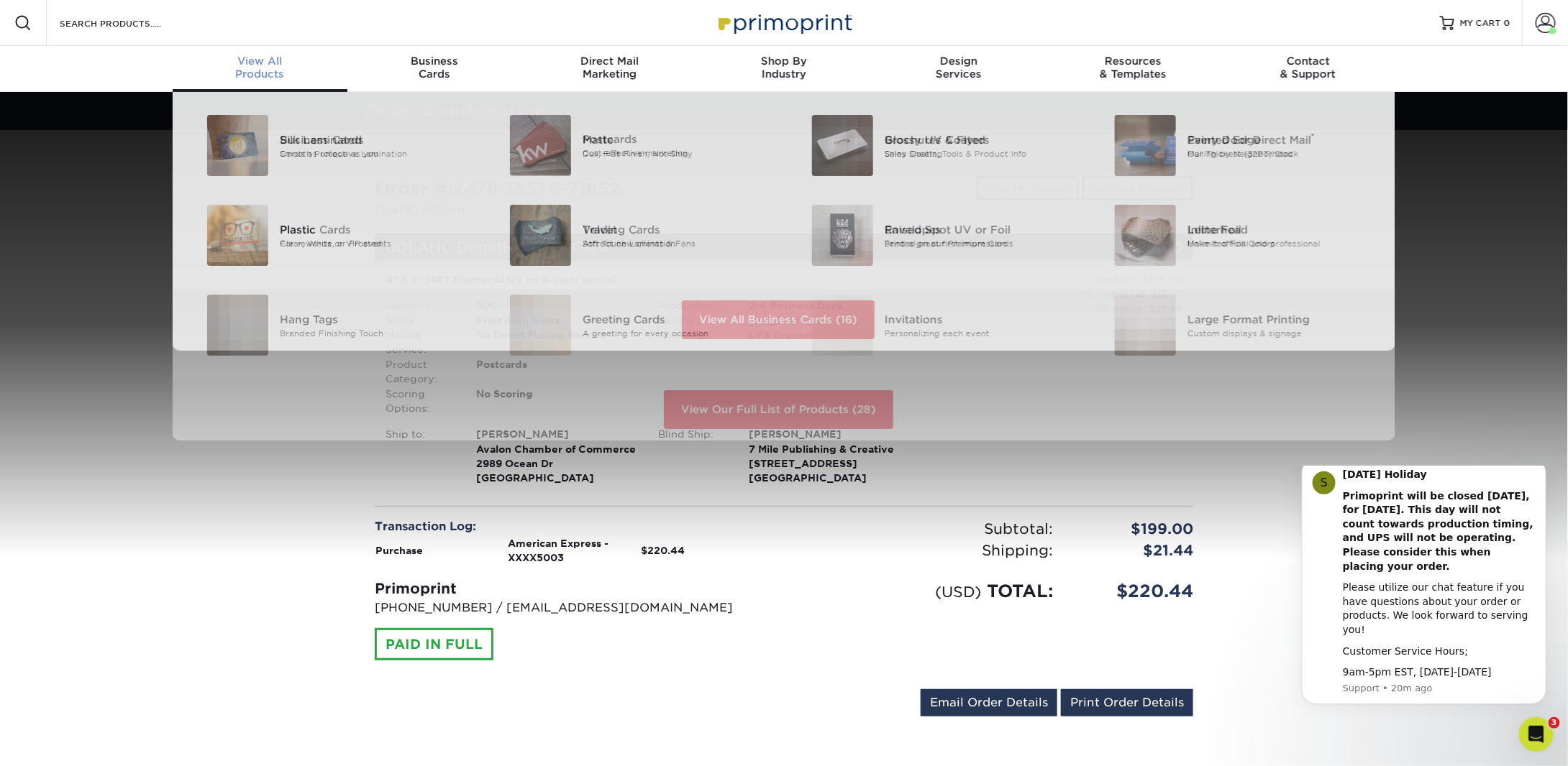
scroll to position [1, 0]
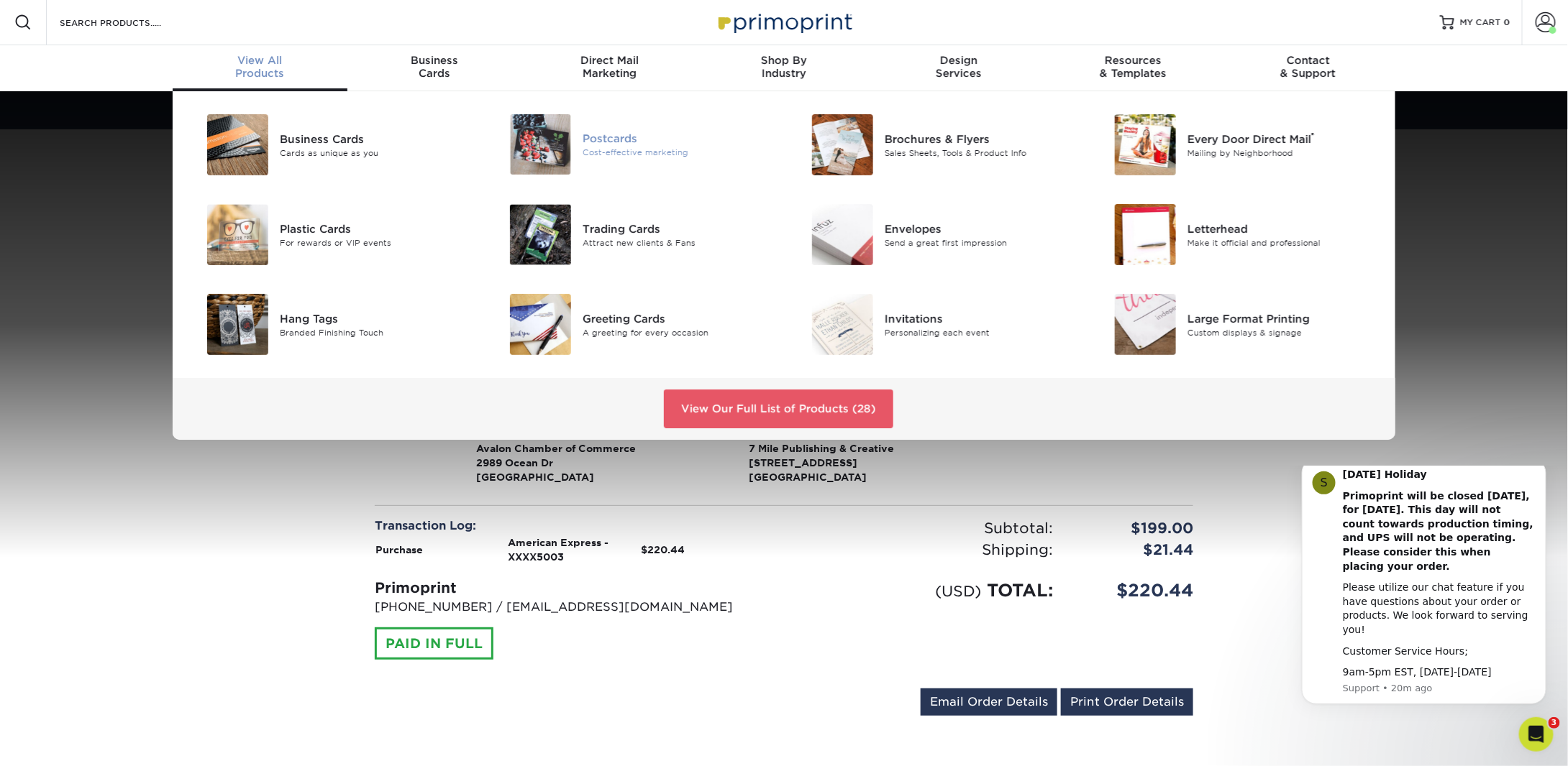
click at [620, 151] on div "Cost-effective marketing" at bounding box center [678, 153] width 191 height 12
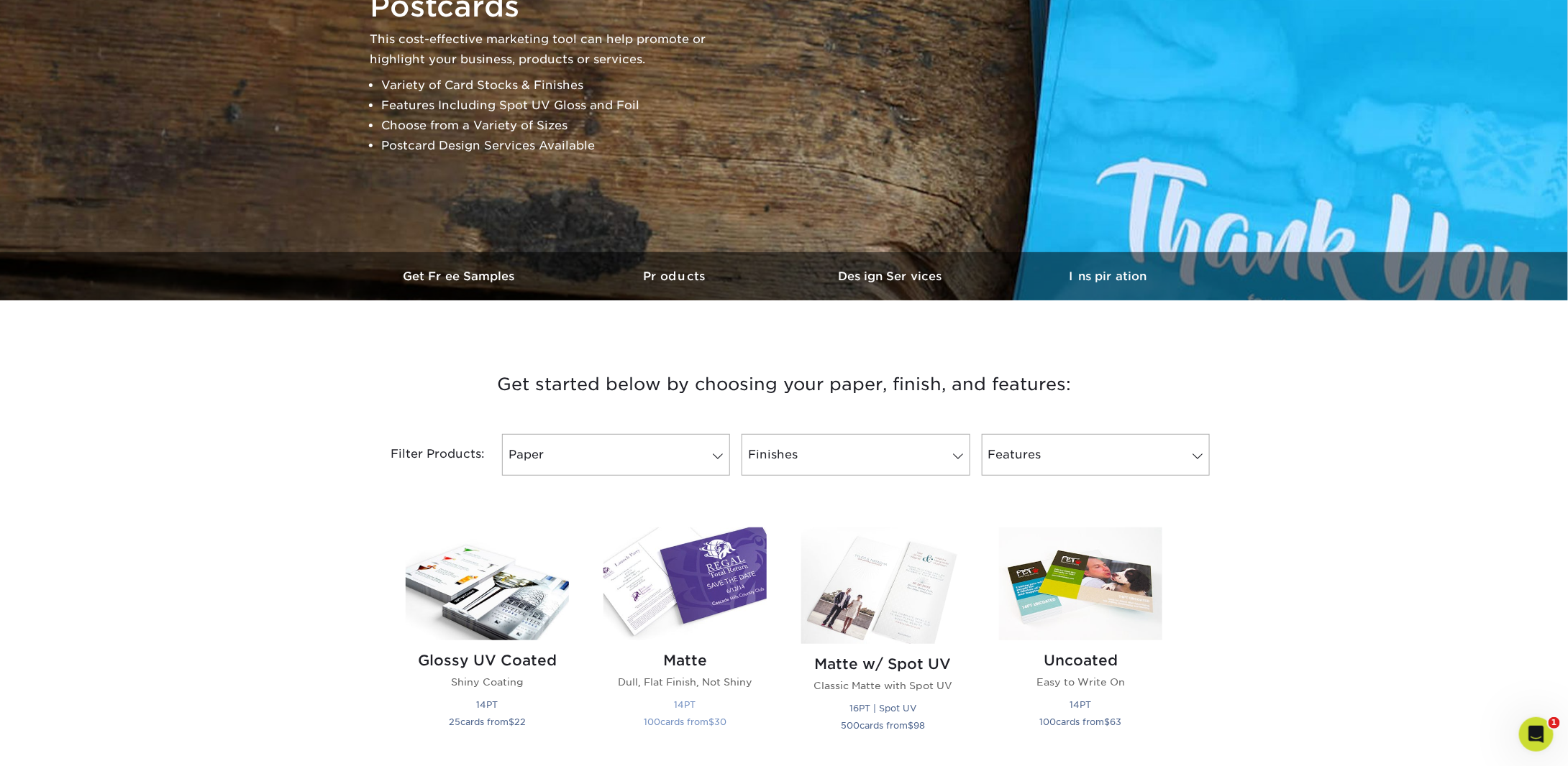
scroll to position [431, 0]
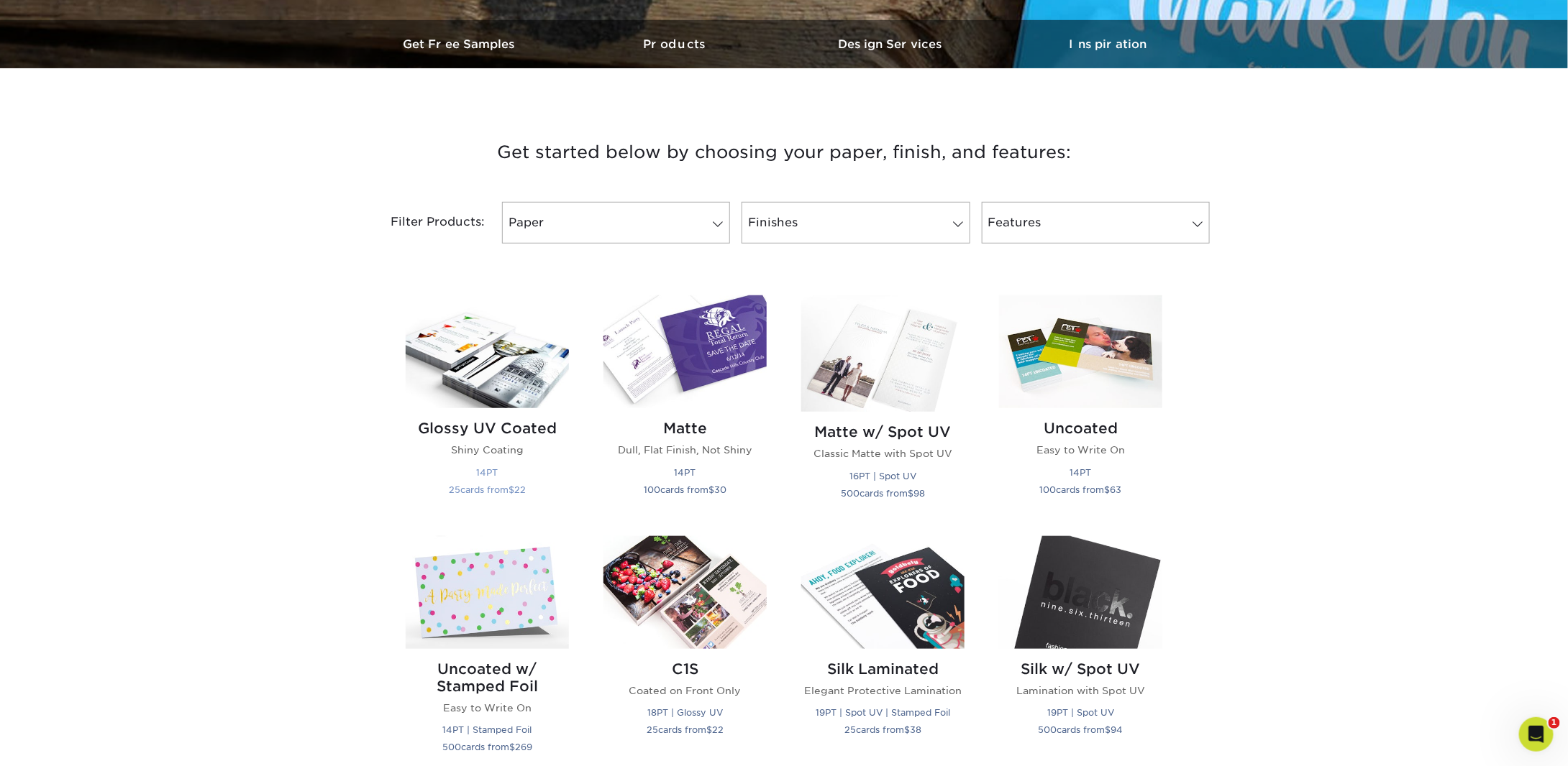
click at [487, 364] on img at bounding box center [487, 352] width 164 height 113
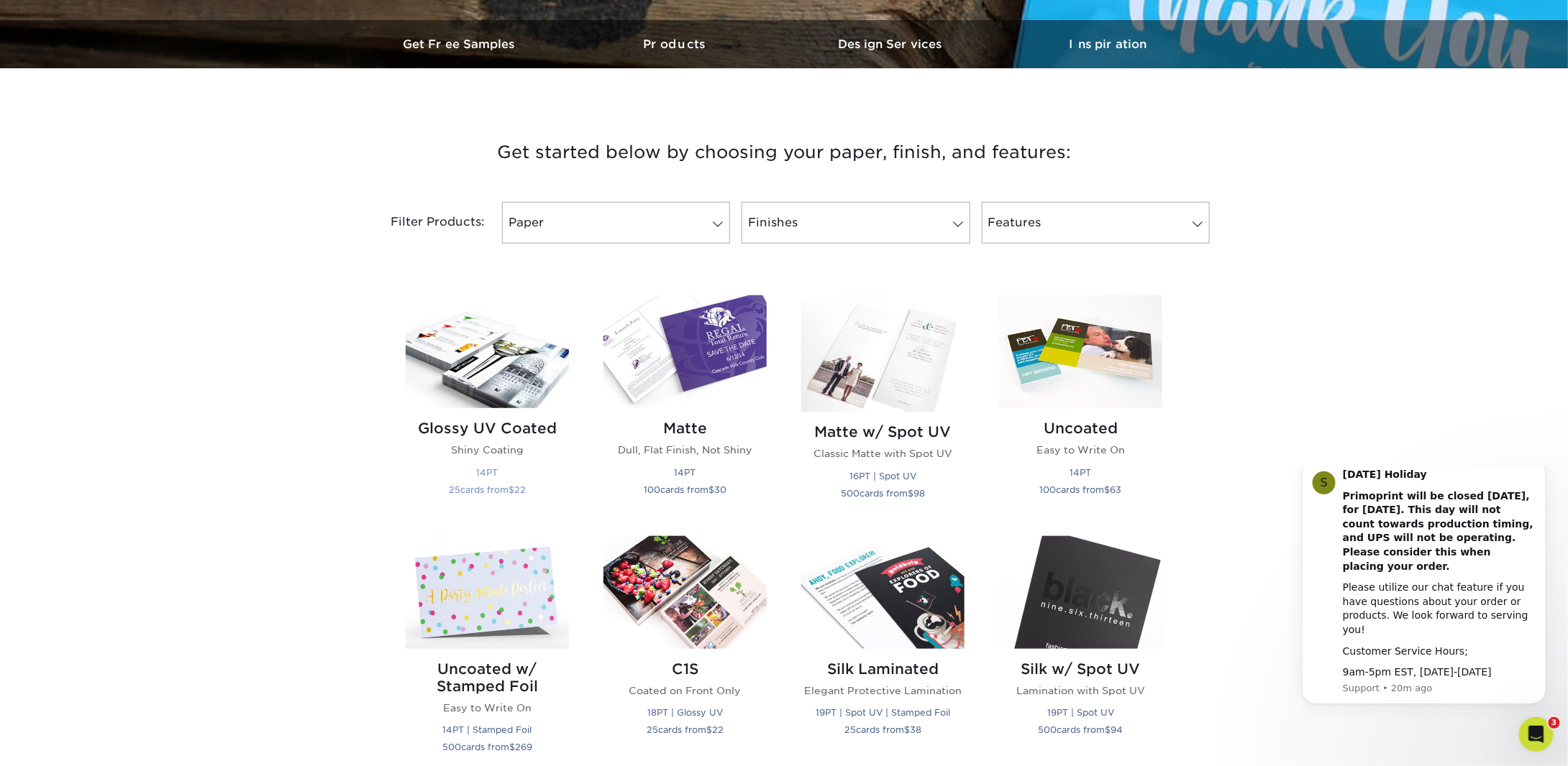
scroll to position [0, 0]
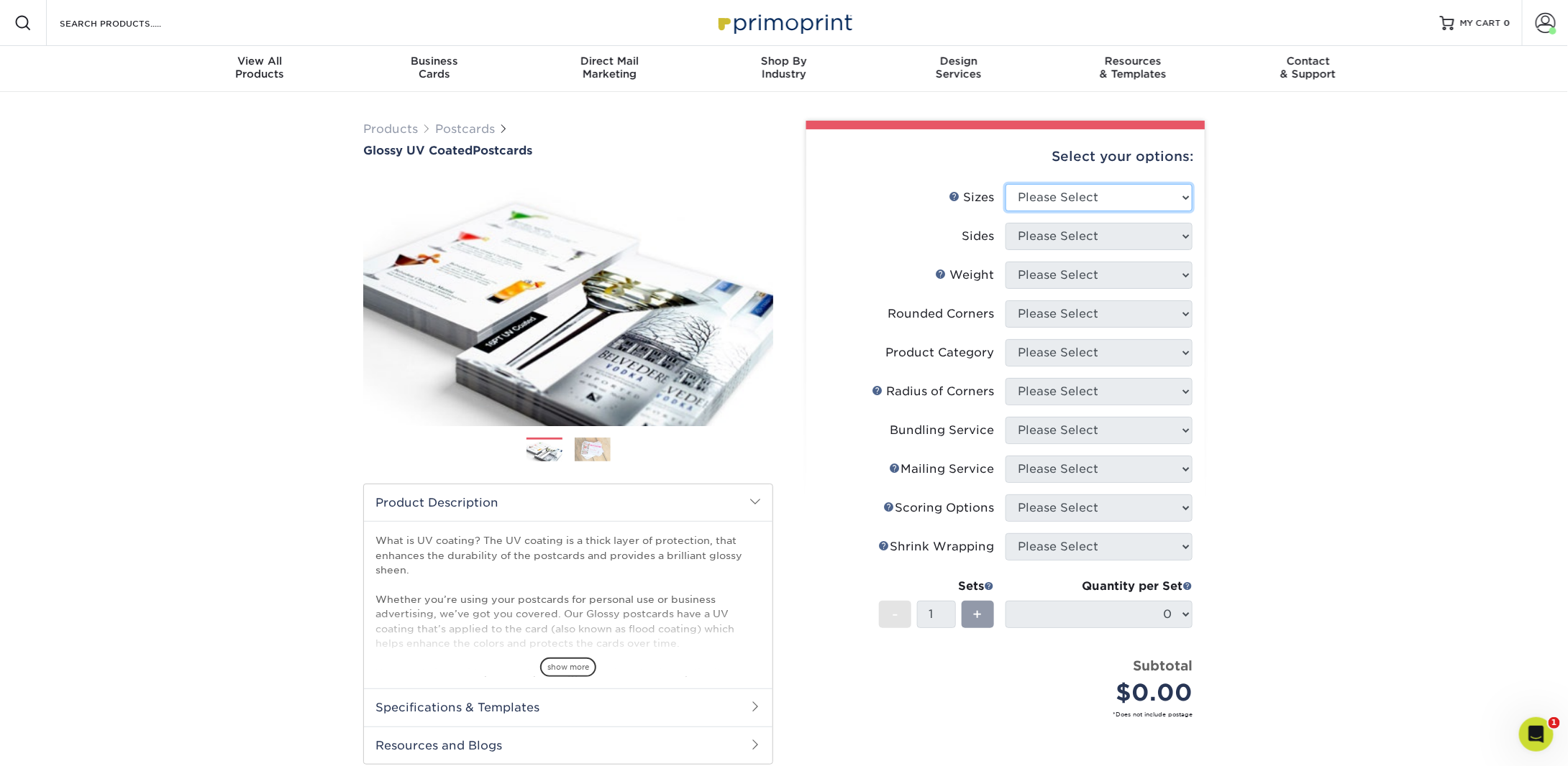
click at [1033, 200] on select "Please Select 1.5" x 7" 2" x 4" 2" x 6" 2" x 7" 2" x 8" 2.12" x 5.5" 2.12" x 5.…" at bounding box center [1099, 197] width 187 height 27
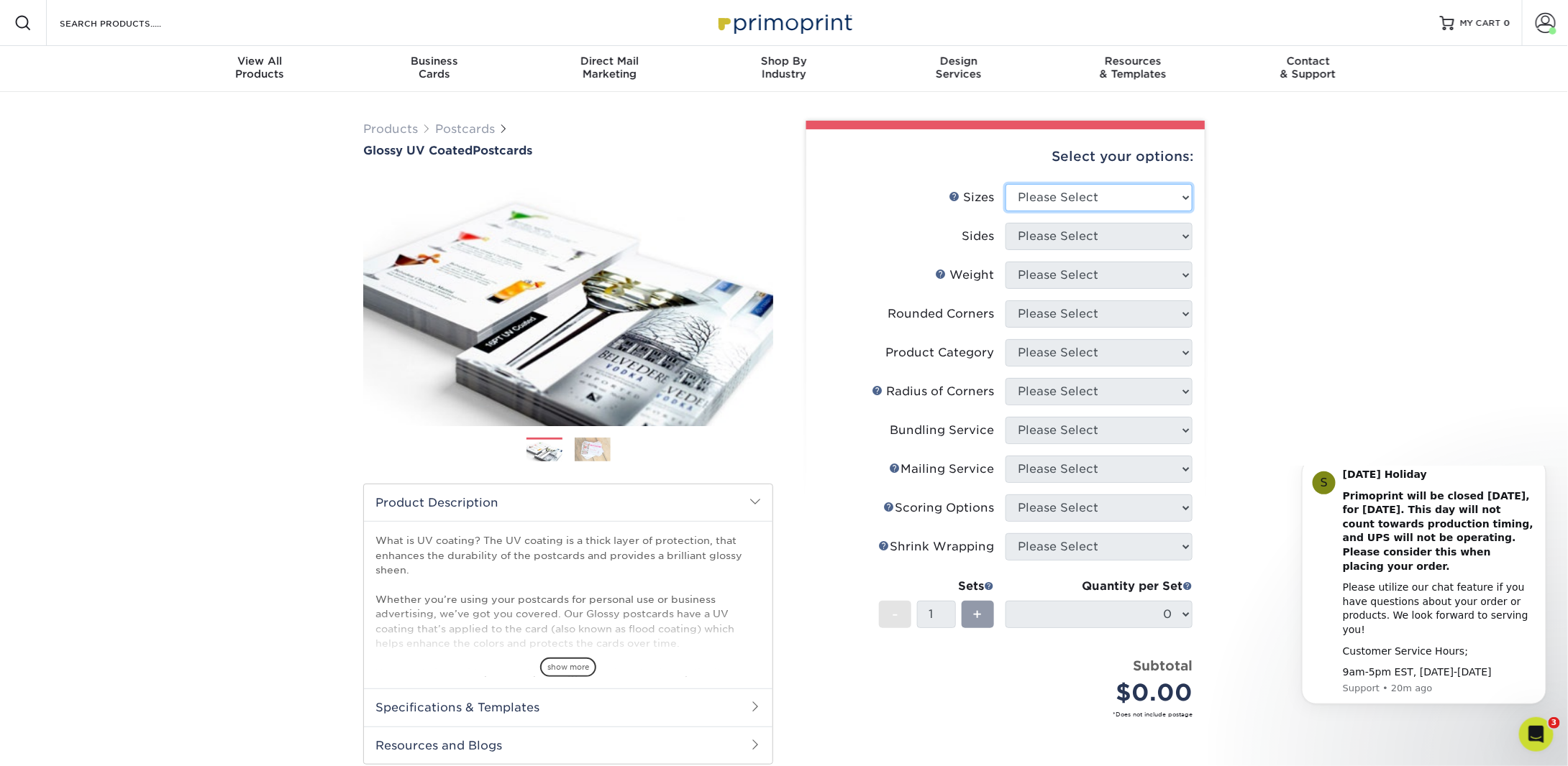
select select "4.00x9.00"
click at [1005, 184] on select "Please Select 1.5" x 7" 2" x 4" 2" x 6" 2" x 7" 2" x 8" 2.12" x 5.5" 2.12" x 5.…" at bounding box center [1099, 197] width 187 height 27
click at [1046, 238] on select "Please Select Print Both Sides Print Front Only" at bounding box center [1099, 236] width 187 height 27
select select "13abbda7-1d64-4f25-8bb2-c179b224825d"
click at [1005, 223] on select "Please Select Print Both Sides Print Front Only" at bounding box center [1099, 236] width 187 height 27
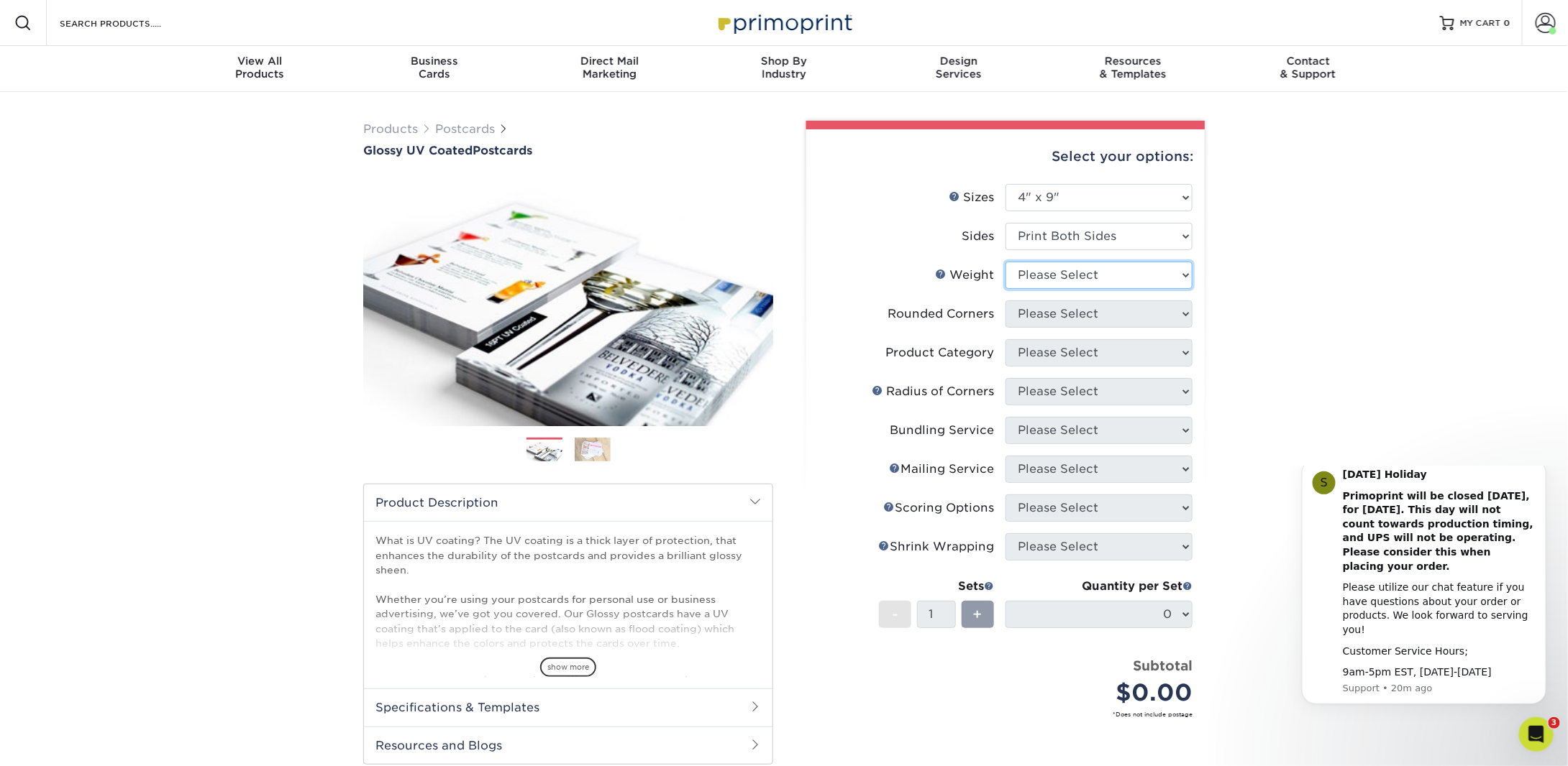
click at [1050, 275] on select "Please Select 16PT 14PT 18PT C1S" at bounding box center [1099, 275] width 187 height 27
select select "14PT"
click at [1005, 261] on select "Please Select 16PT 14PT 18PT C1S" at bounding box center [1099, 275] width 187 height 27
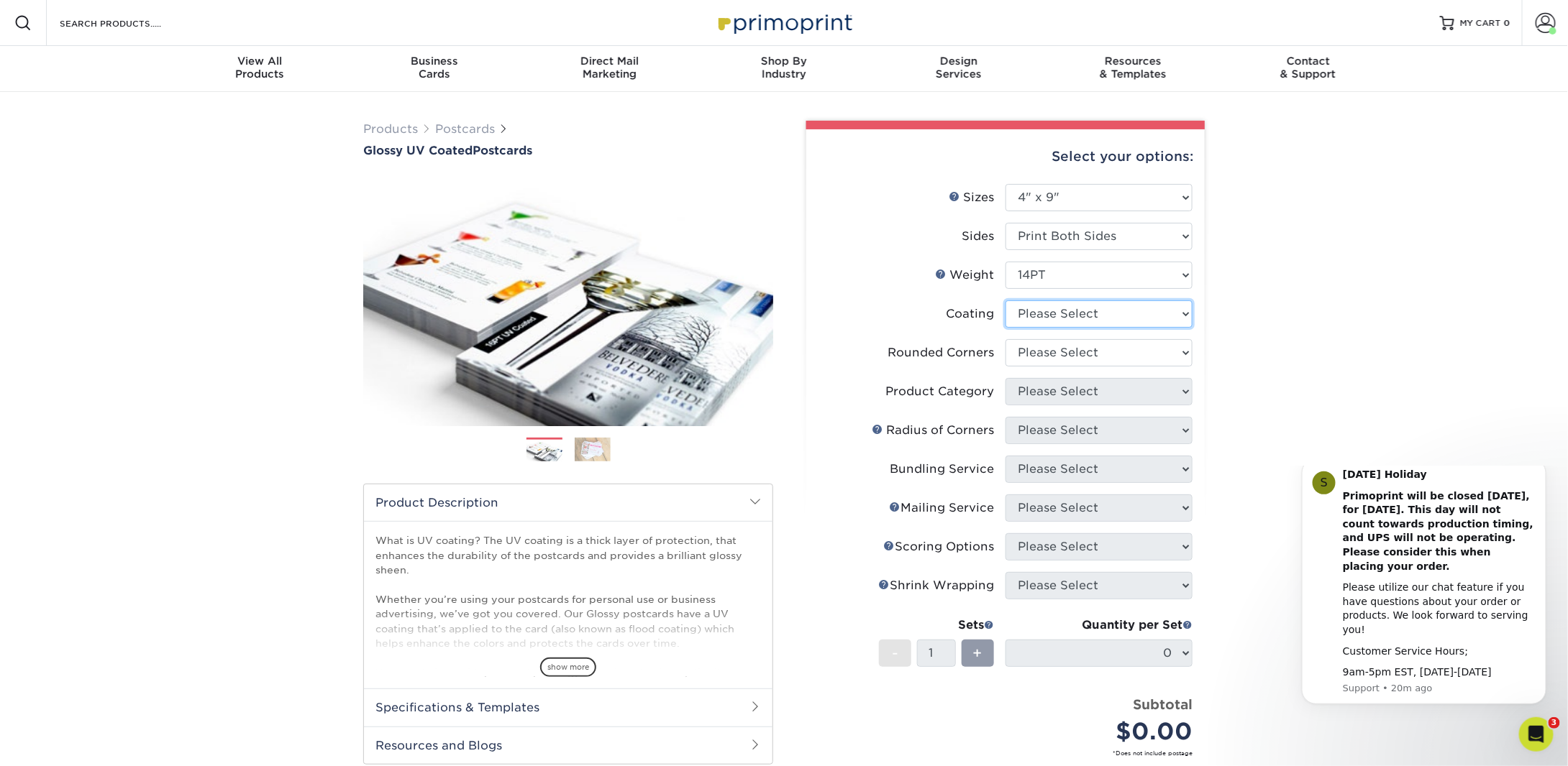
click at [1051, 319] on select at bounding box center [1099, 314] width 187 height 27
select select "ae367451-b2b8-45df-a344-0f05b6a12993"
click at [1005, 301] on select at bounding box center [1099, 314] width 187 height 27
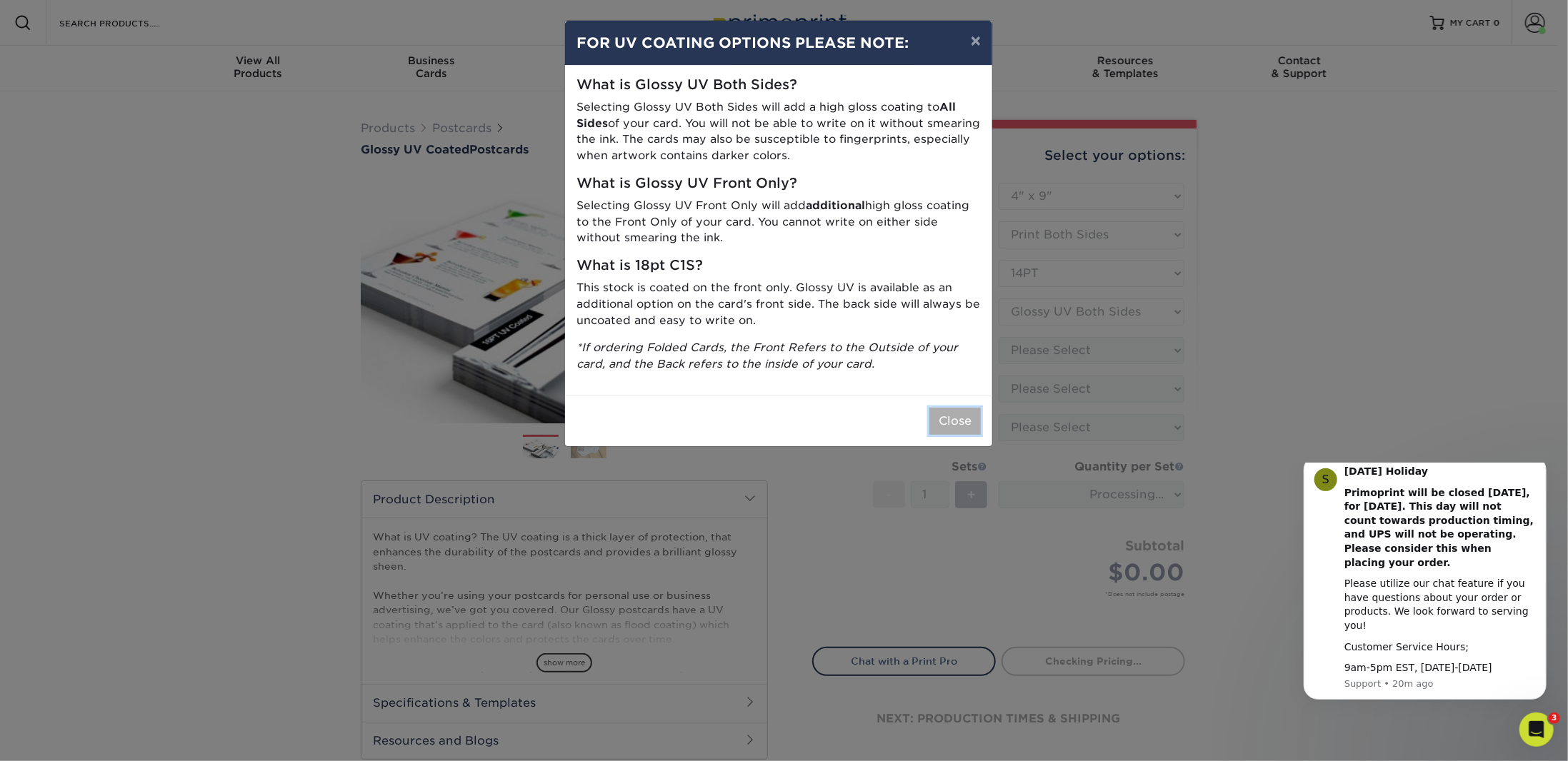
click at [956, 420] on button "Close" at bounding box center [955, 420] width 51 height 27
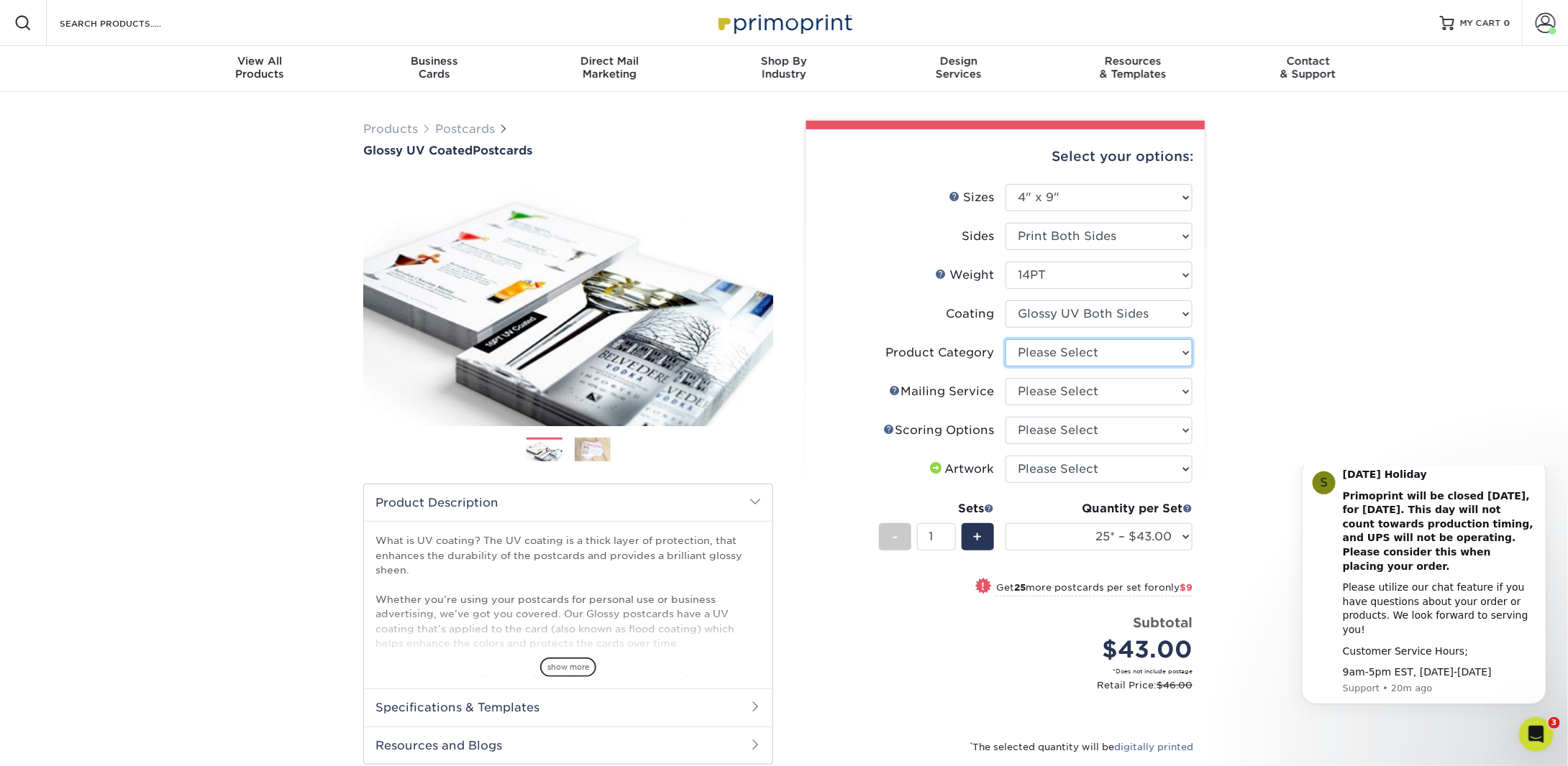
click at [1049, 352] on select "Please Select Postcards" at bounding box center [1099, 352] width 187 height 27
select select "9b7272e0-d6c8-4c3c-8e97-d3a1bcdab858"
click at [1005, 339] on select "Please Select Postcards" at bounding box center [1099, 352] width 187 height 27
click at [1054, 393] on select "Please Select No Direct Mailing Service No, I will mail/stamp/imprint Direct Ma…" at bounding box center [1099, 391] width 187 height 27
select select "3e5e9bdd-d78a-4c28-a41d-fe1407925ca6"
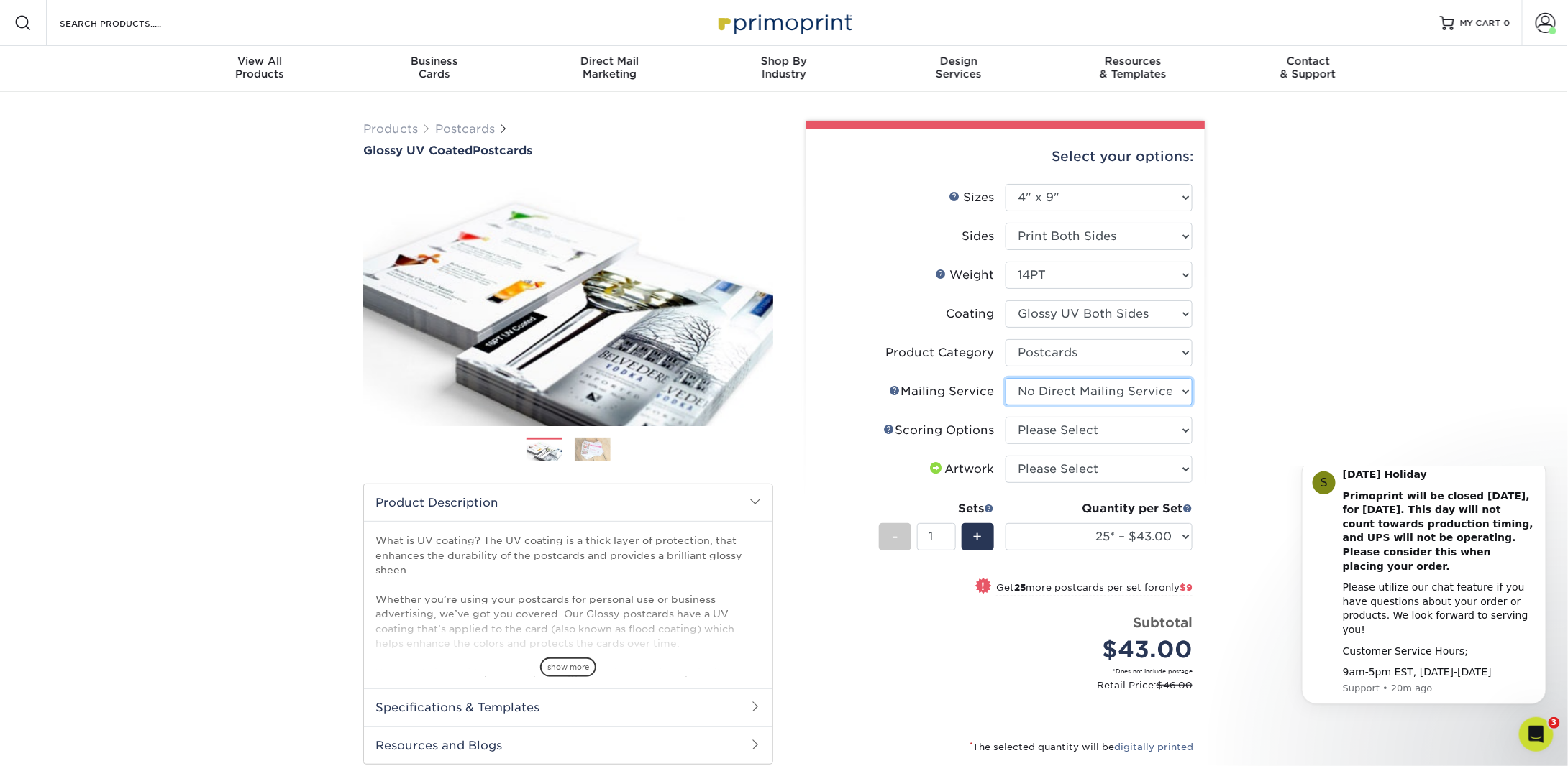
click at [1005, 378] on select "Please Select No Direct Mailing Service No, I will mail/stamp/imprint Direct Ma…" at bounding box center [1099, 391] width 187 height 27
click at [1054, 428] on select "Please Select No Scoring One Score Two Scores" at bounding box center [1099, 430] width 187 height 27
select select "16ebe401-5398-422d-8cb0-f3adbb82deb5"
click at [1005, 417] on select "Please Select No Scoring One Score Two Scores" at bounding box center [1099, 430] width 187 height 27
click at [1059, 470] on select "Please Select I will upload files I need a design - $150" at bounding box center [1099, 469] width 187 height 27
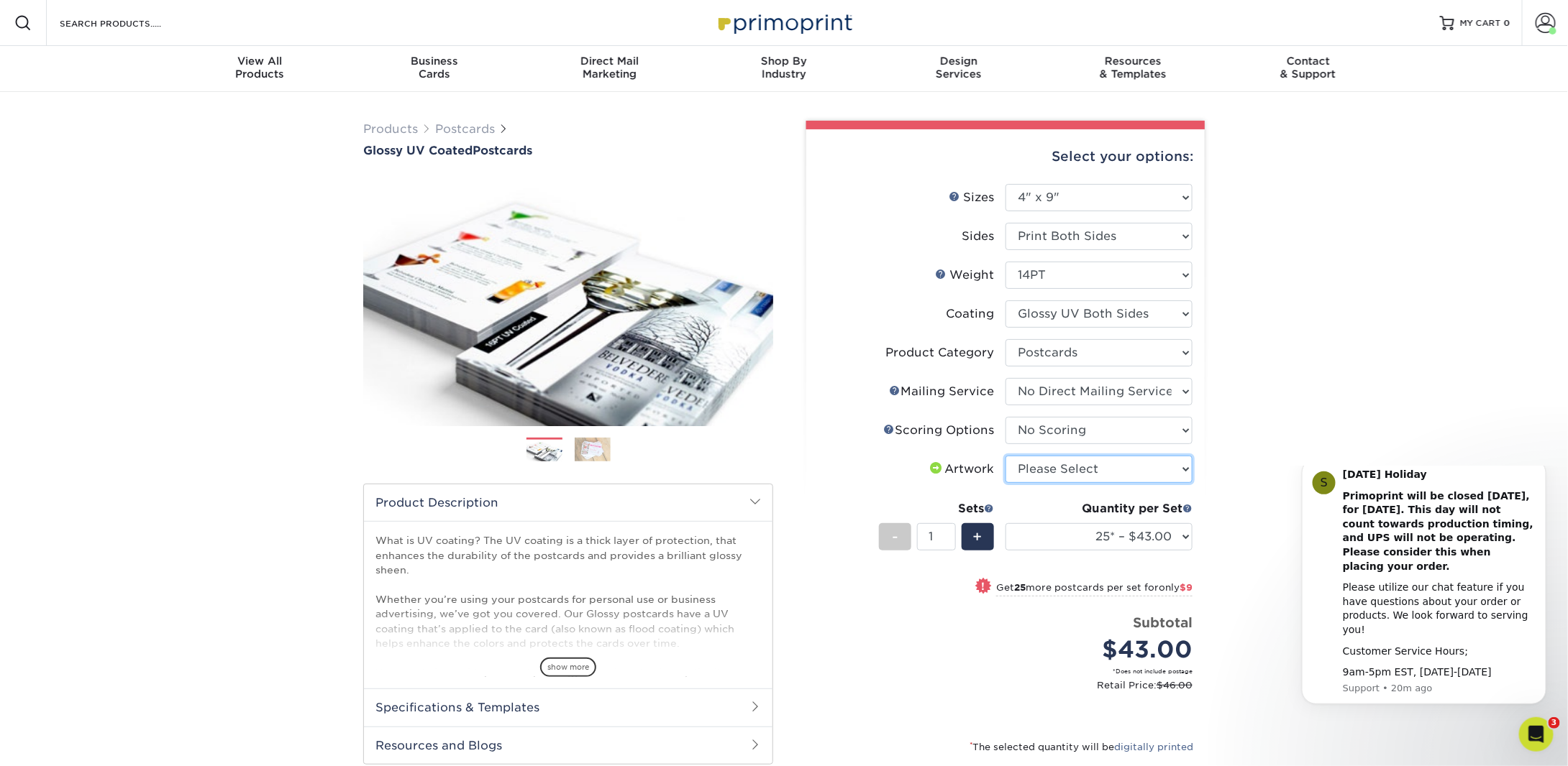
select select "upload"
click at [1005, 456] on select "Please Select I will upload files I need a design - $150" at bounding box center [1099, 469] width 187 height 27
click at [1090, 535] on select "25* – $43.00 50* – $52.00 75* – $57.00 100* – $120.00 250* – $180.00 500 – $199…" at bounding box center [1099, 536] width 187 height 27
select select "250* – $180.00"
click at [1005, 523] on select "25* – $43.00 50* – $52.00 75* – $57.00 100* – $120.00 250* – $180.00 500 – $199…" at bounding box center [1099, 536] width 187 height 27
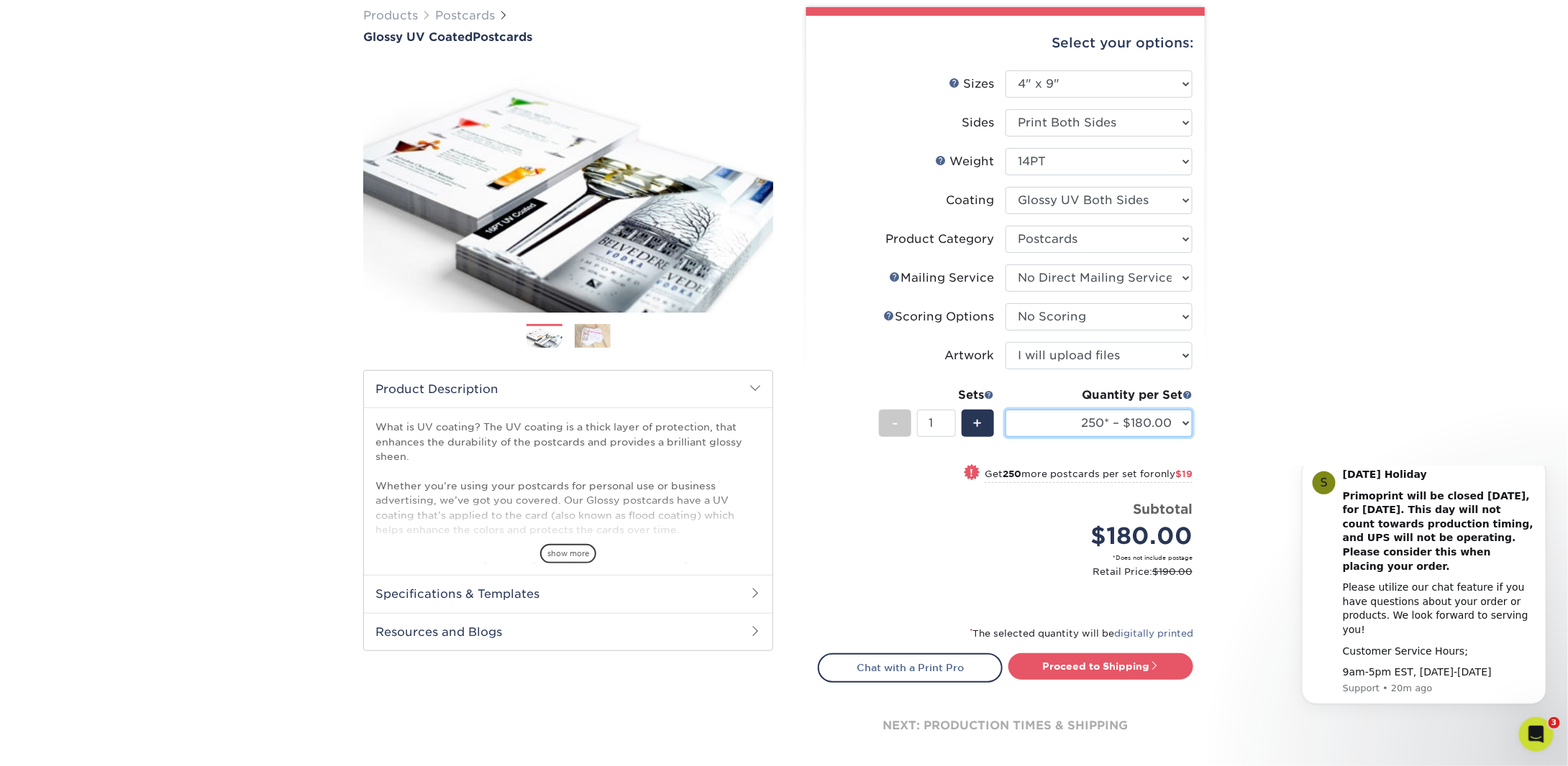
scroll to position [143, 0]
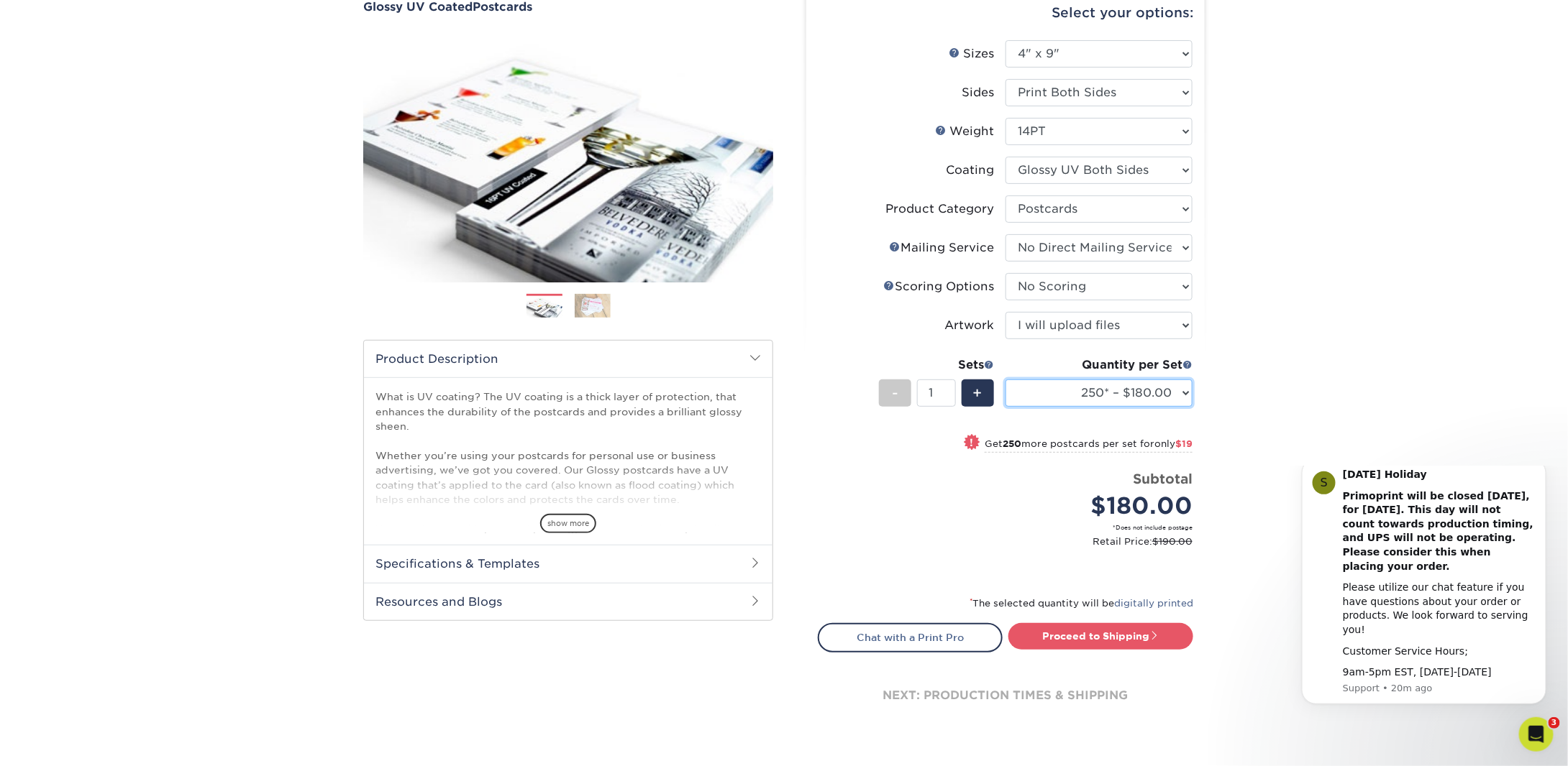
click at [1124, 393] on select "25* – $43.00 50* – $52.00 75* – $57.00 100* – $120.00 250* – $180.00 500 – $199…" at bounding box center [1099, 393] width 187 height 27
click at [1217, 403] on div "Products Postcards Glossy UV Coated Postcards Previous Next show more 25" at bounding box center [784, 369] width 1568 height 842
click at [1095, 637] on link "Proceed to Shipping" at bounding box center [1101, 637] width 185 height 26
type input "Set 1"
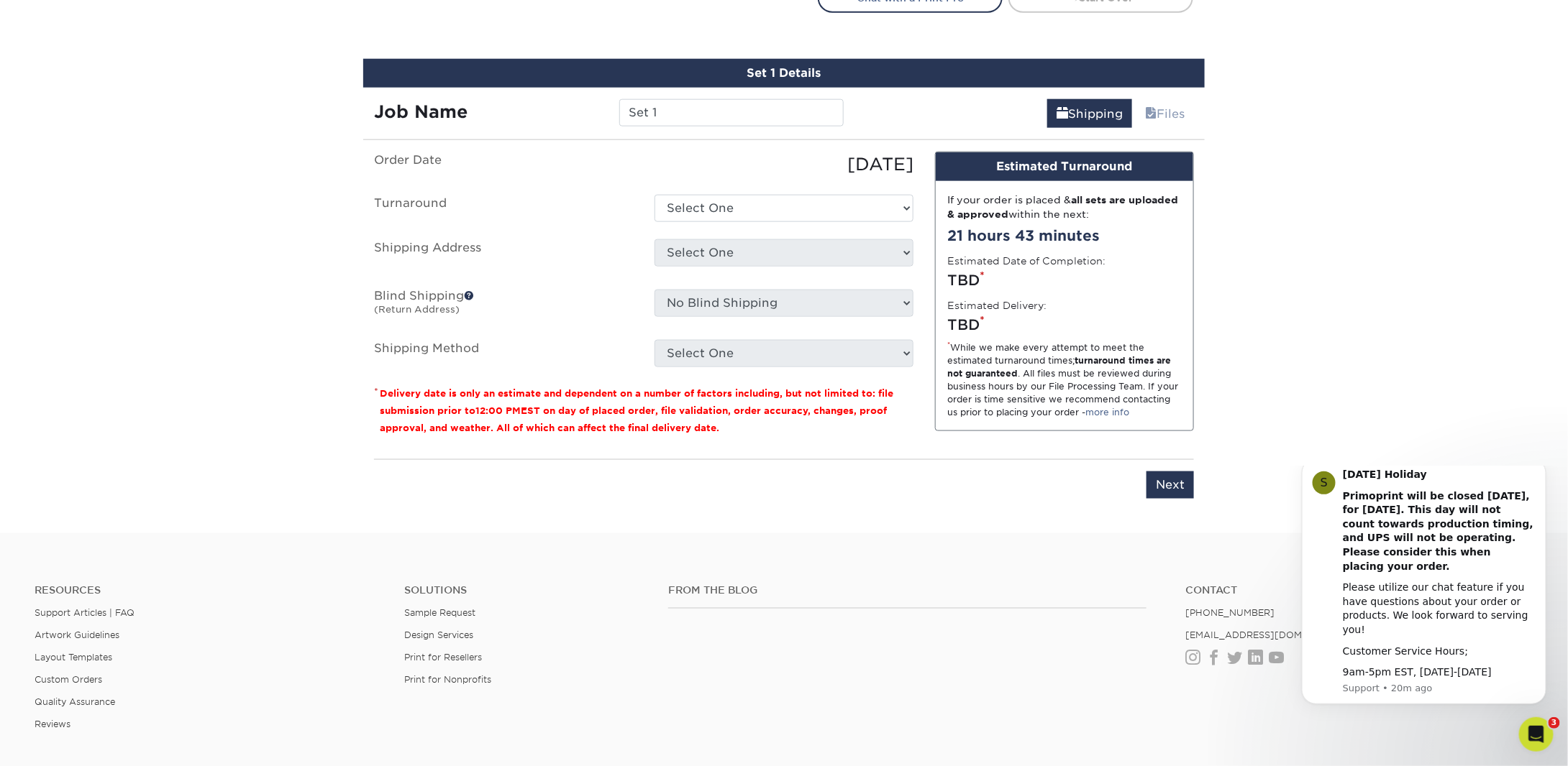
scroll to position [805, 0]
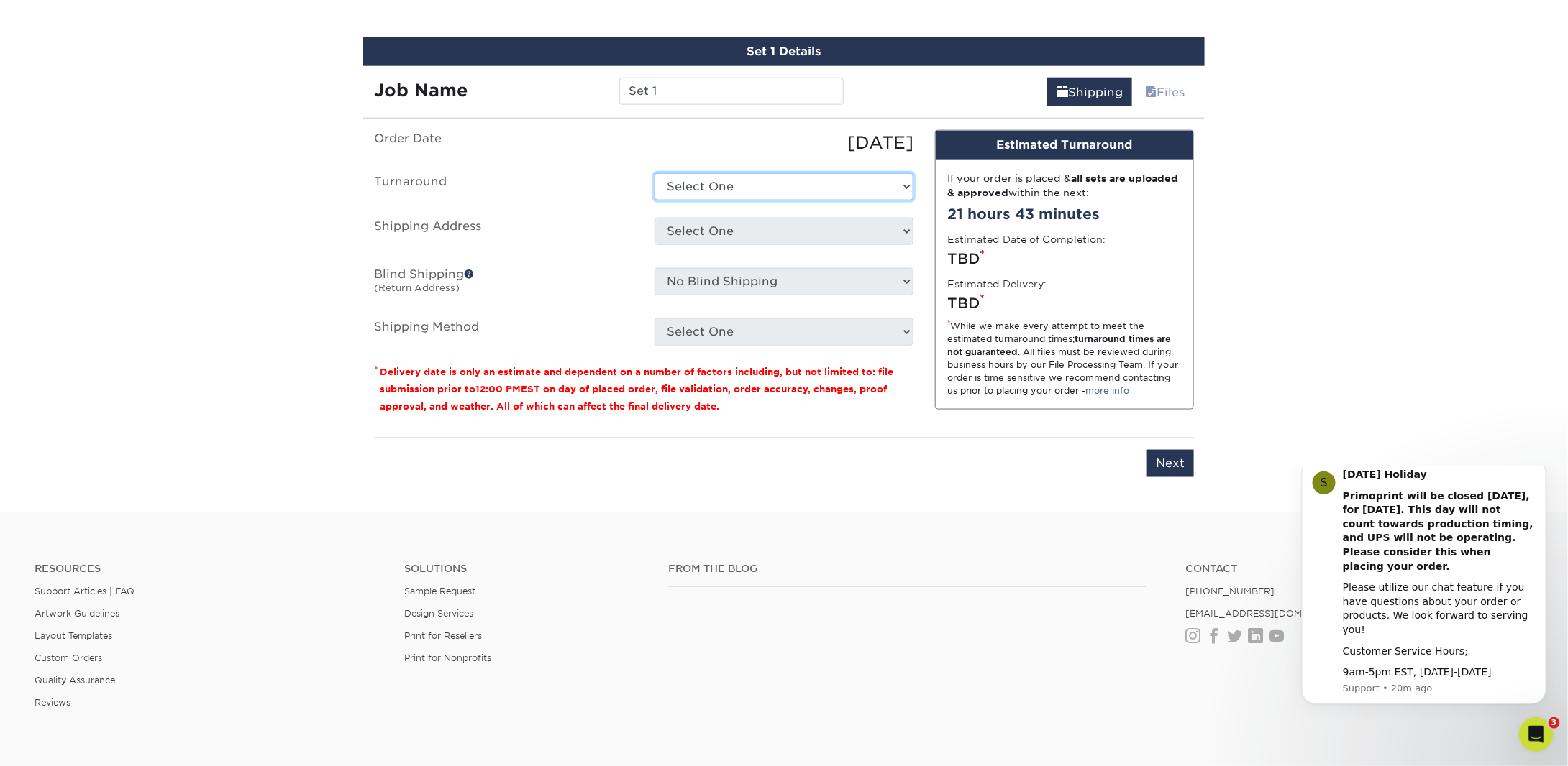
click at [724, 184] on select "Select One 2-4 Business Days 2 Day Next Business Day" at bounding box center [784, 186] width 259 height 27
select select "79d6d0de-aaa0-4f50-878b-57299fbf8608"
click at [654, 173] on select "Select One 2-4 Business Days 2 Day Next Business Day" at bounding box center [784, 186] width 259 height 27
click at [718, 229] on select "Select One 7 Mile Pub Armadillo Avalon Chamber Avalon Free Public Library Inser…" at bounding box center [784, 231] width 259 height 27
select select "60701"
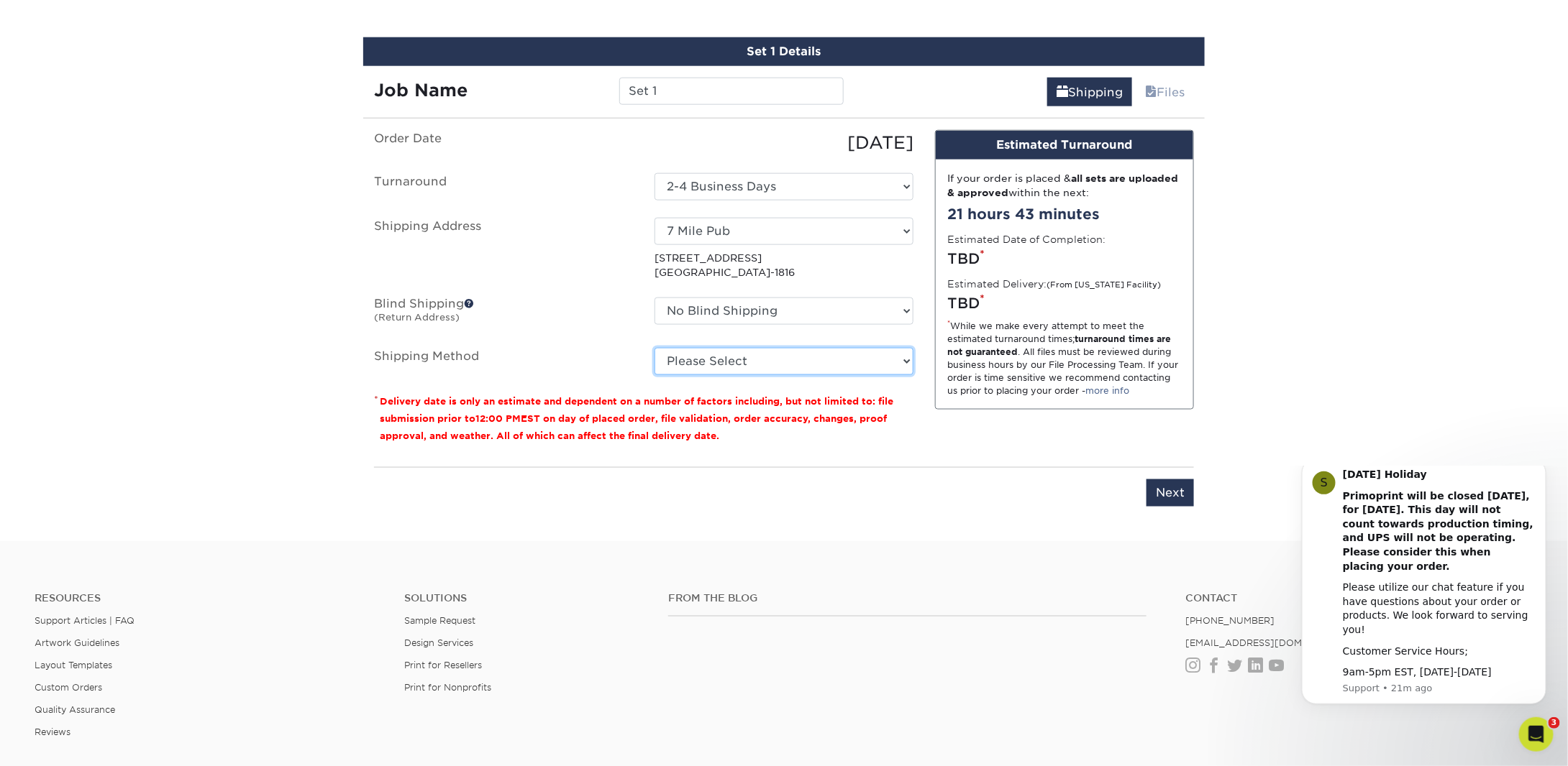
click at [710, 362] on select "Please Select Ground Shipping (+$34.03) 3 Day Shipping Service (+$39.00) 2 Day …" at bounding box center [784, 361] width 259 height 27
select select "03"
click at [654, 348] on select "Please Select Ground Shipping (+$34.03) 3 Day Shipping Service (+$39.00) 2 Day …" at bounding box center [784, 361] width 259 height 27
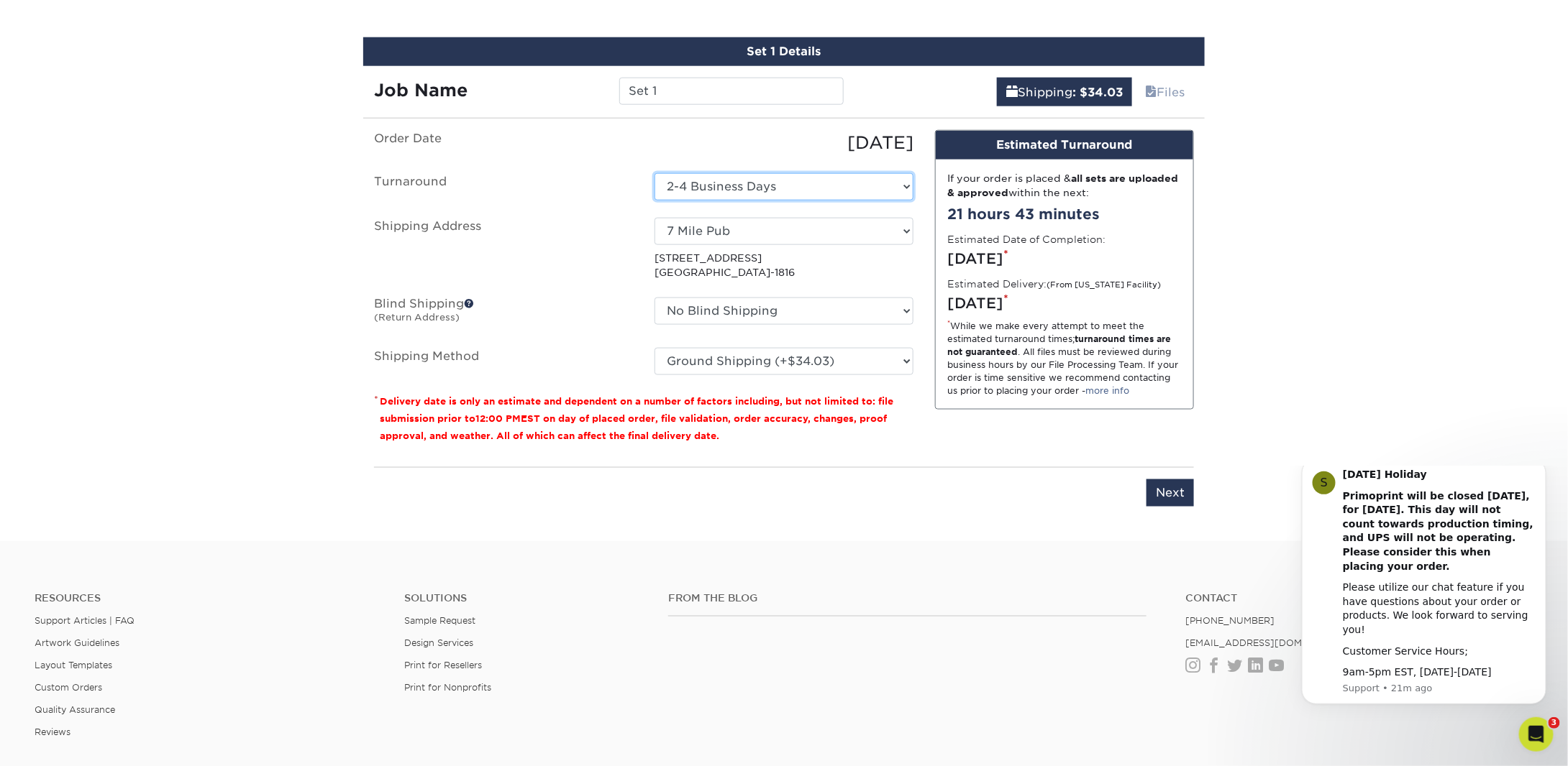
click at [709, 187] on select "Select One 2-4 Business Days 2 Day Next Business Day" at bounding box center [784, 186] width 259 height 27
select select "df0ac544-e84f-40d4-a83a-9e45bdd0e29e"
click at [720, 356] on select "Please Select Ground Shipping (+$34.03) 3 Day Shipping Service (+$39.00) 2 Day …" at bounding box center [784, 361] width 259 height 27
select select "03"
click at [654, 348] on select "Please Select Ground Shipping (+$34.03) 3 Day Shipping Service (+$39.00) 2 Day …" at bounding box center [784, 361] width 259 height 27
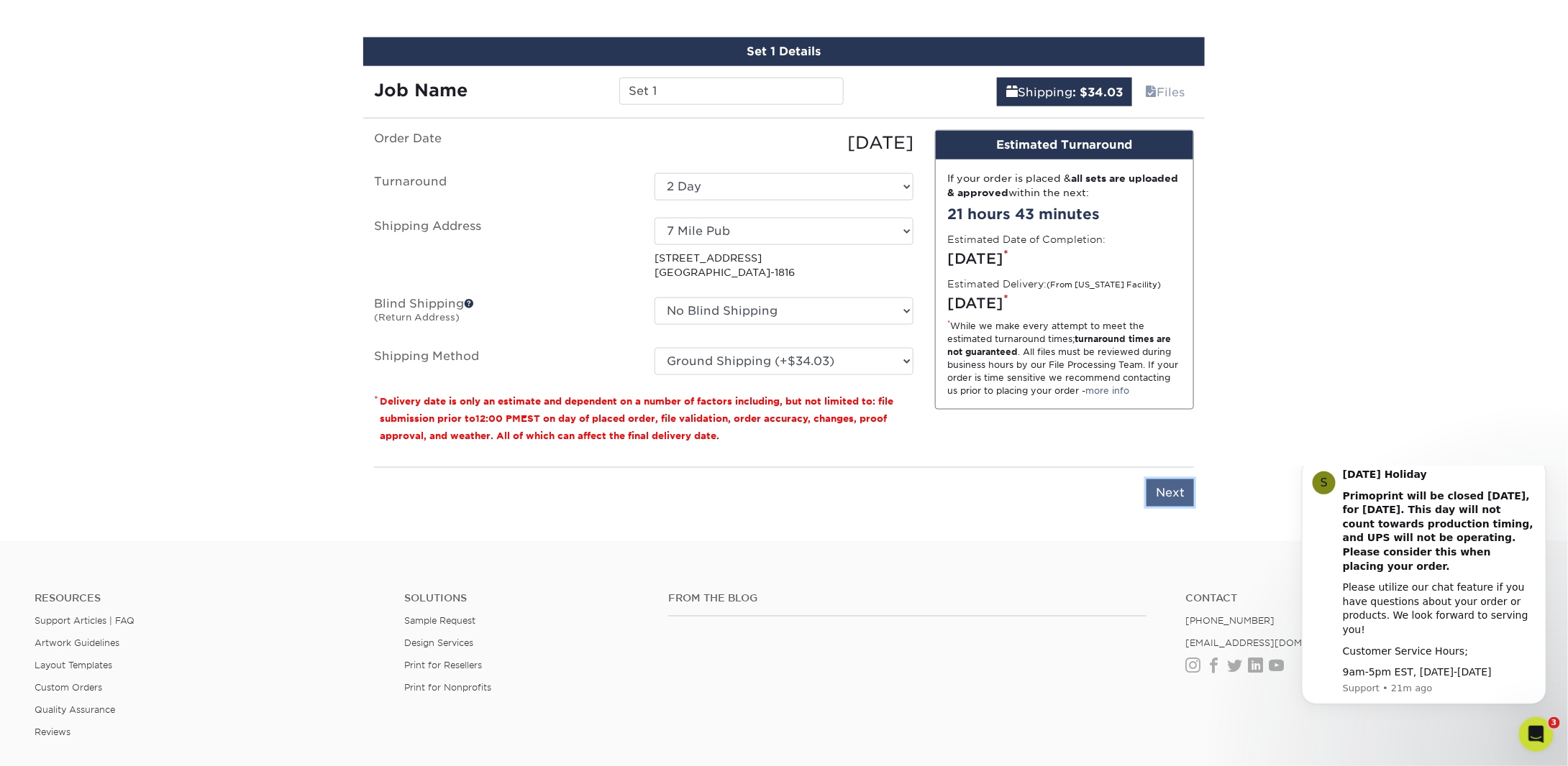
click at [1175, 495] on input "Next" at bounding box center [1170, 492] width 47 height 27
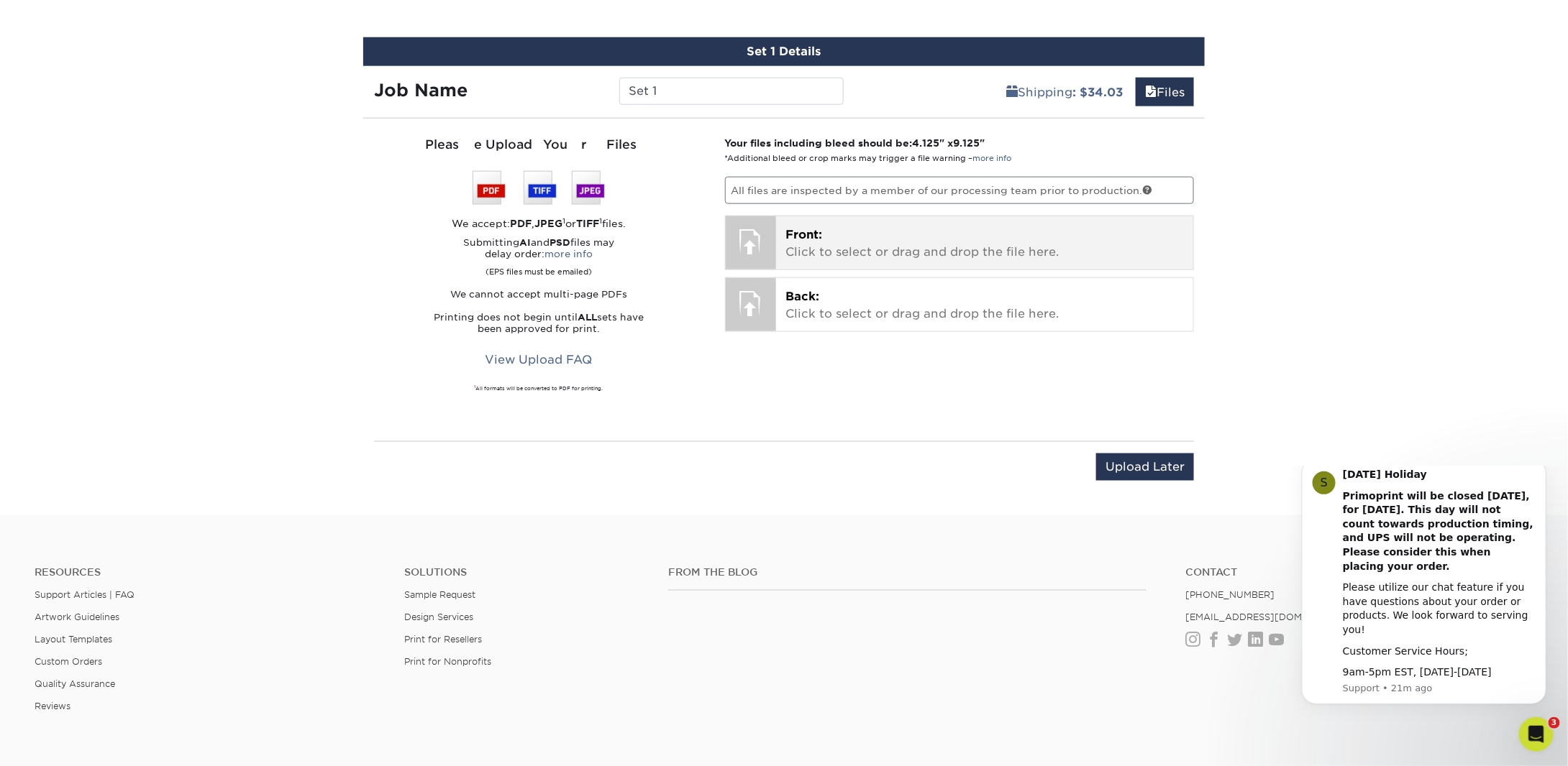
click at [751, 239] on div at bounding box center [751, 241] width 51 height 51
click at [795, 239] on p "Front: Click to select or drag and drop the file here." at bounding box center [985, 243] width 398 height 34
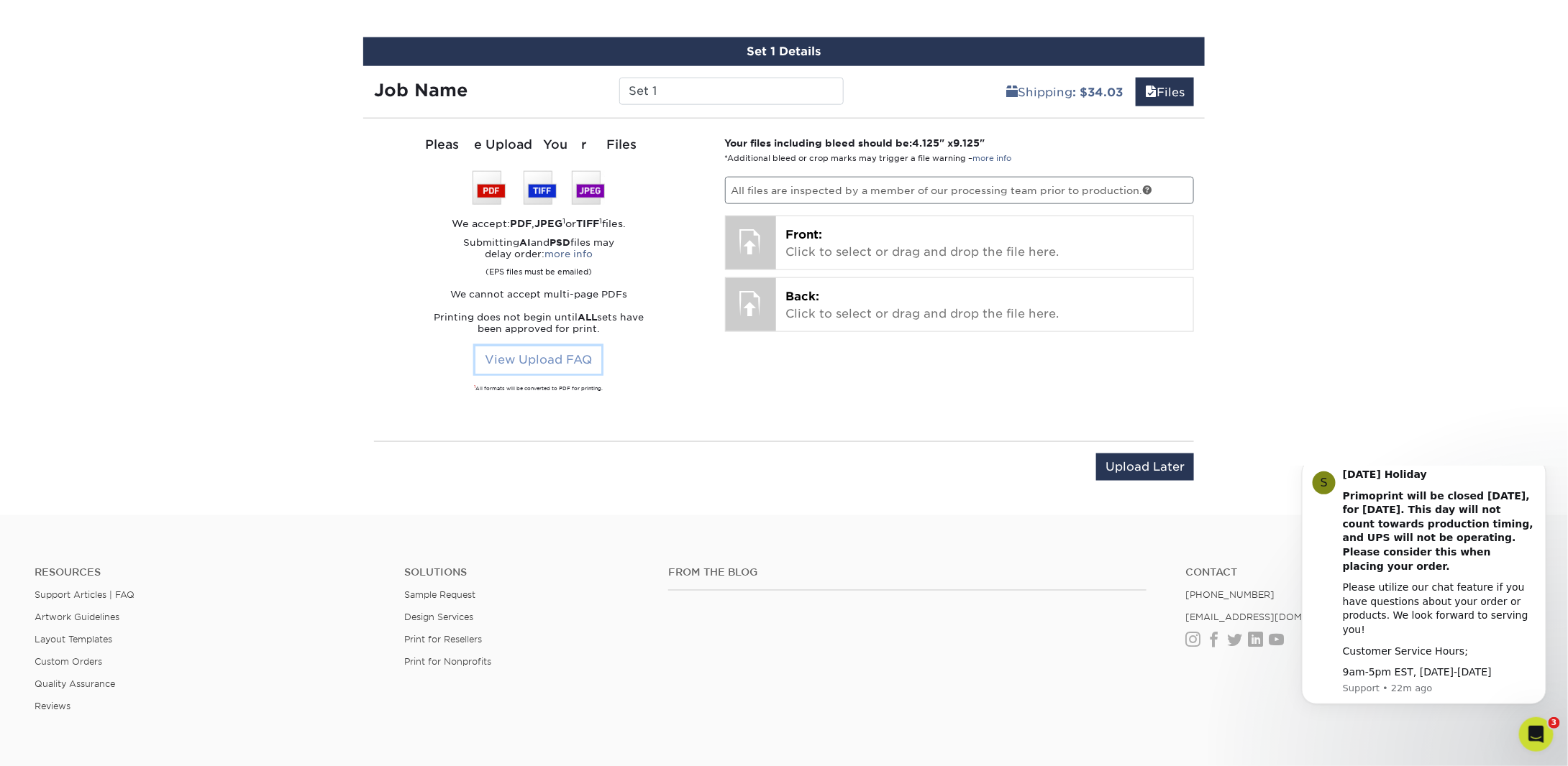
click at [555, 358] on link "View Upload FAQ" at bounding box center [538, 359] width 126 height 27
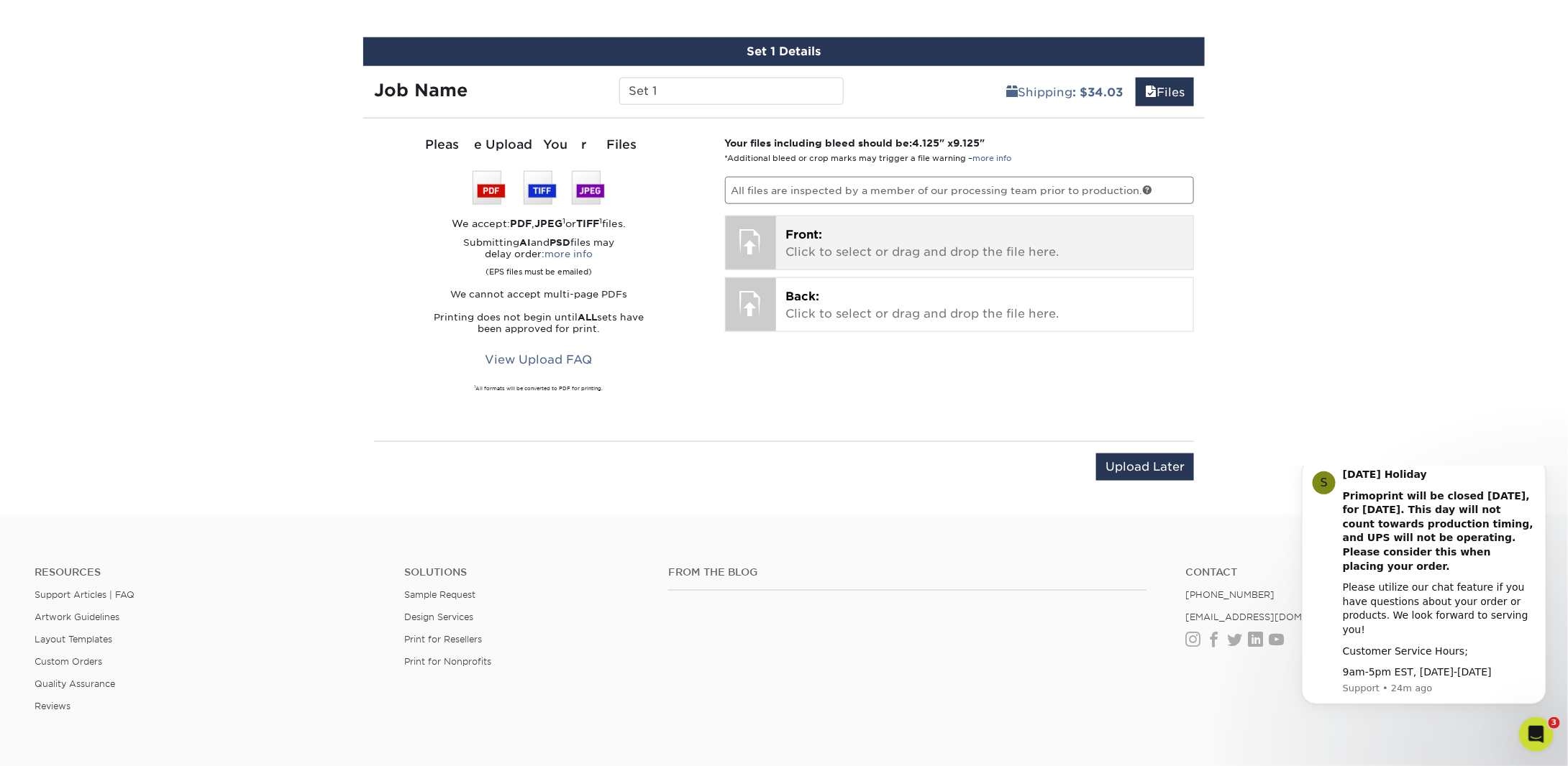
click at [855, 256] on p "Front: Click to select or drag and drop the file here." at bounding box center [985, 243] width 398 height 34
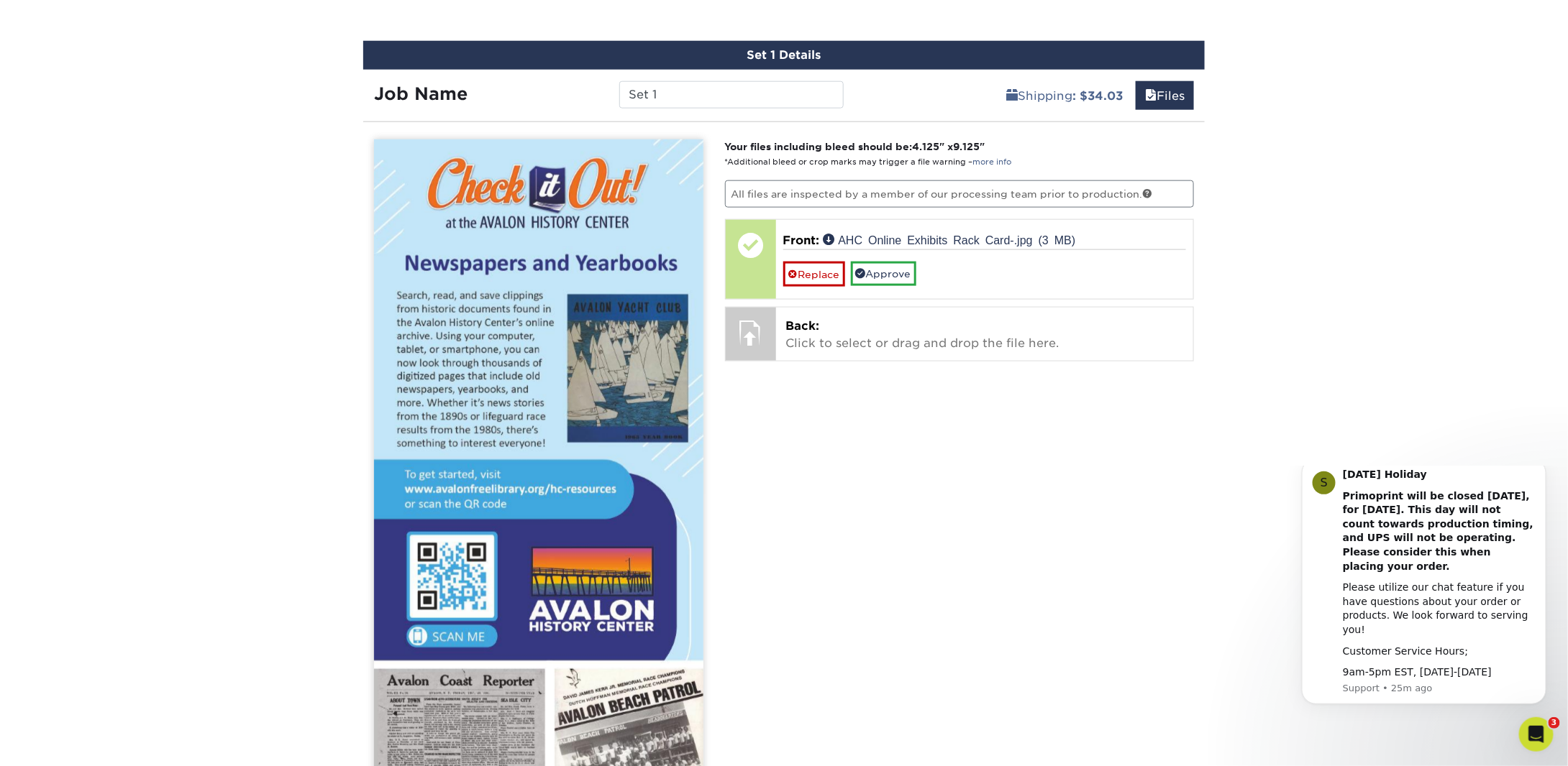
scroll to position [734, 0]
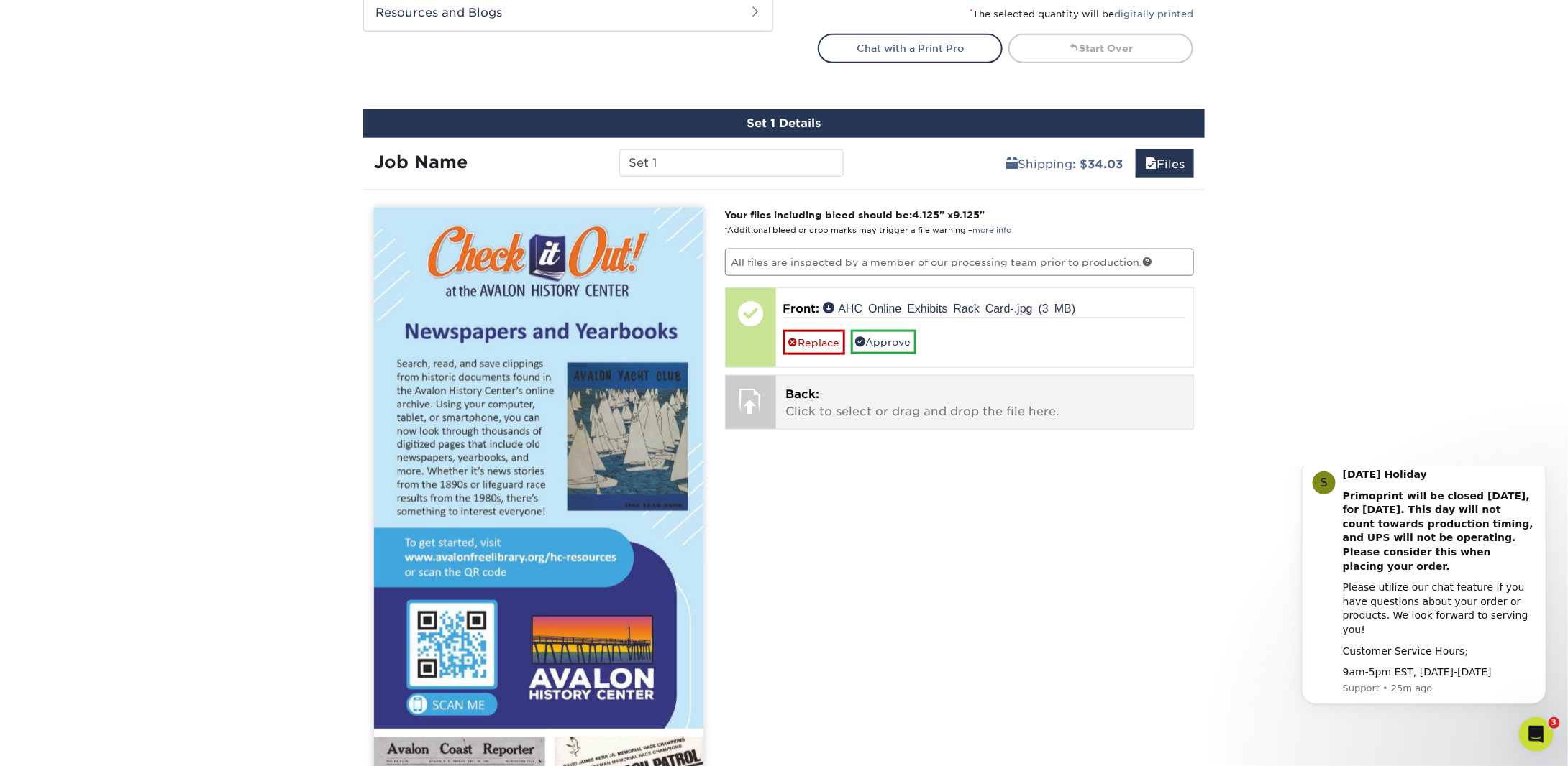
click at [754, 388] on div at bounding box center [751, 401] width 51 height 51
click at [835, 390] on p "Back: Click to select or drag and drop the file here." at bounding box center [985, 402] width 398 height 34
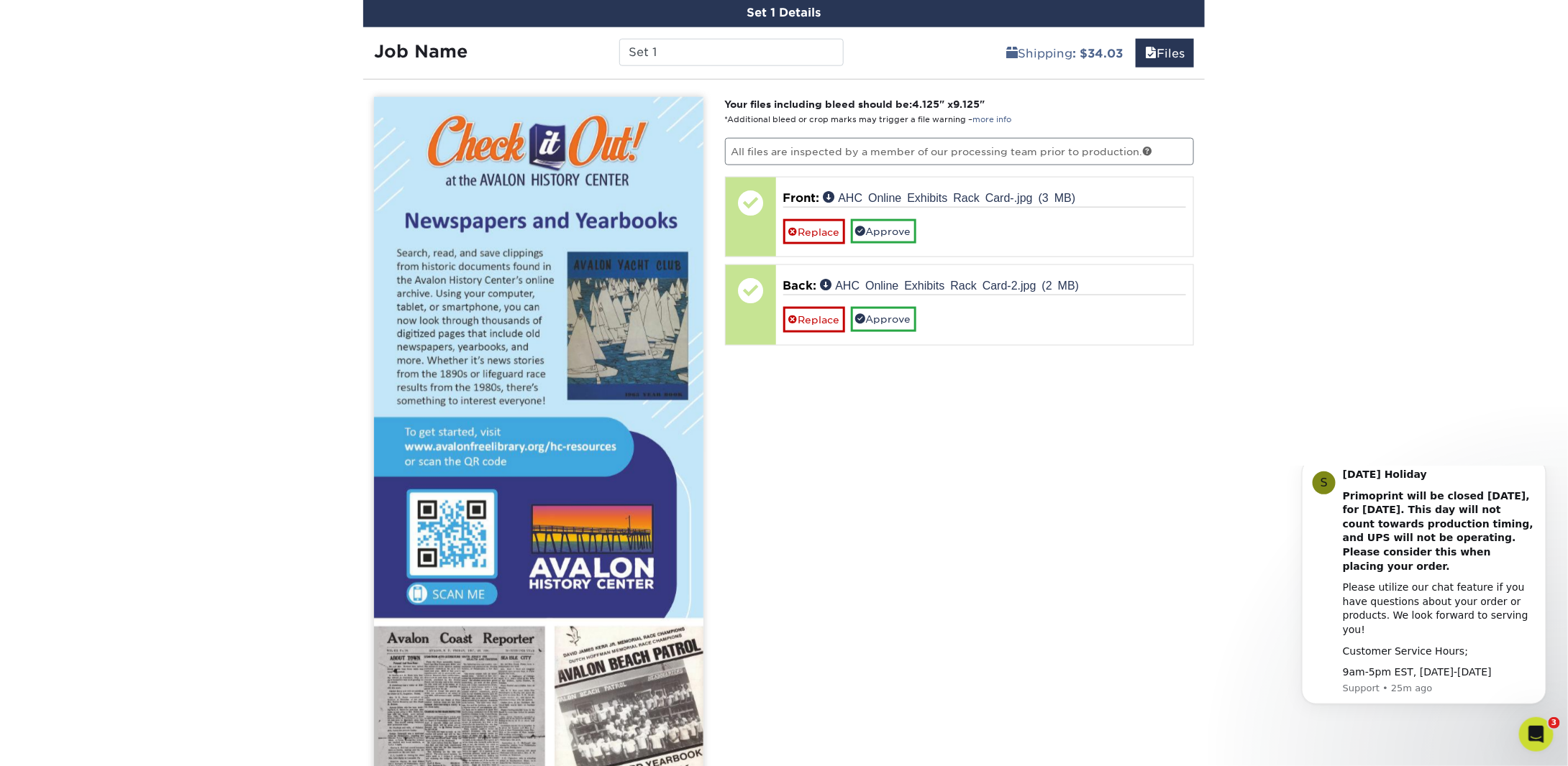
scroll to position [1165, 0]
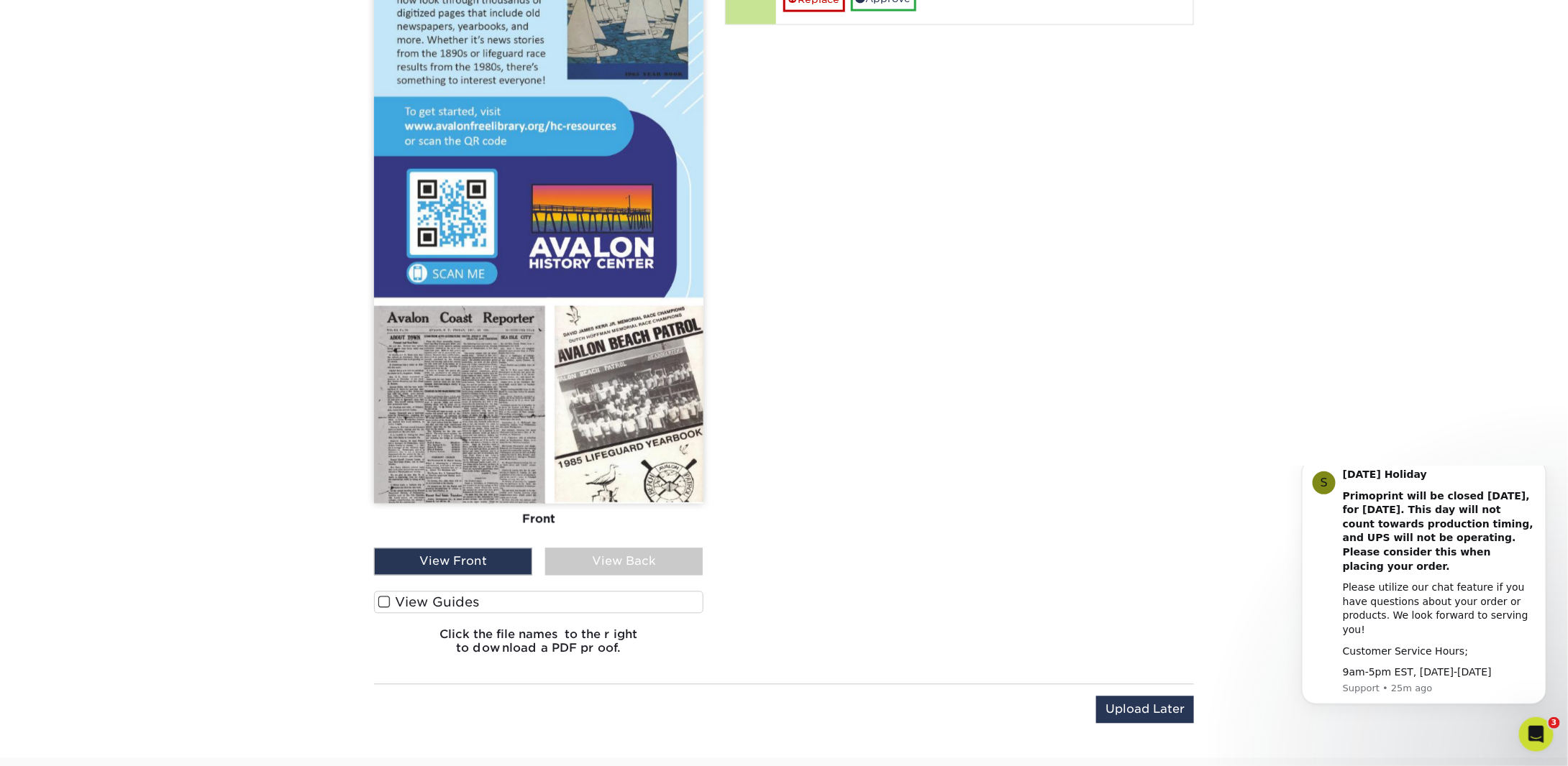
click at [577, 555] on div "View Back" at bounding box center [624, 561] width 158 height 27
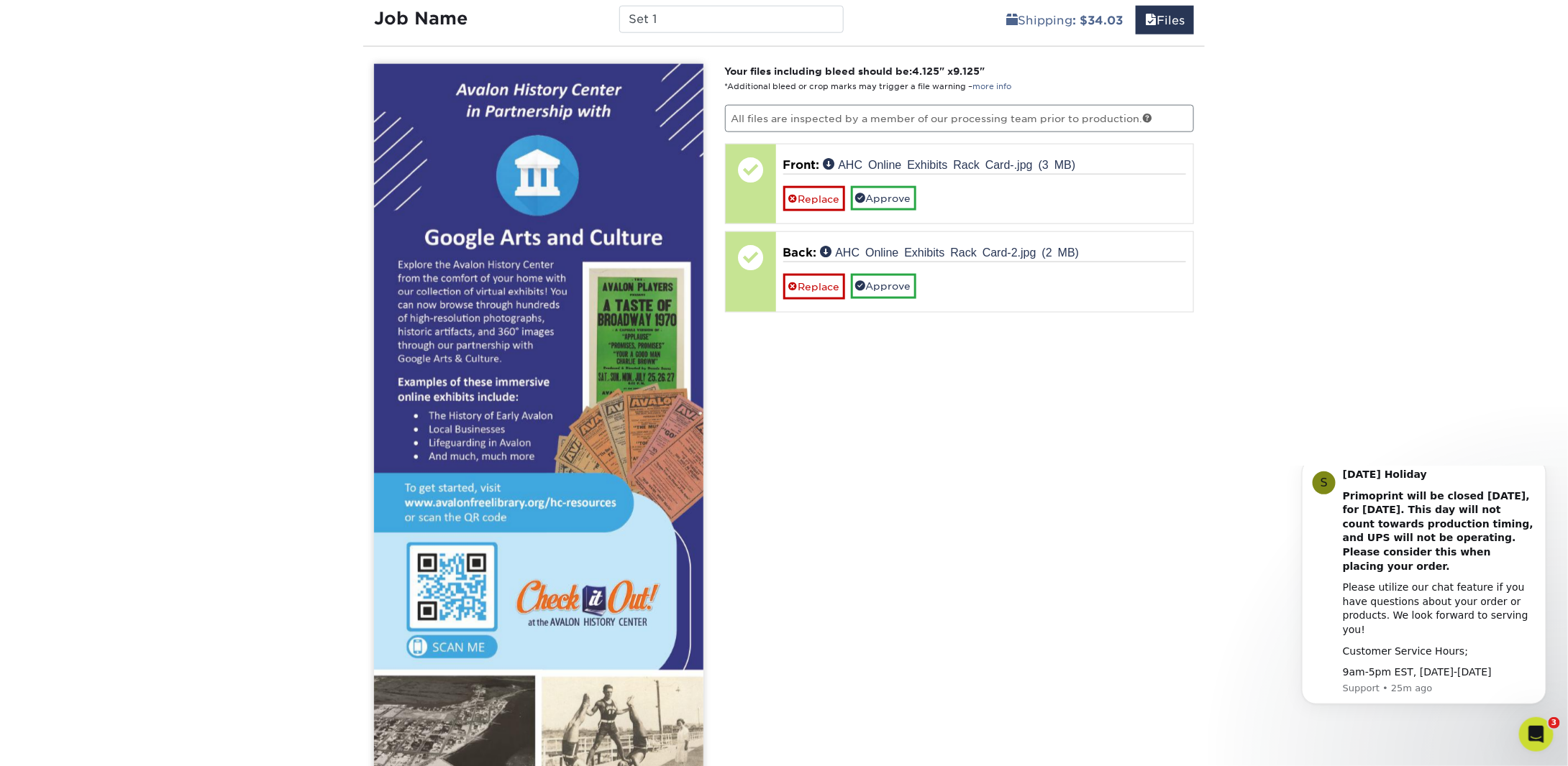
scroll to position [805, 0]
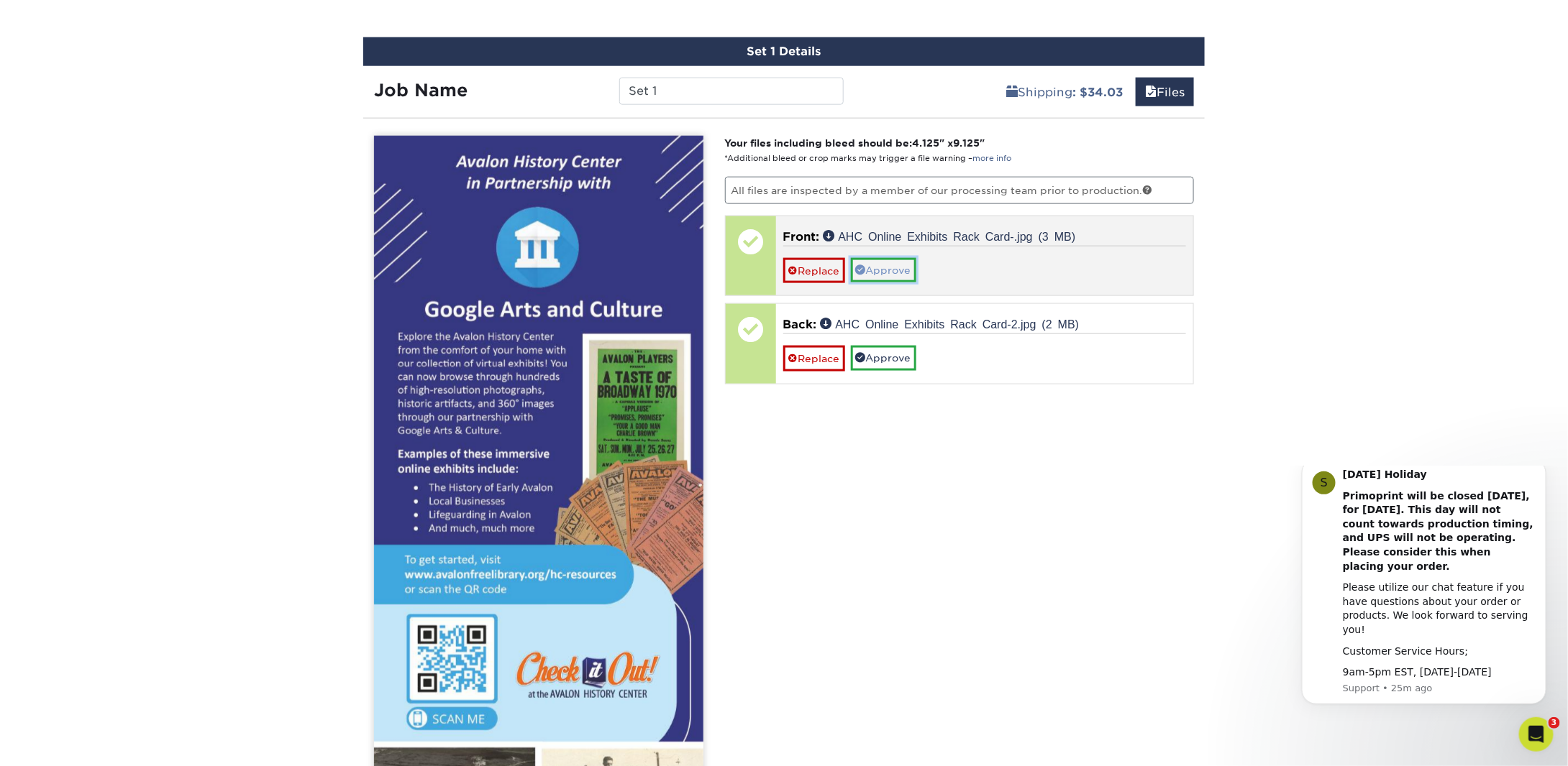
click at [867, 275] on link "Approve" at bounding box center [884, 270] width 66 height 24
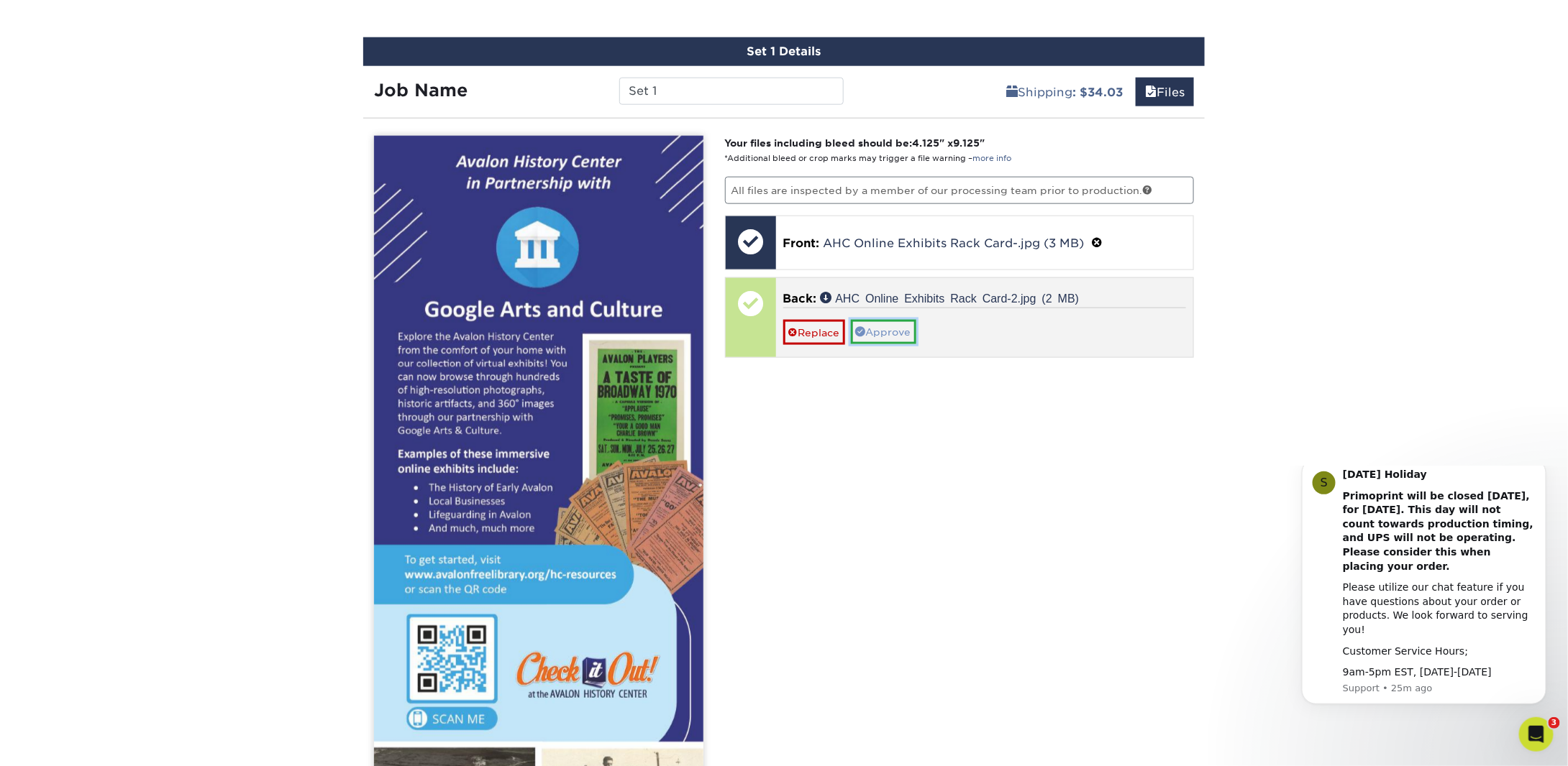
click at [872, 329] on link "Approve" at bounding box center [884, 332] width 66 height 24
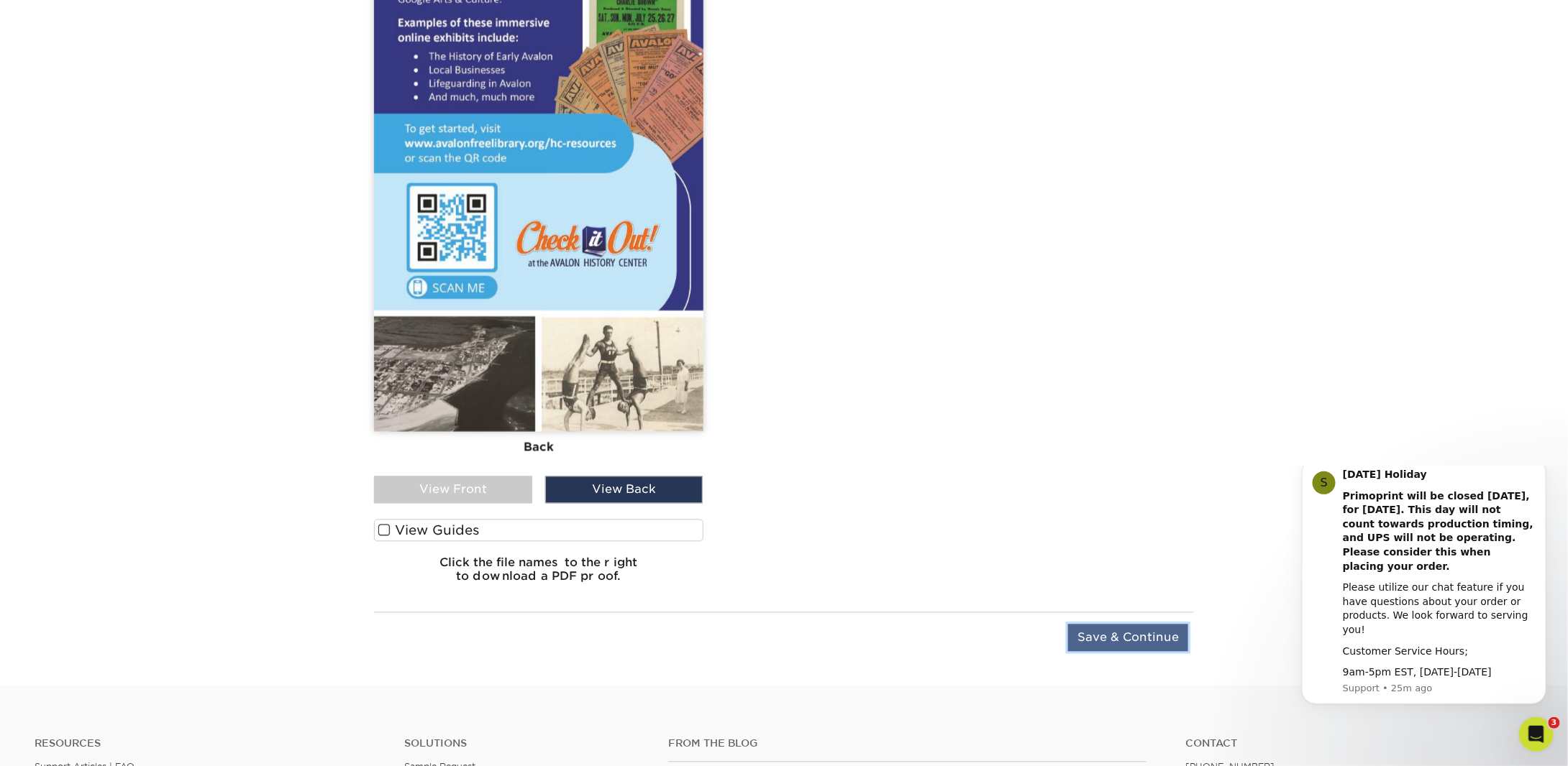
click at [1136, 636] on input "Save & Continue" at bounding box center [1128, 637] width 120 height 27
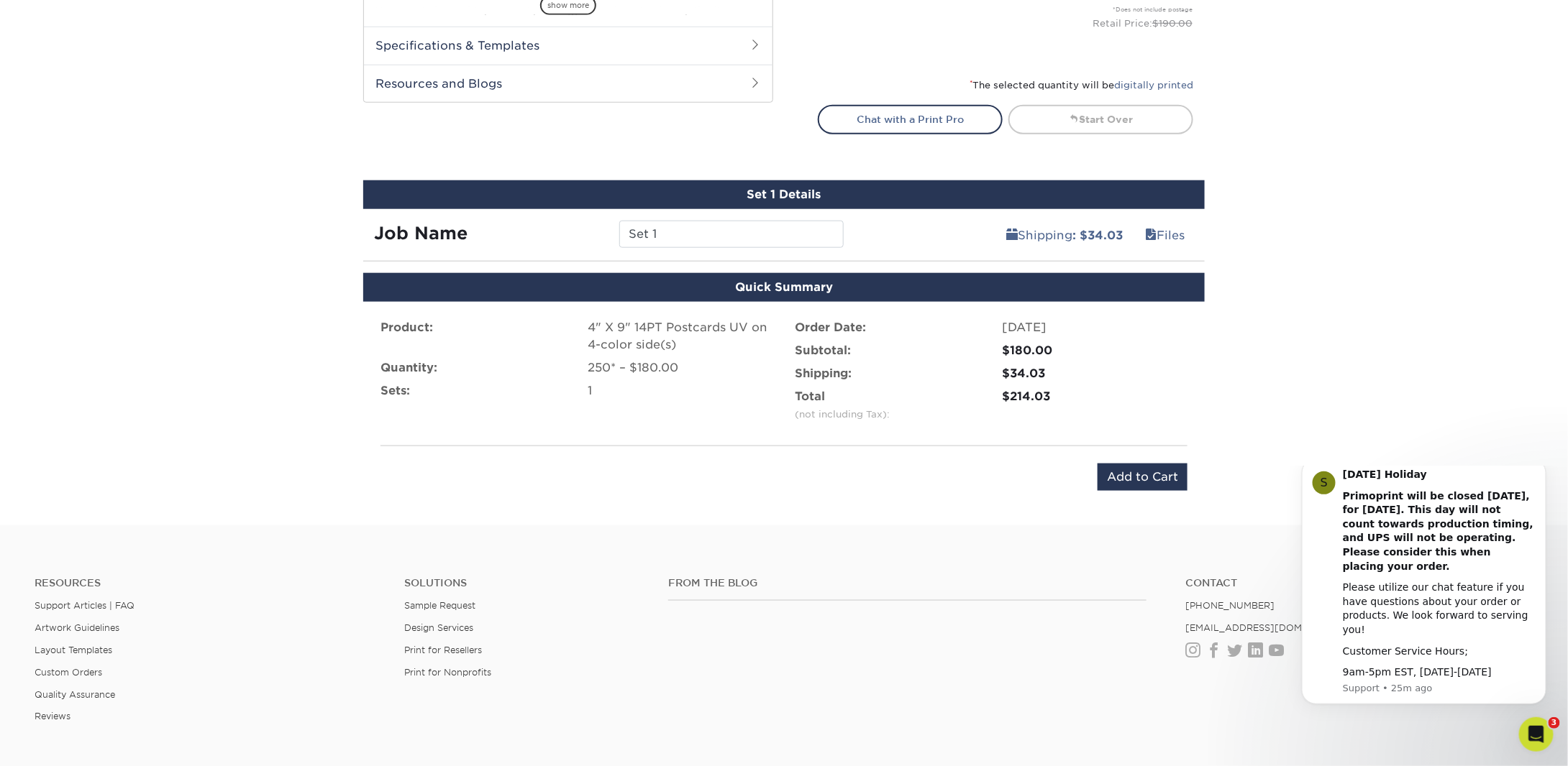
scroll to position [622, 0]
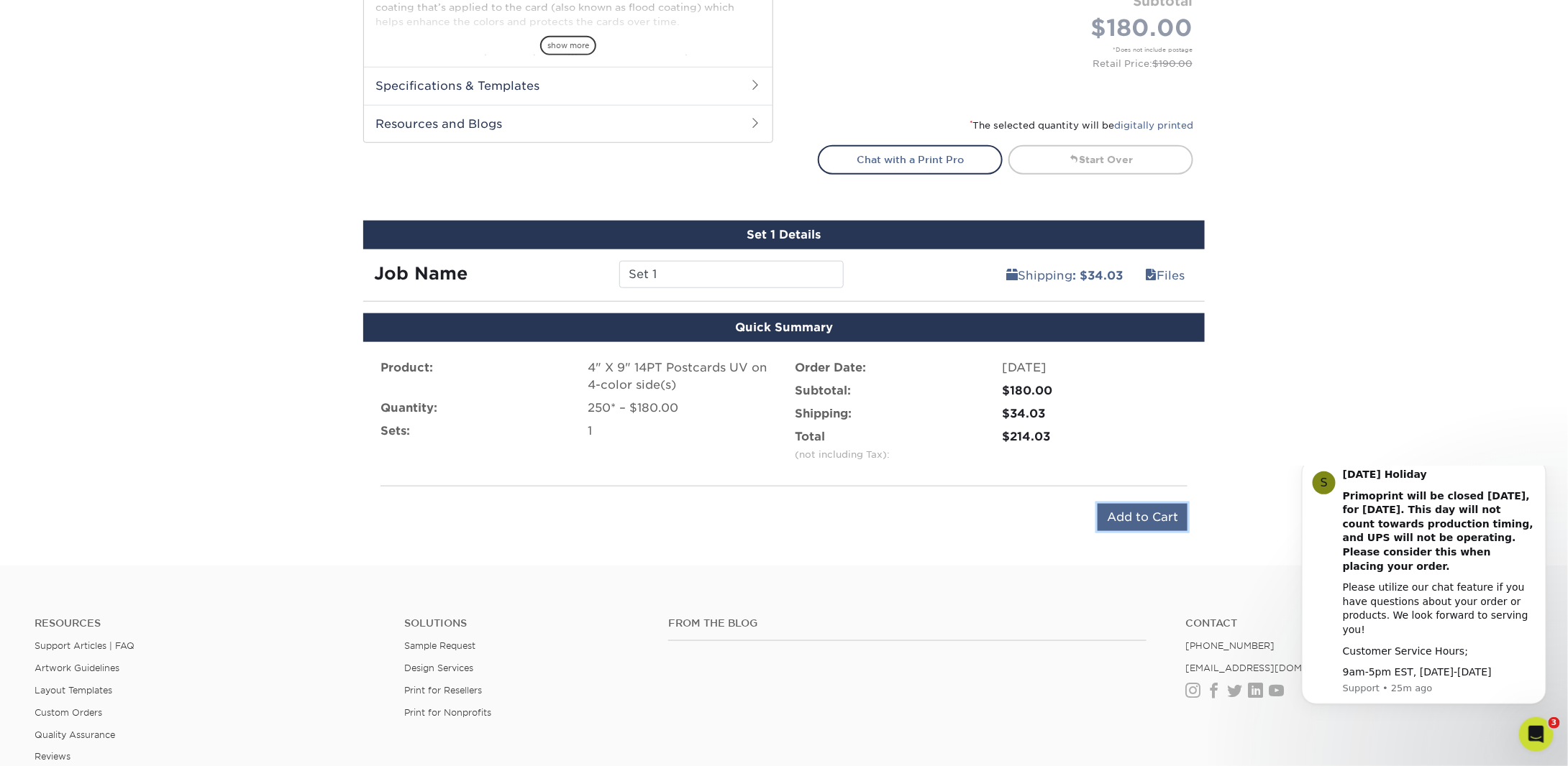
click at [1128, 518] on input "Add to Cart" at bounding box center [1142, 517] width 90 height 27
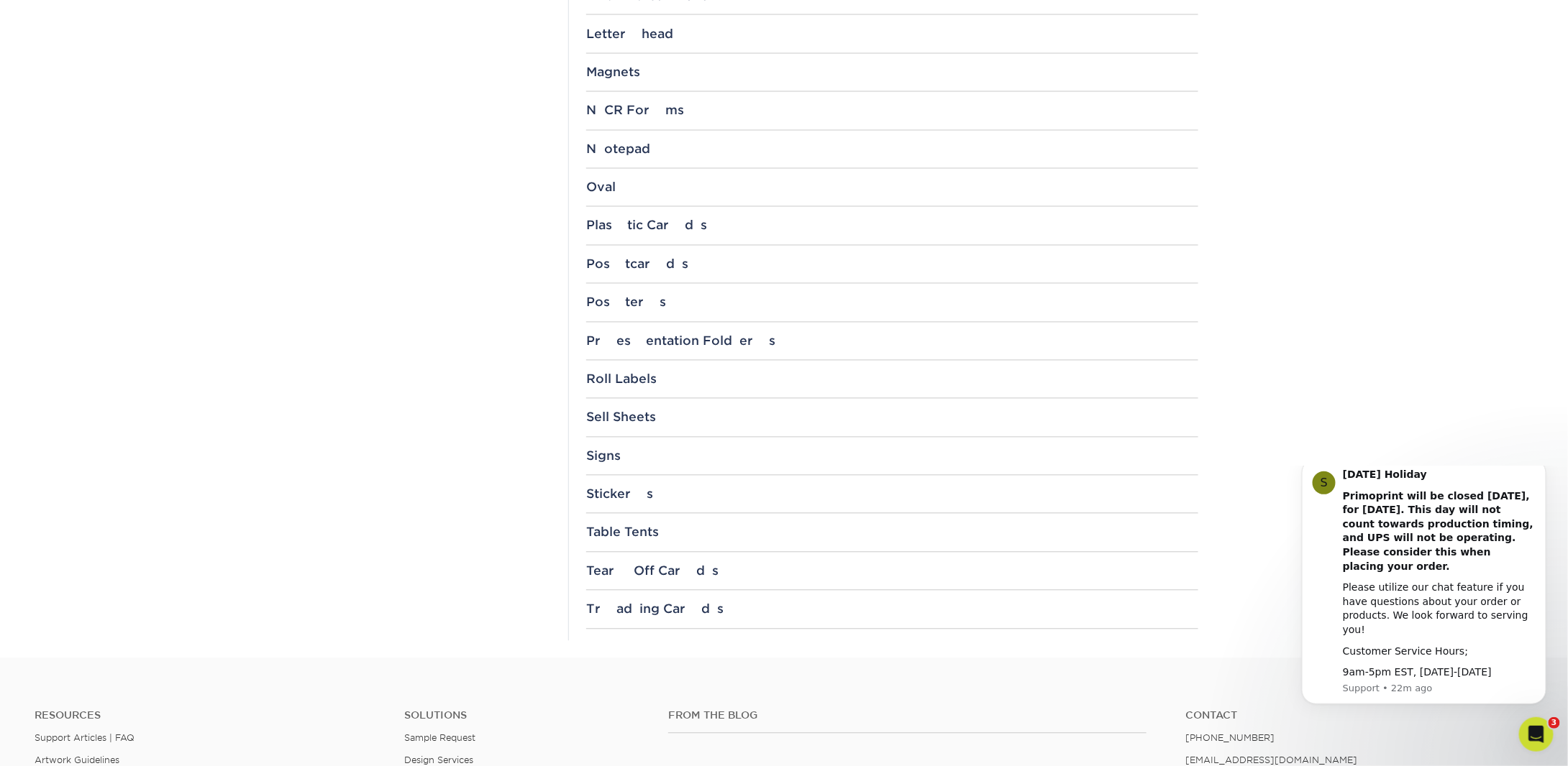
scroll to position [1294, 0]
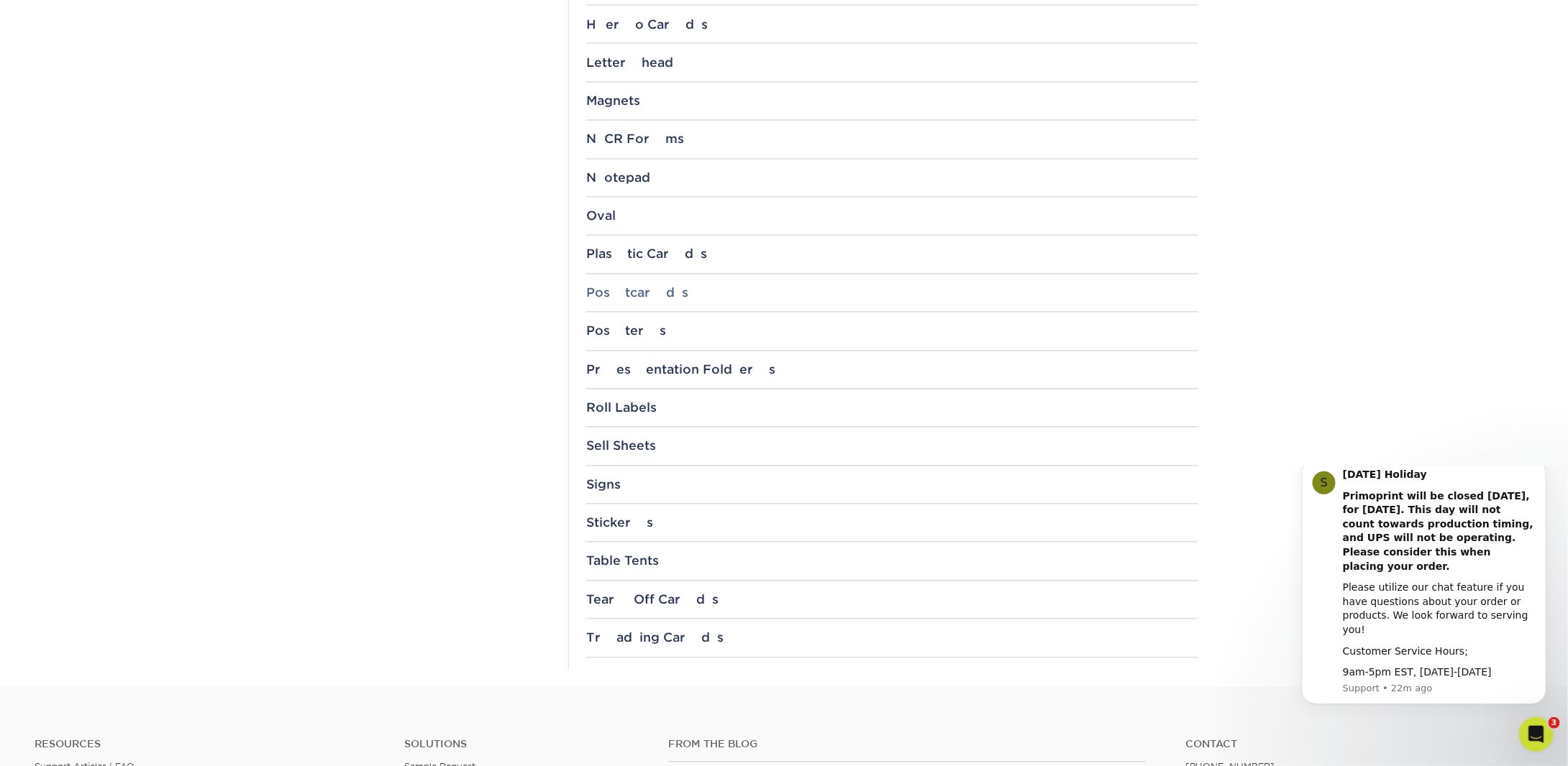
click at [625, 286] on div "Postcards" at bounding box center [892, 293] width 612 height 14
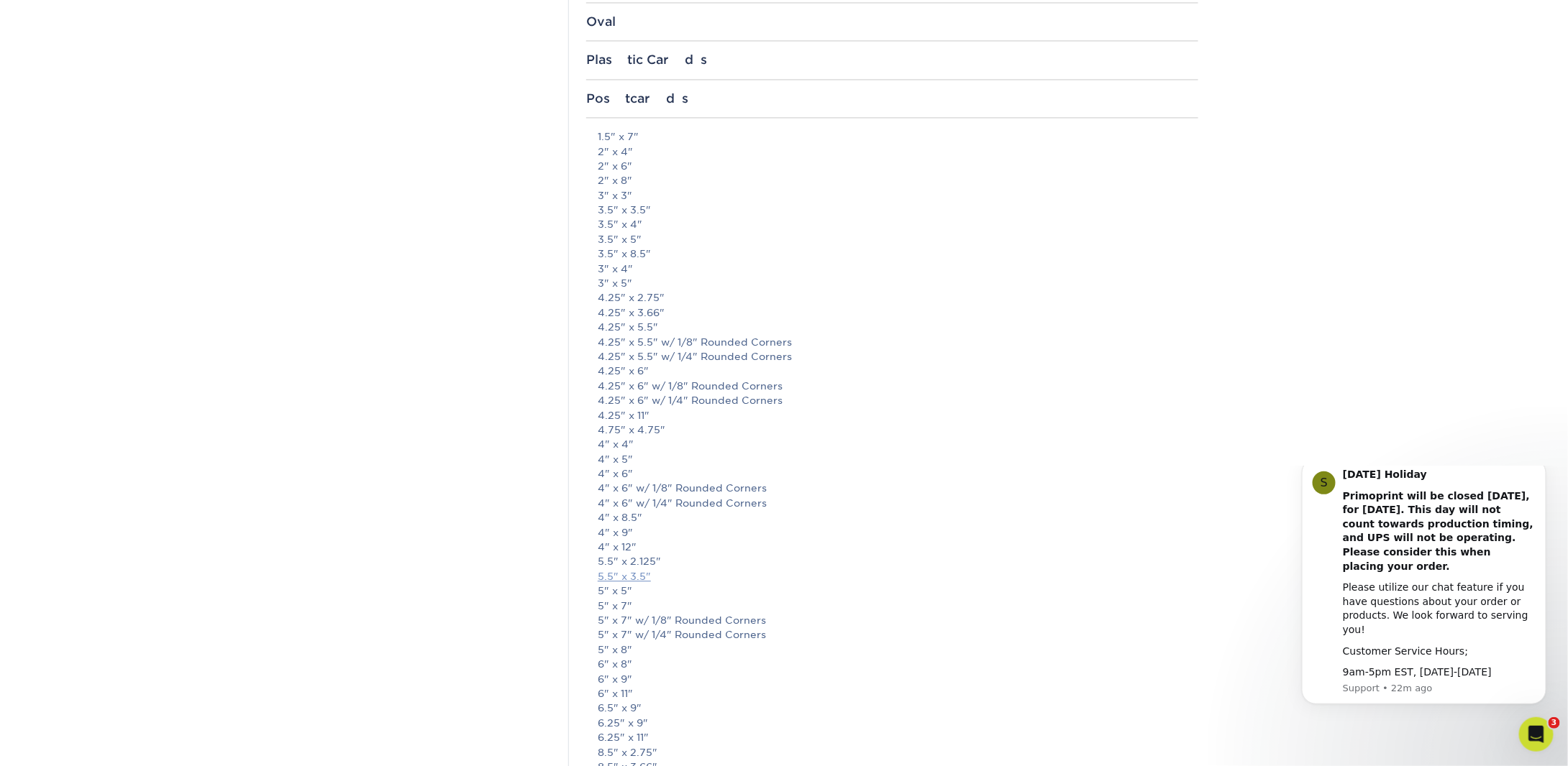
scroll to position [1509, 0]
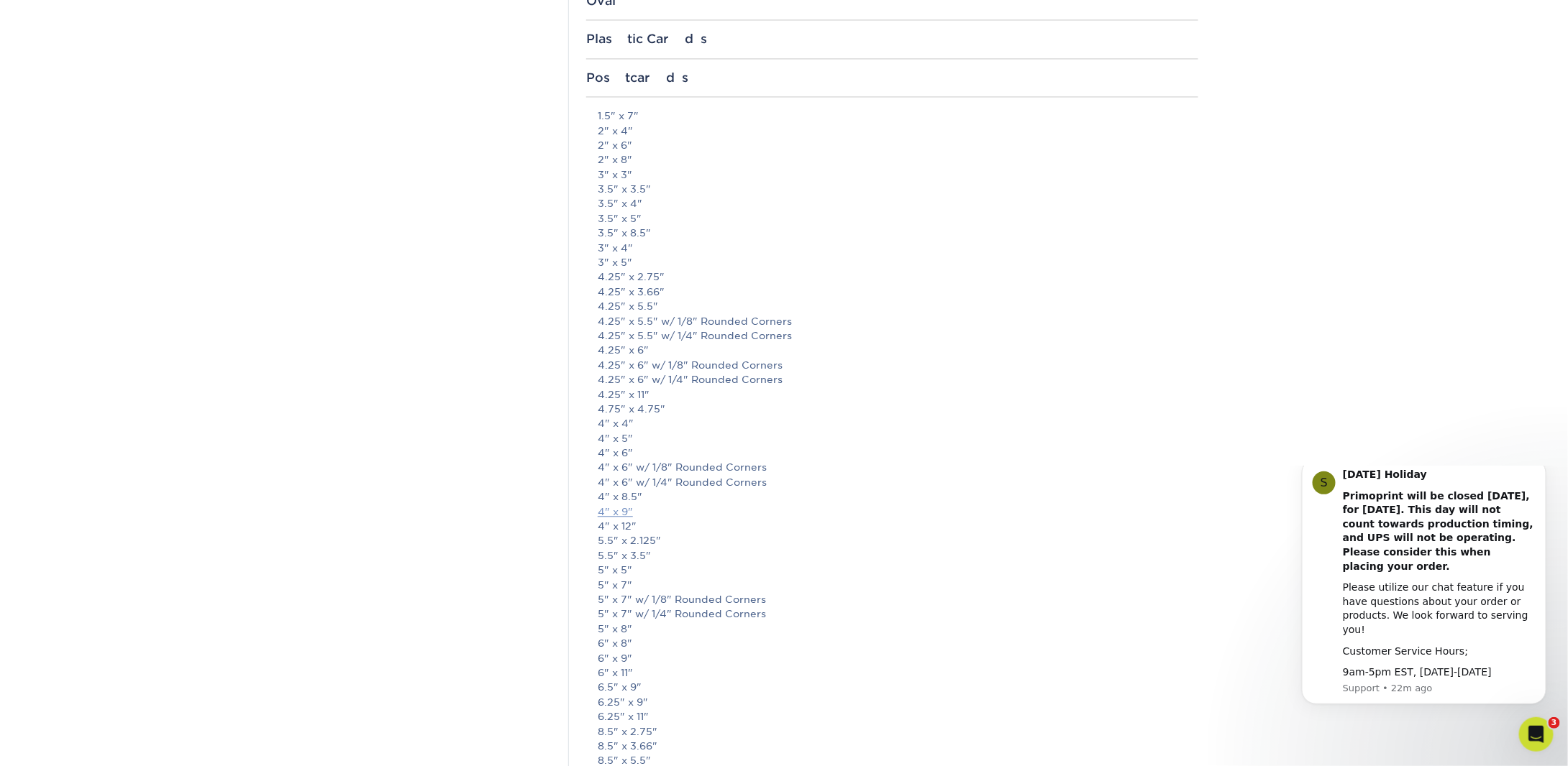
click at [613, 506] on link "4" x 9"" at bounding box center [615, 512] width 35 height 11
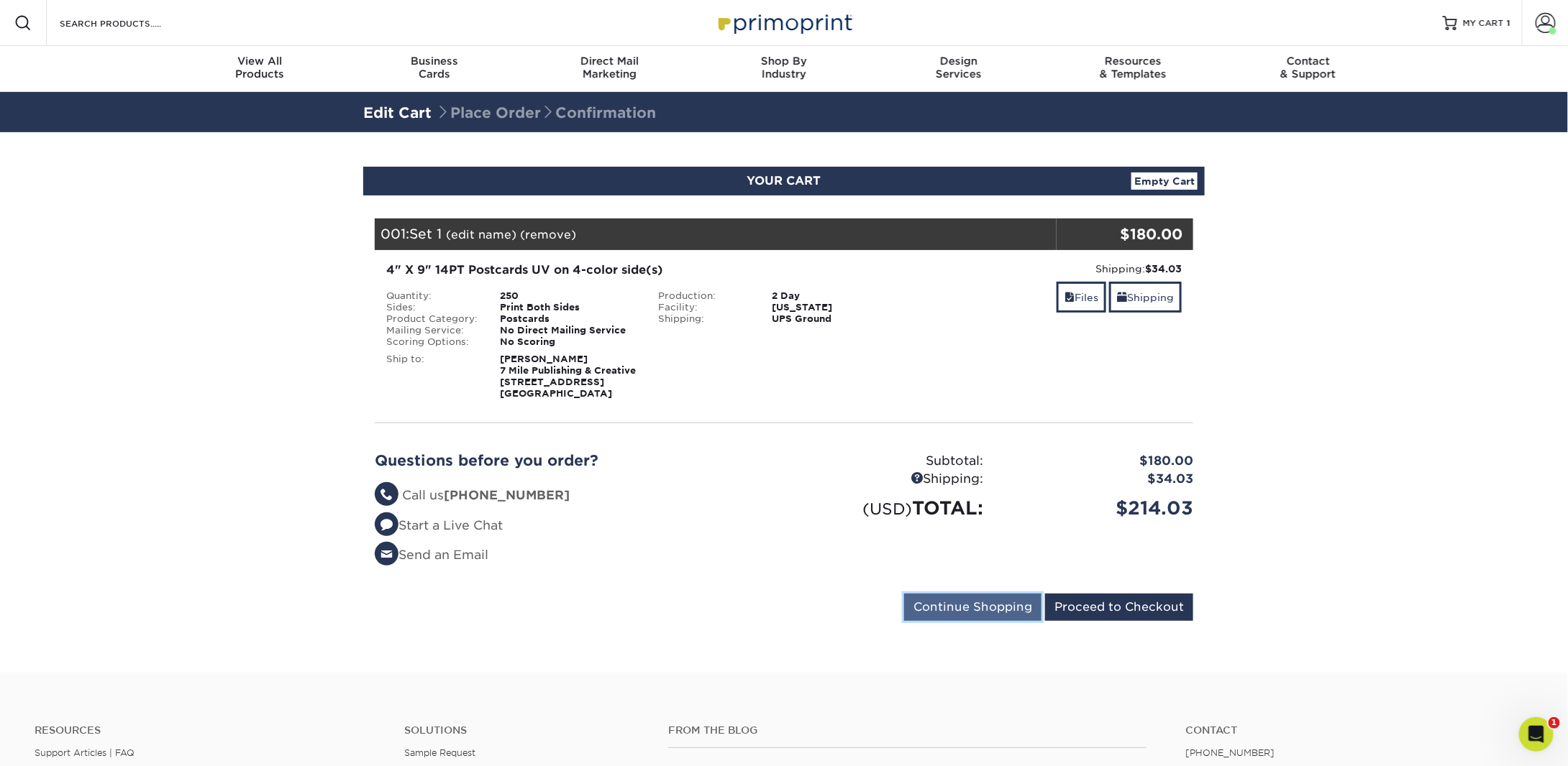
click at [959, 612] on input "Continue Shopping" at bounding box center [972, 607] width 137 height 27
